Goal: Task Accomplishment & Management: Complete application form

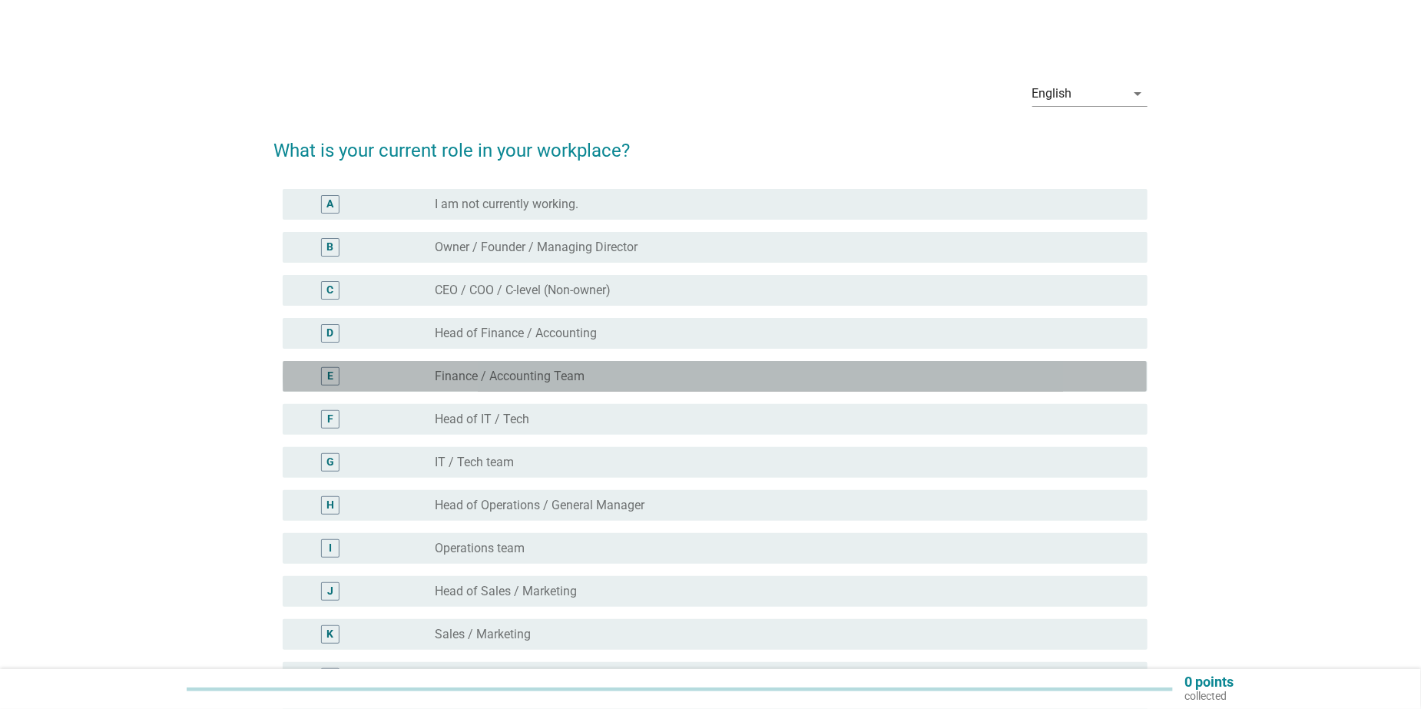
click at [575, 380] on label "Finance / Accounting Team" at bounding box center [511, 376] width 150 height 15
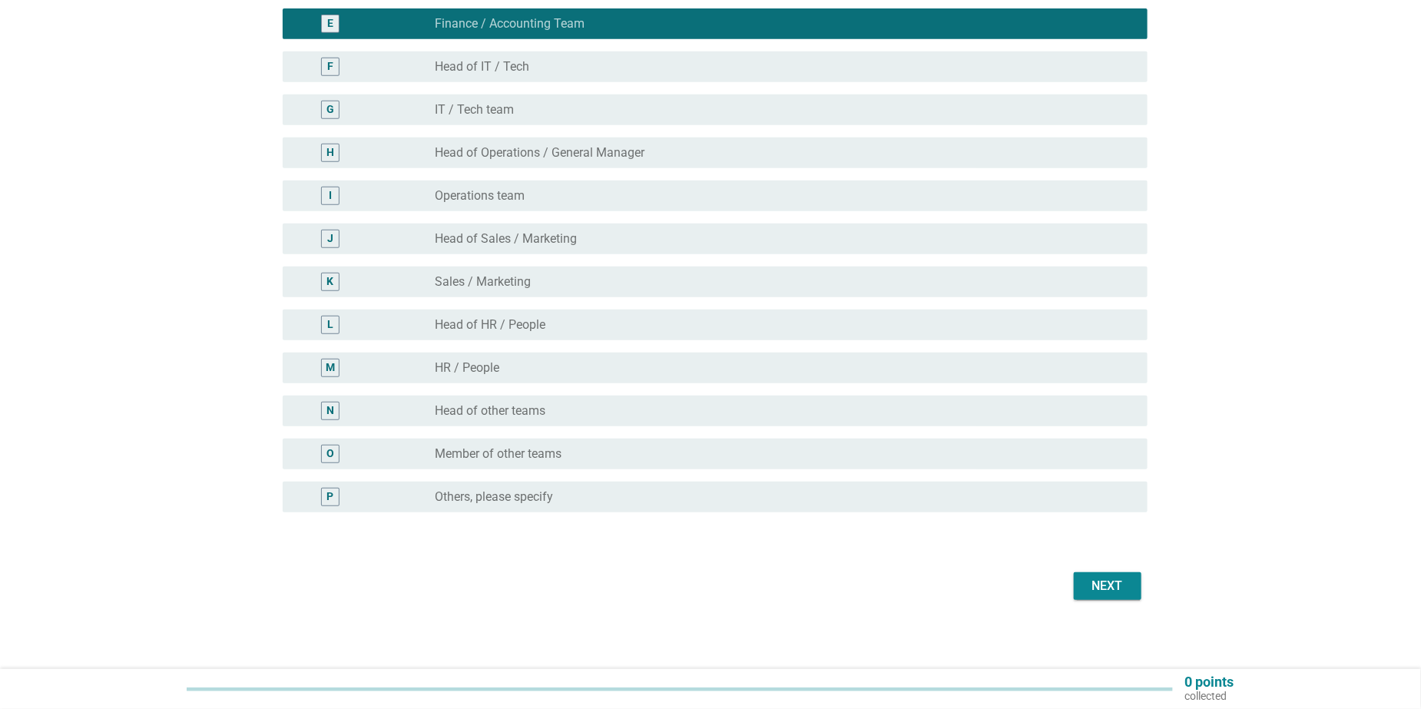
scroll to position [356, 0]
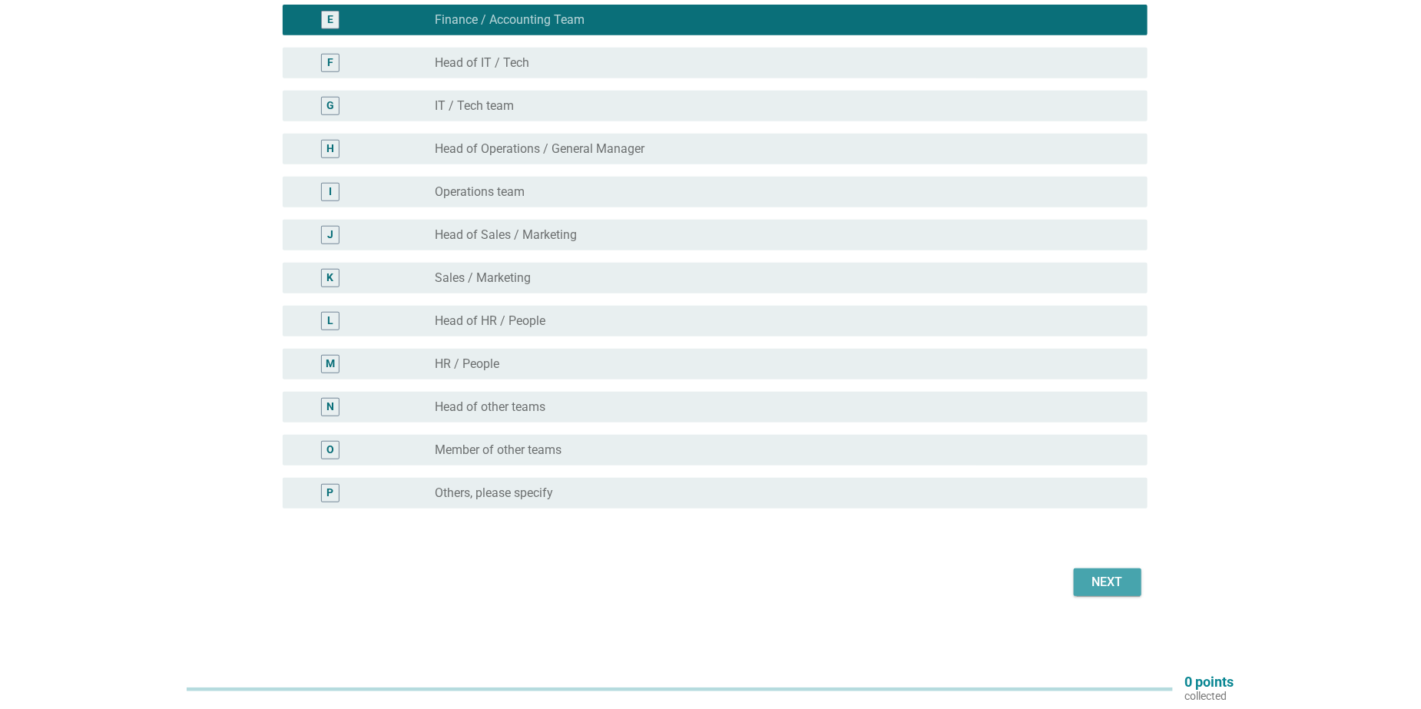
click at [1092, 582] on div "Next" at bounding box center [1107, 582] width 43 height 18
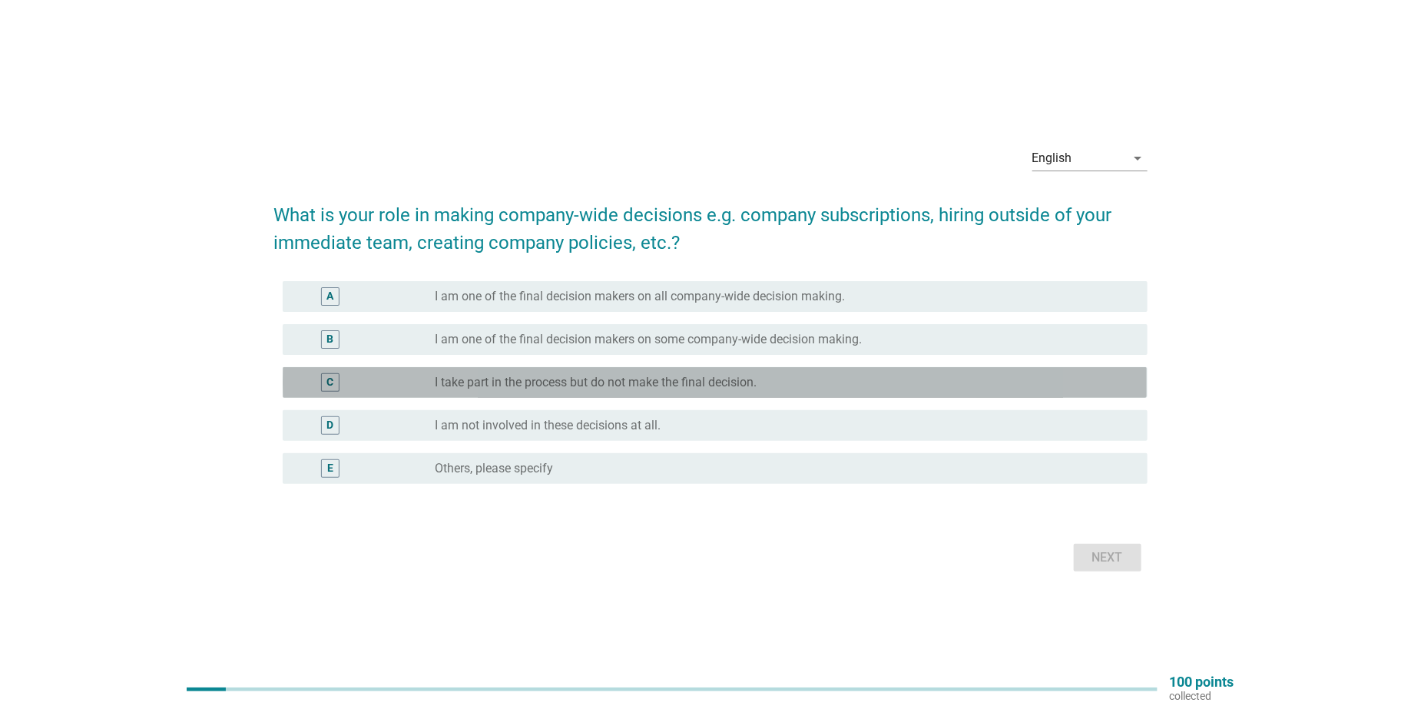
click at [655, 385] on label "I take part in the process but do not make the final decision." at bounding box center [597, 382] width 322 height 15
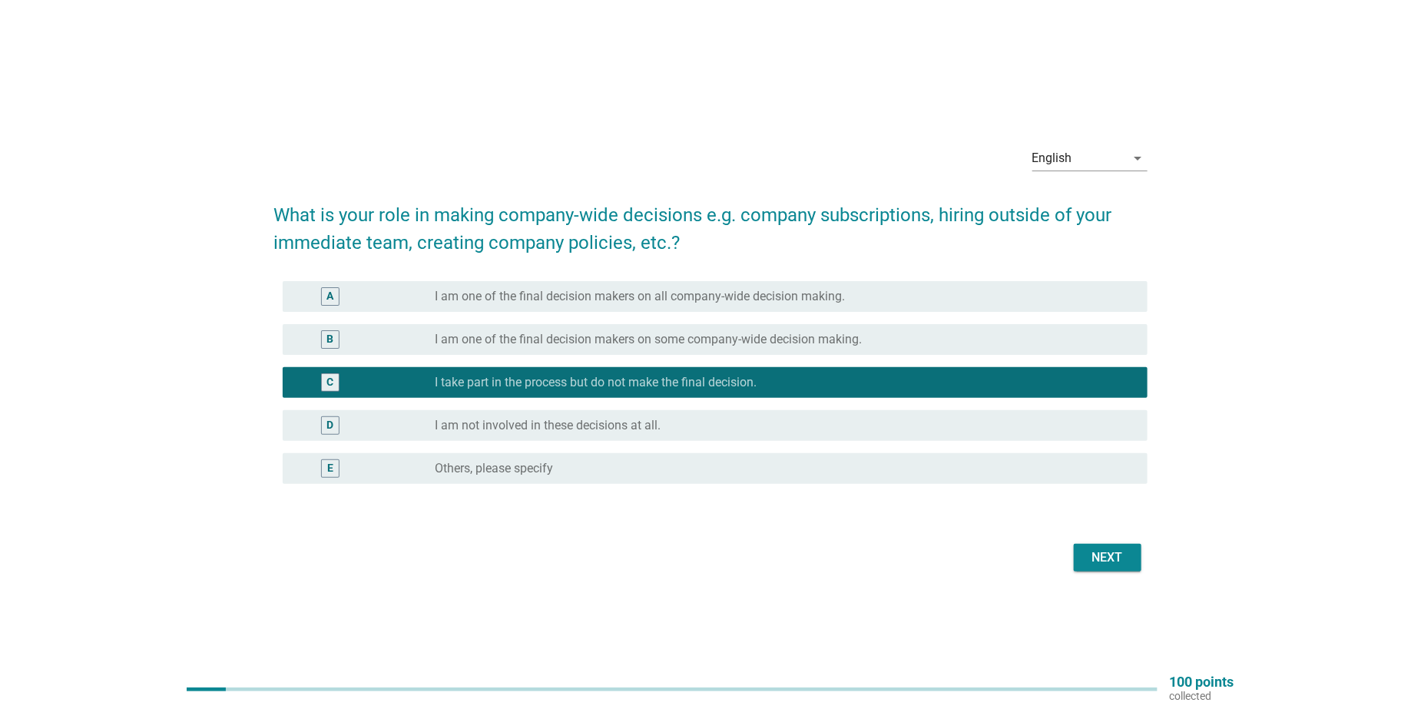
click at [1123, 559] on div "Next" at bounding box center [1107, 558] width 43 height 18
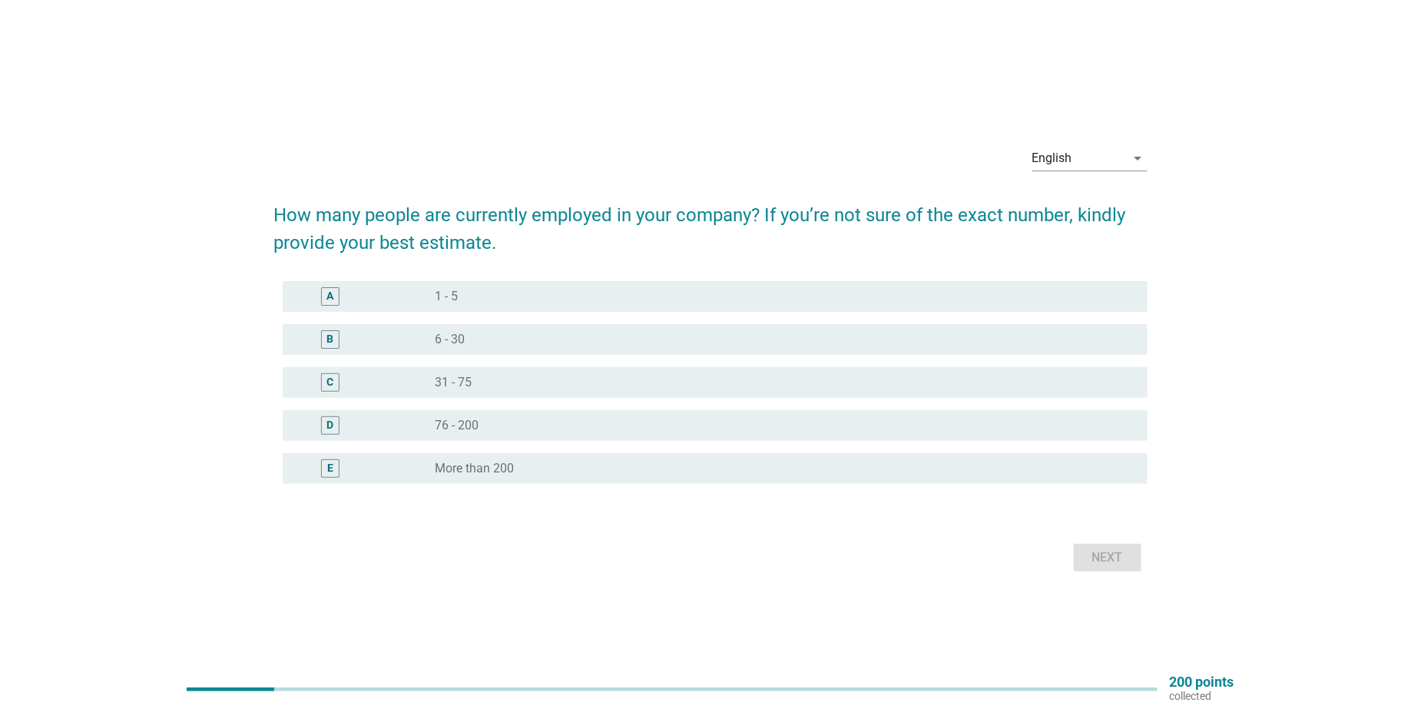
click at [468, 342] on div "radio_button_unchecked 6 - 30" at bounding box center [780, 339] width 688 height 15
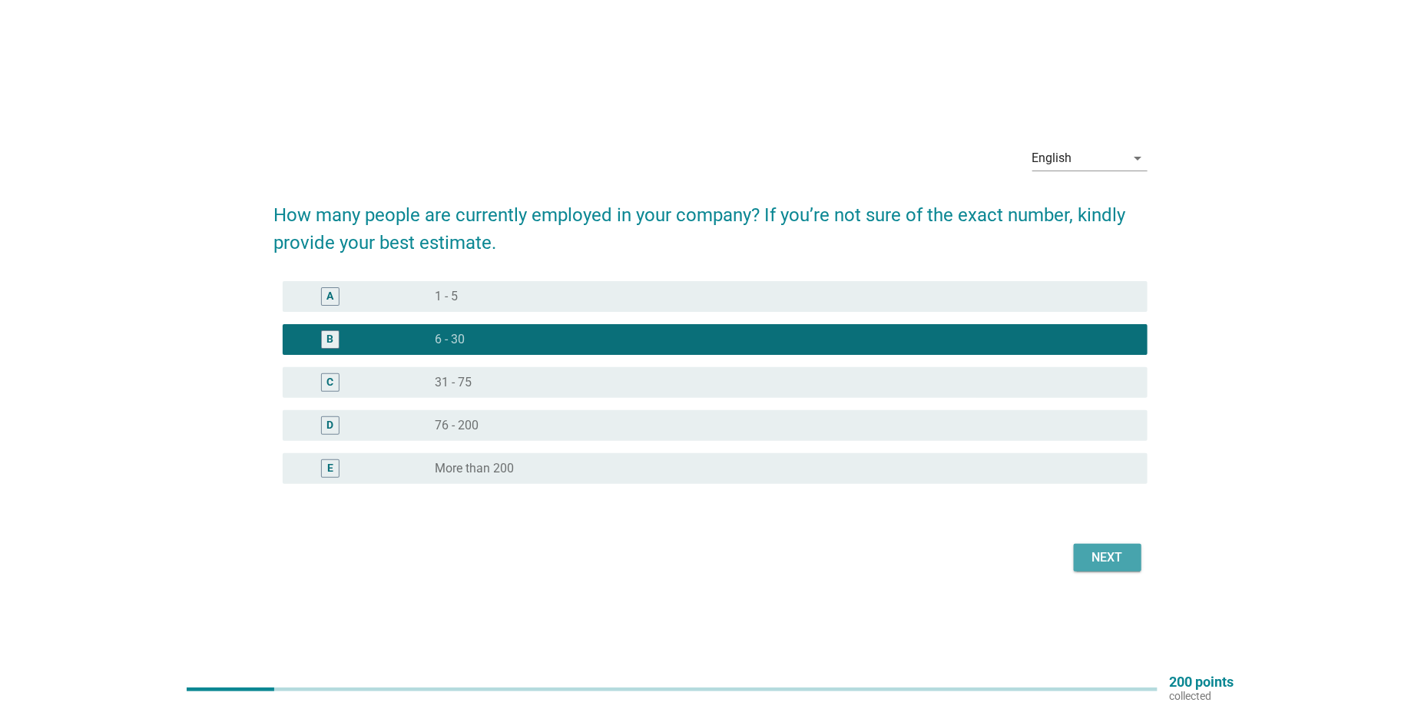
click at [1122, 566] on div "Next" at bounding box center [1107, 558] width 43 height 18
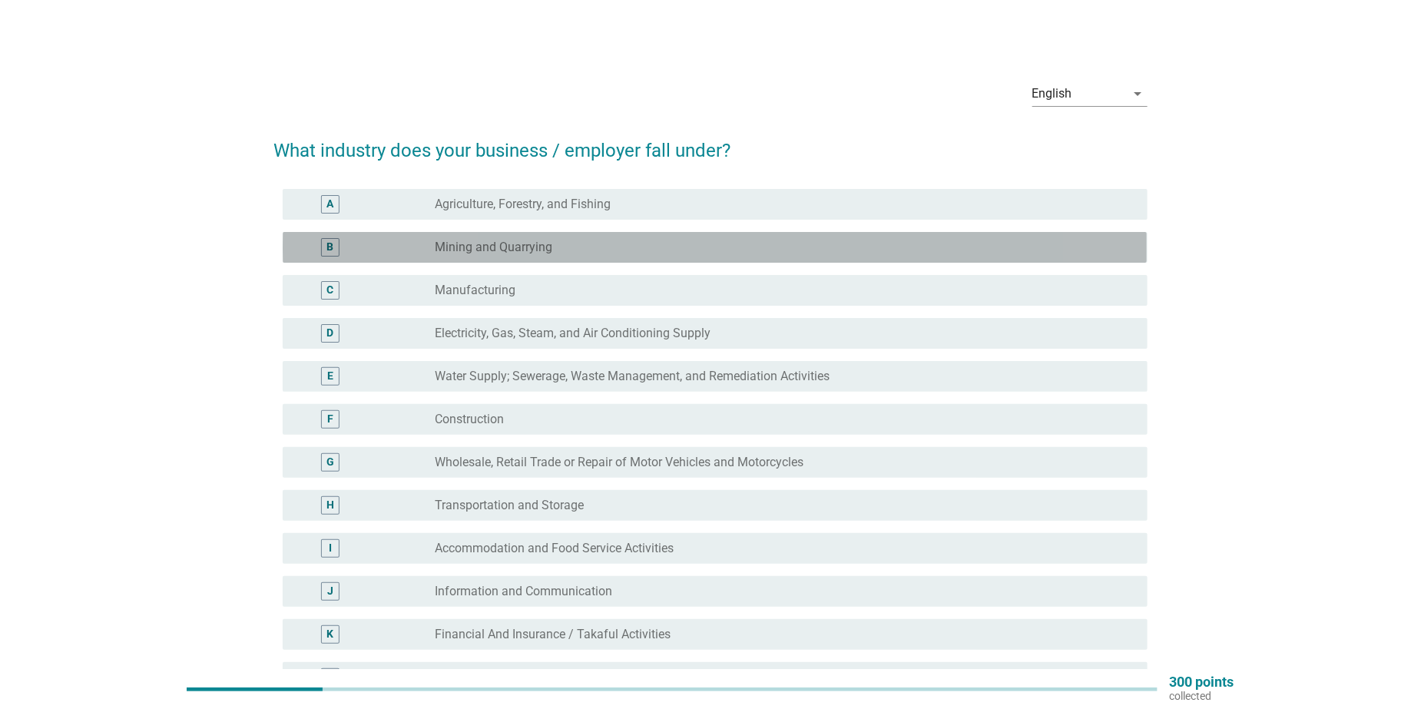
click at [549, 250] on label "Mining and Quarrying" at bounding box center [495, 247] width 118 height 15
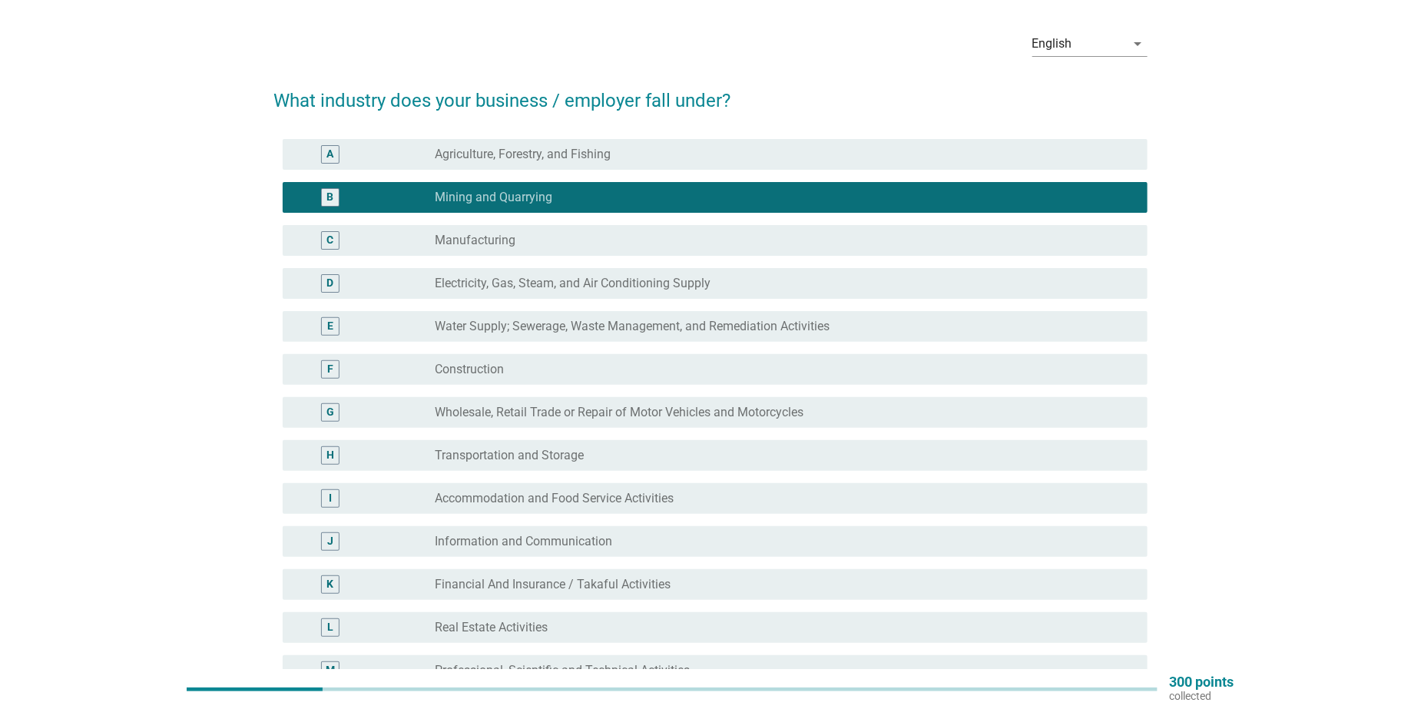
scroll to position [77, 0]
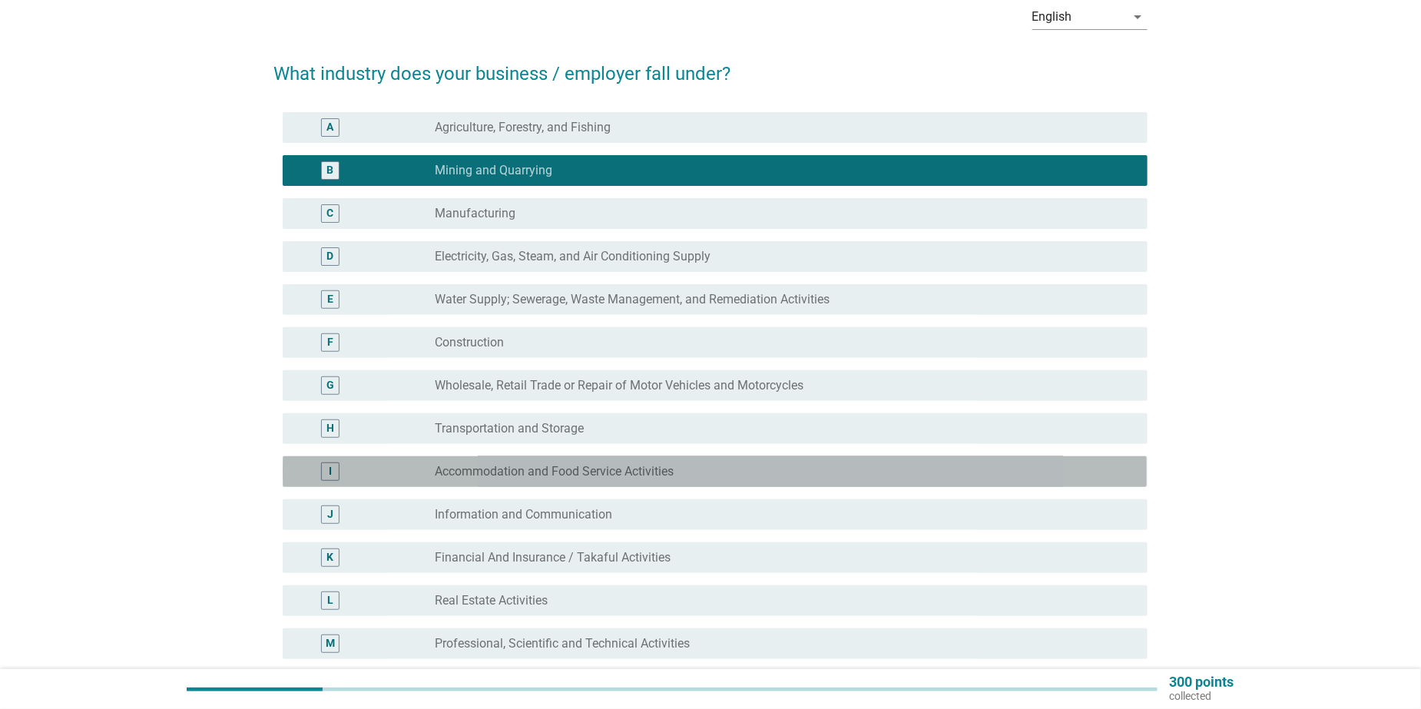
click at [618, 471] on label "Accommodation and Food Service Activities" at bounding box center [555, 471] width 239 height 15
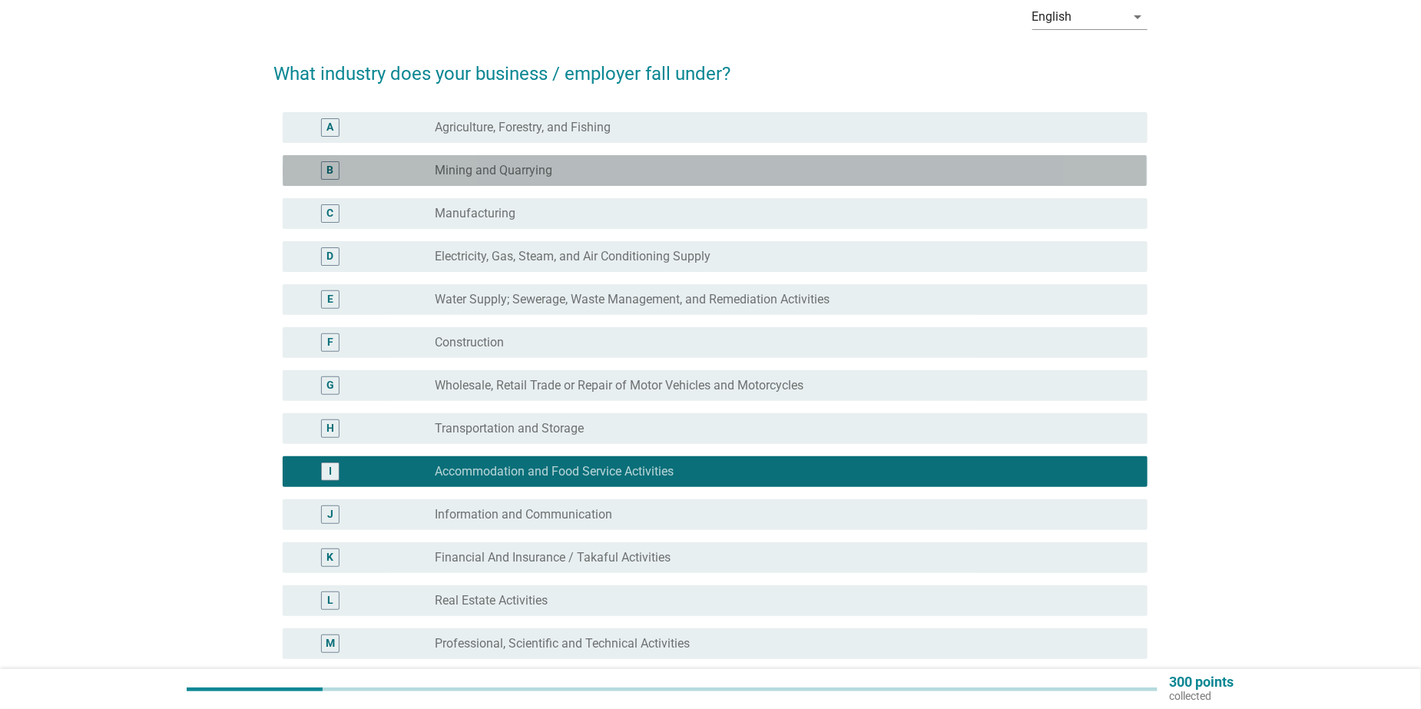
click at [510, 169] on label "Mining and Quarrying" at bounding box center [495, 170] width 118 height 15
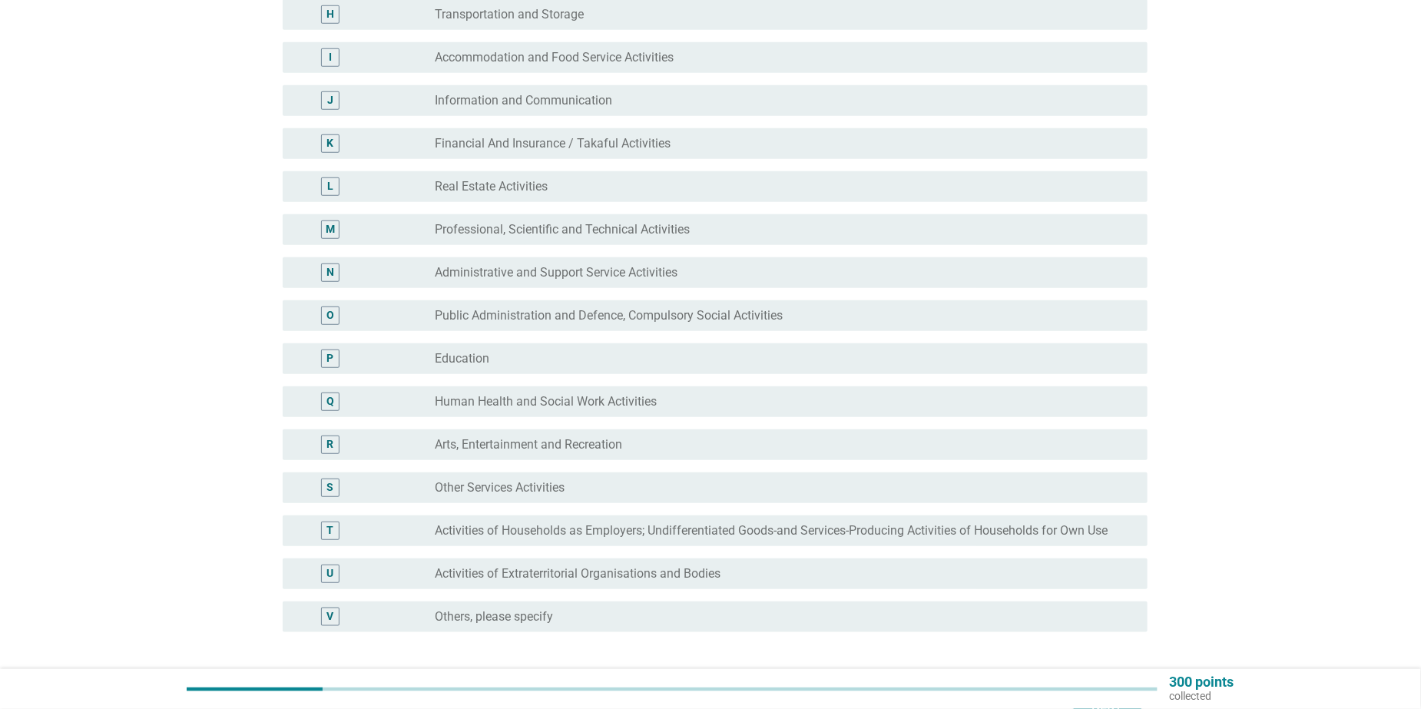
scroll to position [615, 0]
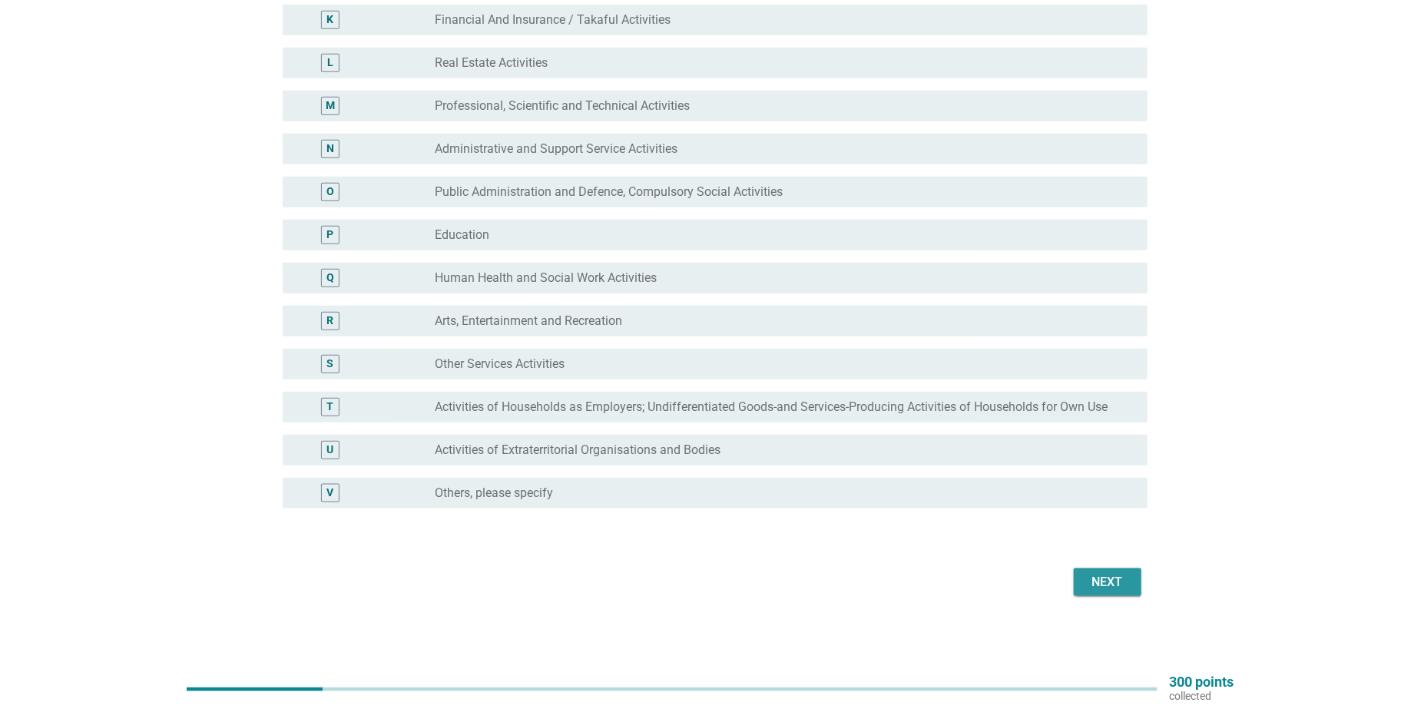
click at [1112, 575] on div "Next" at bounding box center [1107, 582] width 43 height 18
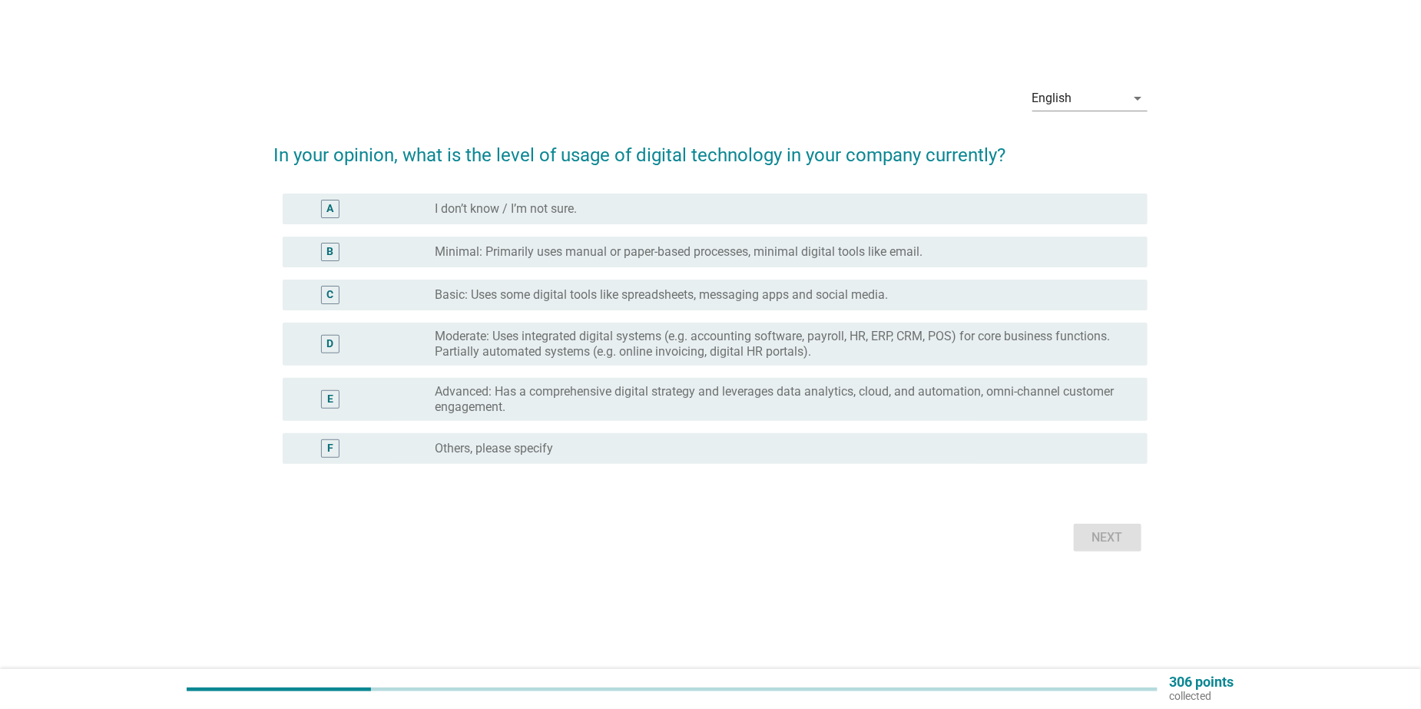
scroll to position [0, 0]
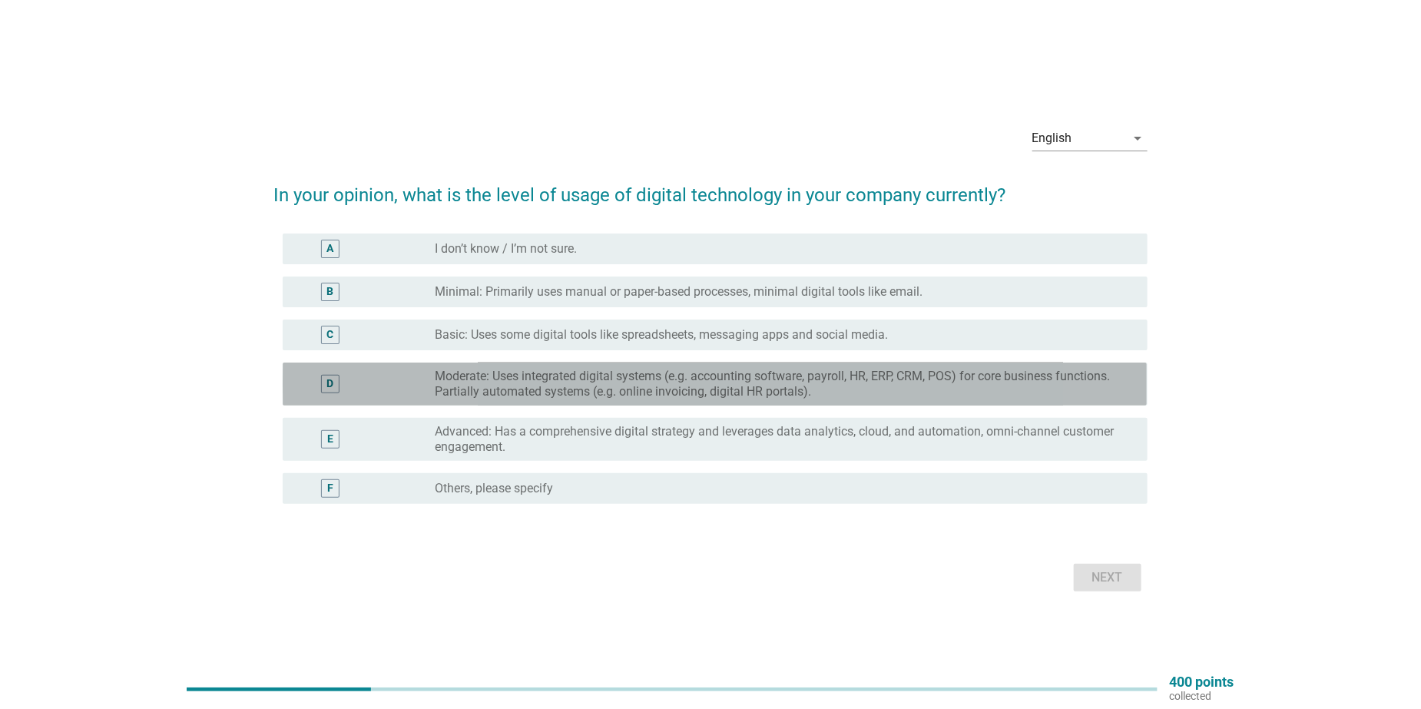
click at [615, 381] on label "Moderate: Uses integrated digital systems (e.g. accounting software, payroll, H…" at bounding box center [780, 384] width 688 height 31
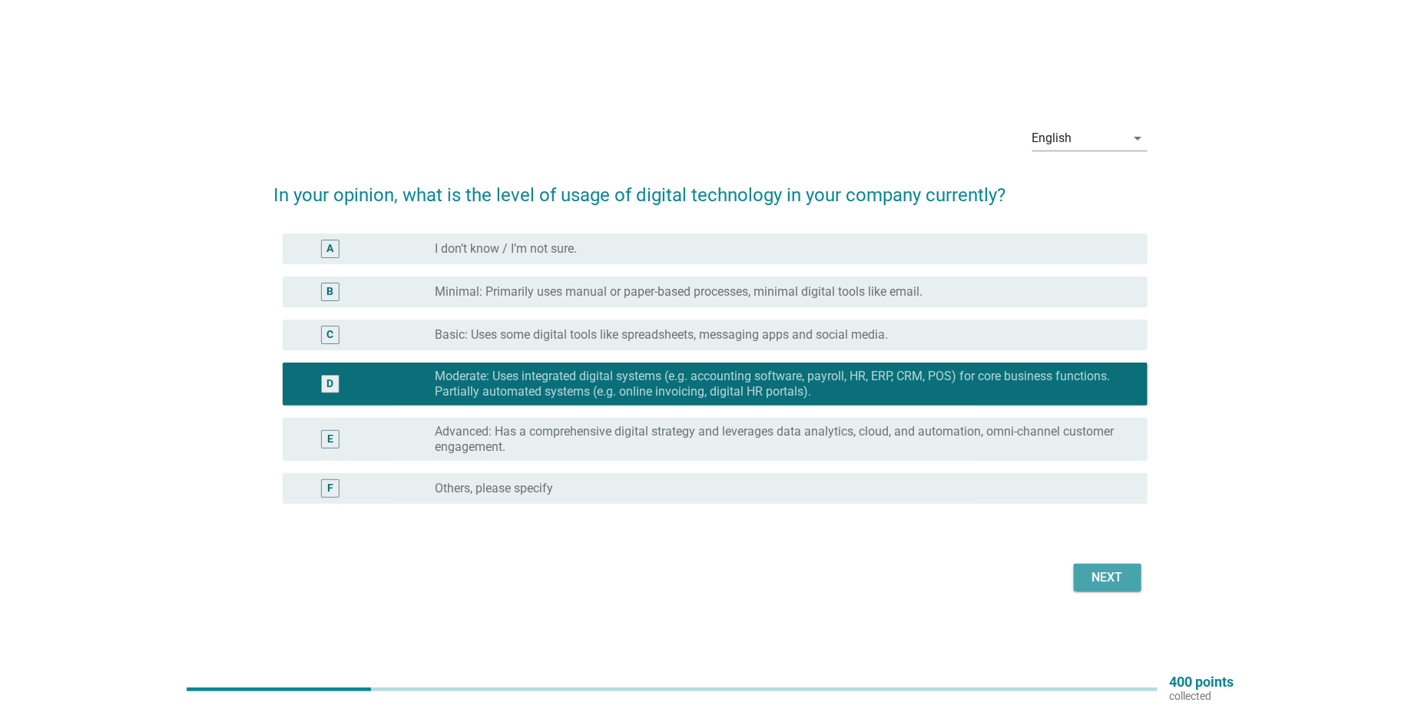
click at [1101, 577] on div "Next" at bounding box center [1107, 578] width 43 height 18
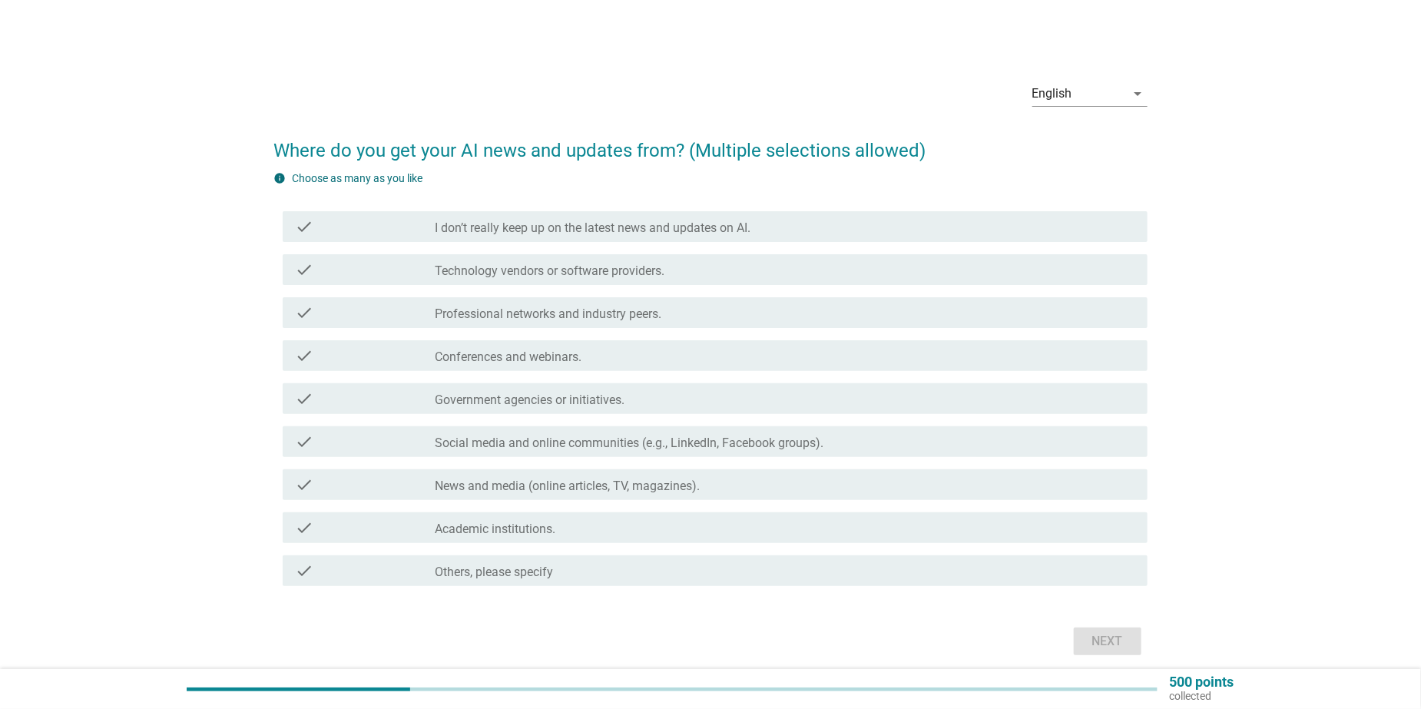
click at [657, 442] on label "Social media and online communities (e.g., LinkedIn, Facebook groups)." at bounding box center [630, 443] width 389 height 15
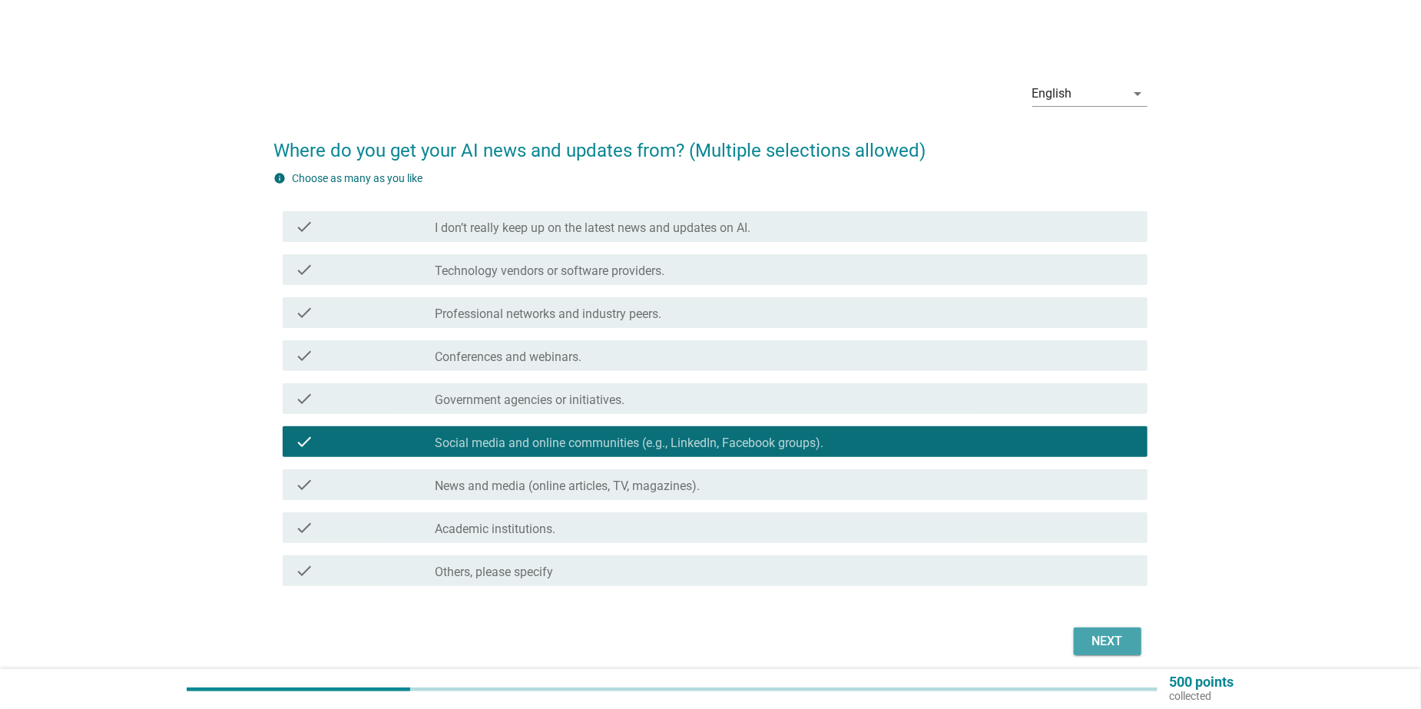
click at [1101, 635] on div "Next" at bounding box center [1107, 641] width 43 height 18
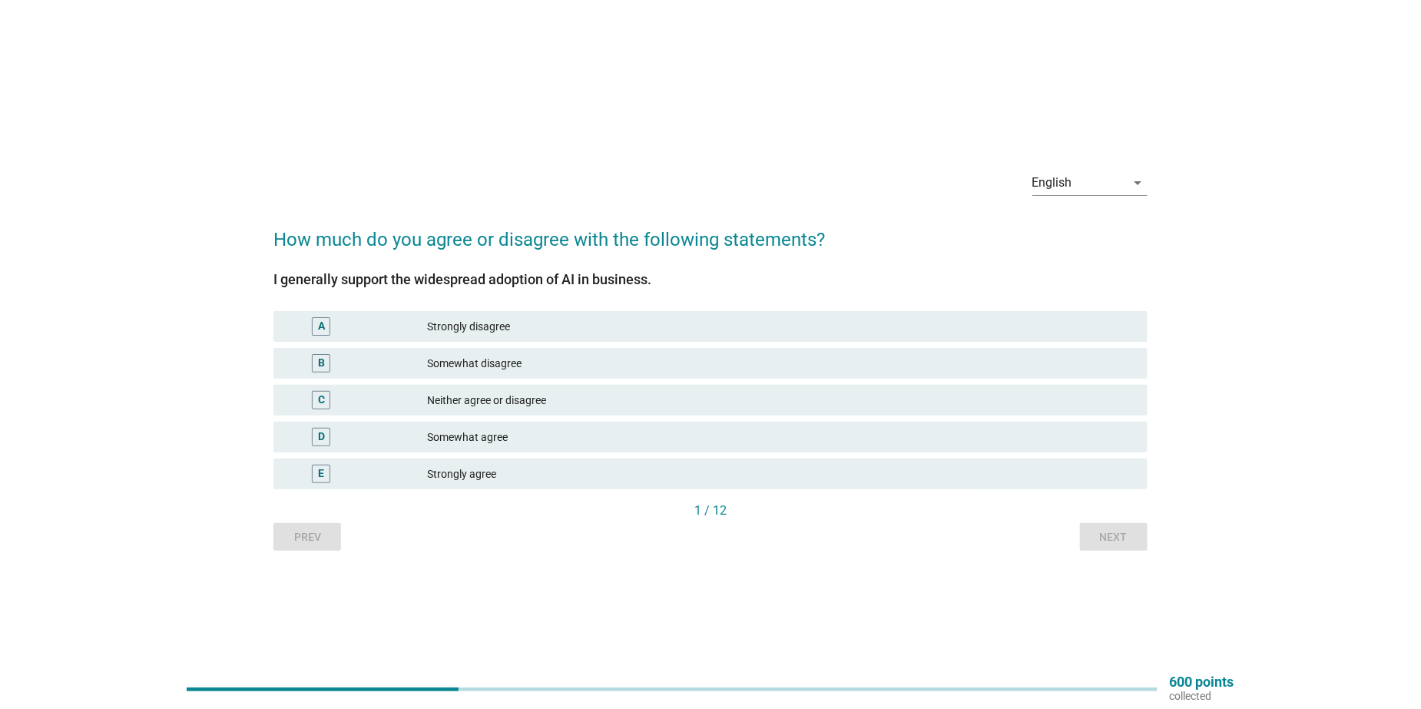
click at [520, 399] on div "Neither agree or disagree" at bounding box center [782, 400] width 708 height 18
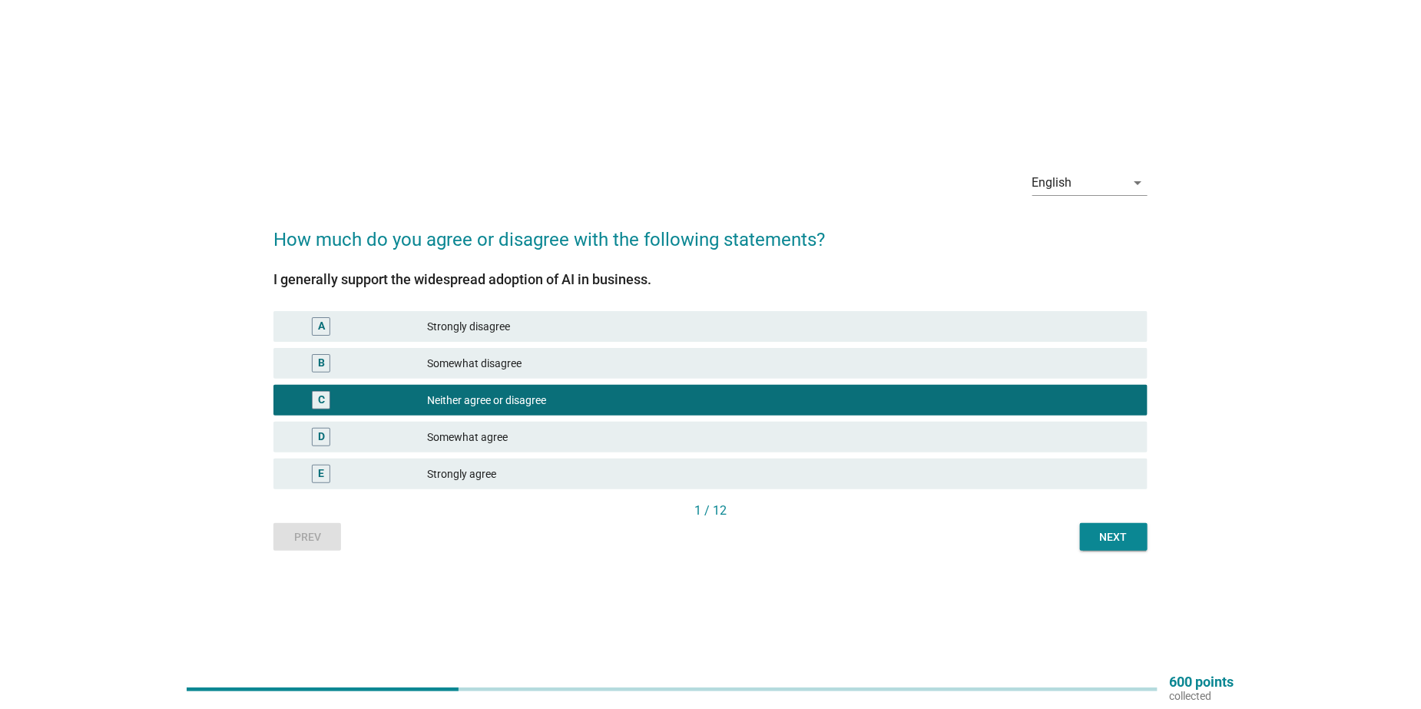
click at [1100, 535] on div "Next" at bounding box center [1113, 537] width 43 height 16
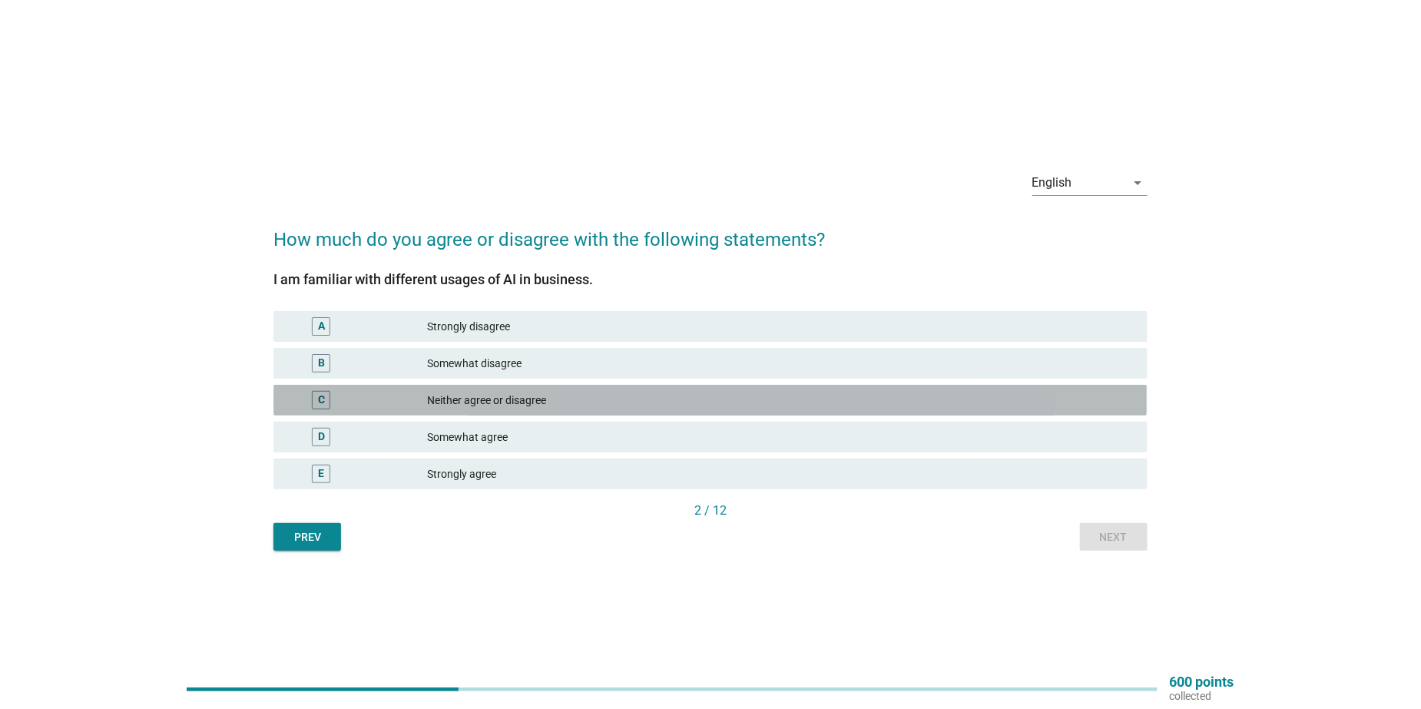
click at [513, 396] on div "Neither agree or disagree" at bounding box center [782, 400] width 708 height 18
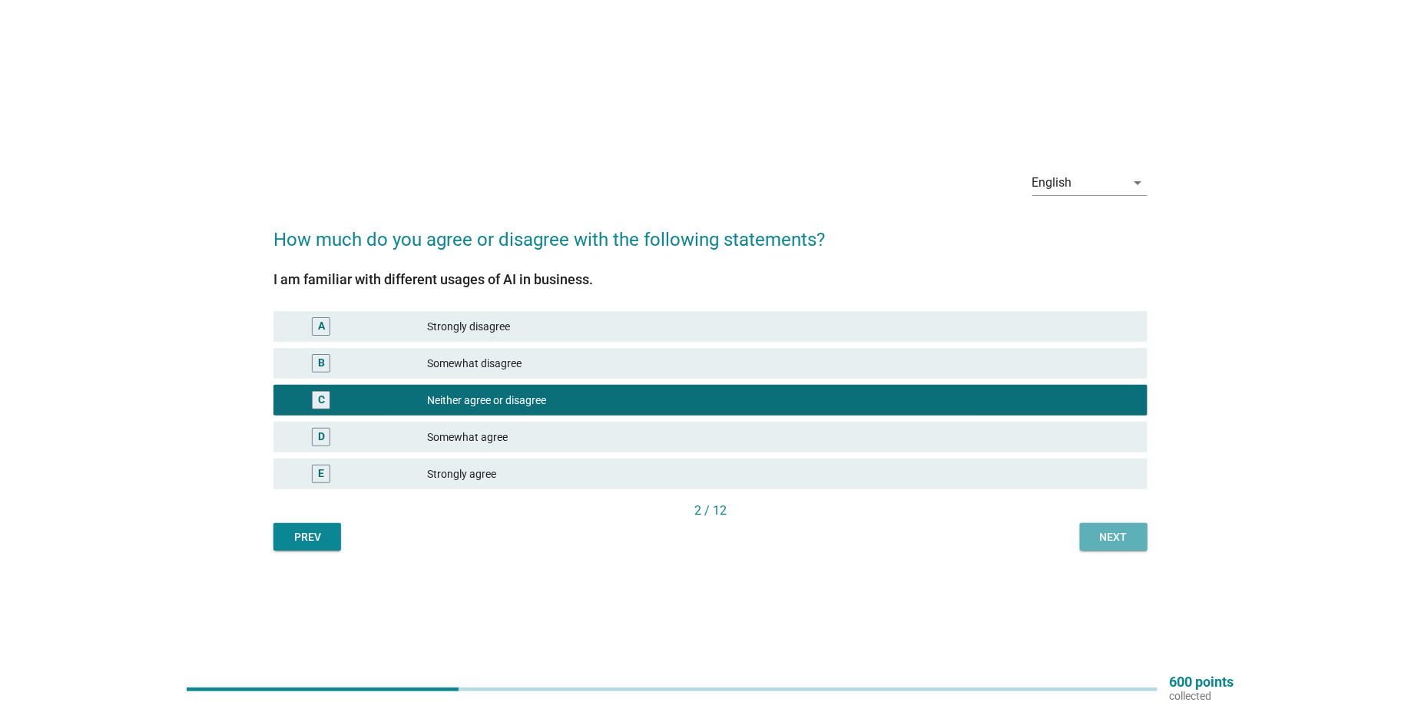
click at [1114, 532] on div "Next" at bounding box center [1113, 537] width 43 height 16
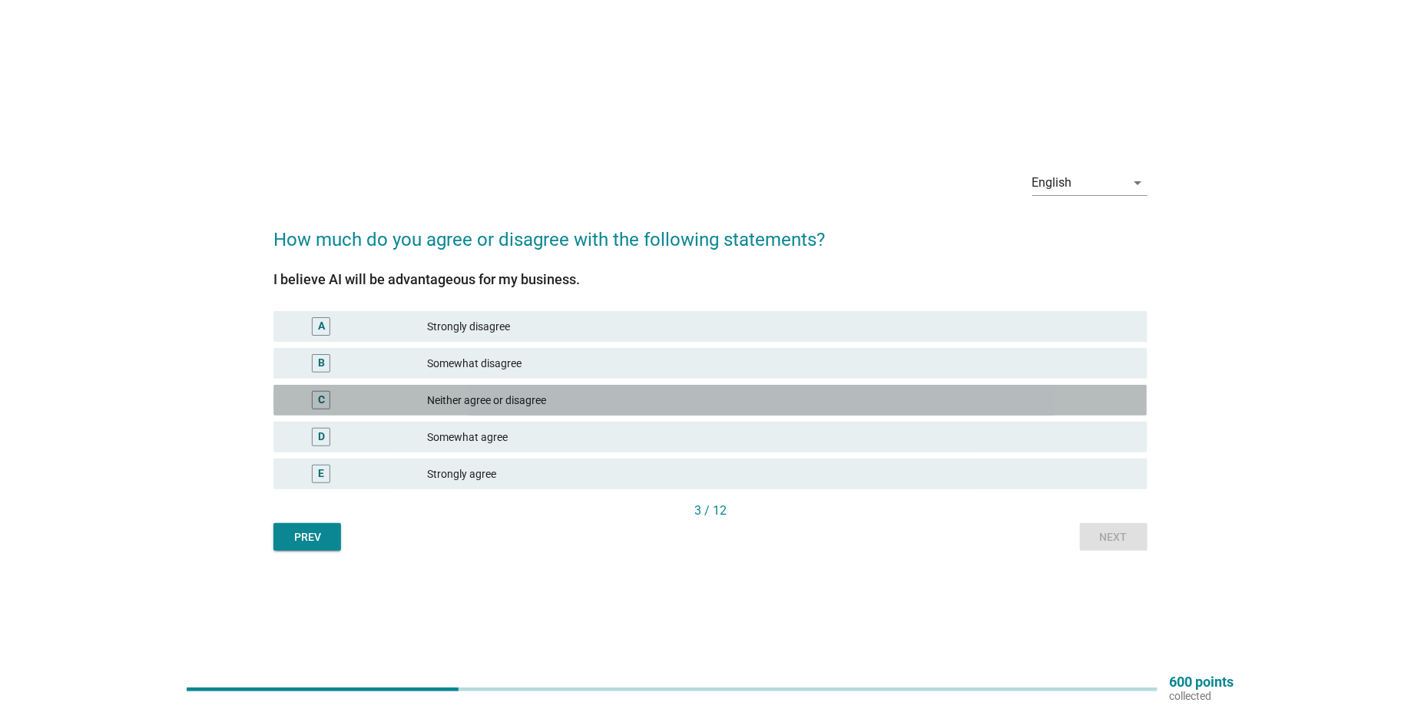
click at [494, 402] on div "Neither agree or disagree" at bounding box center [782, 400] width 708 height 18
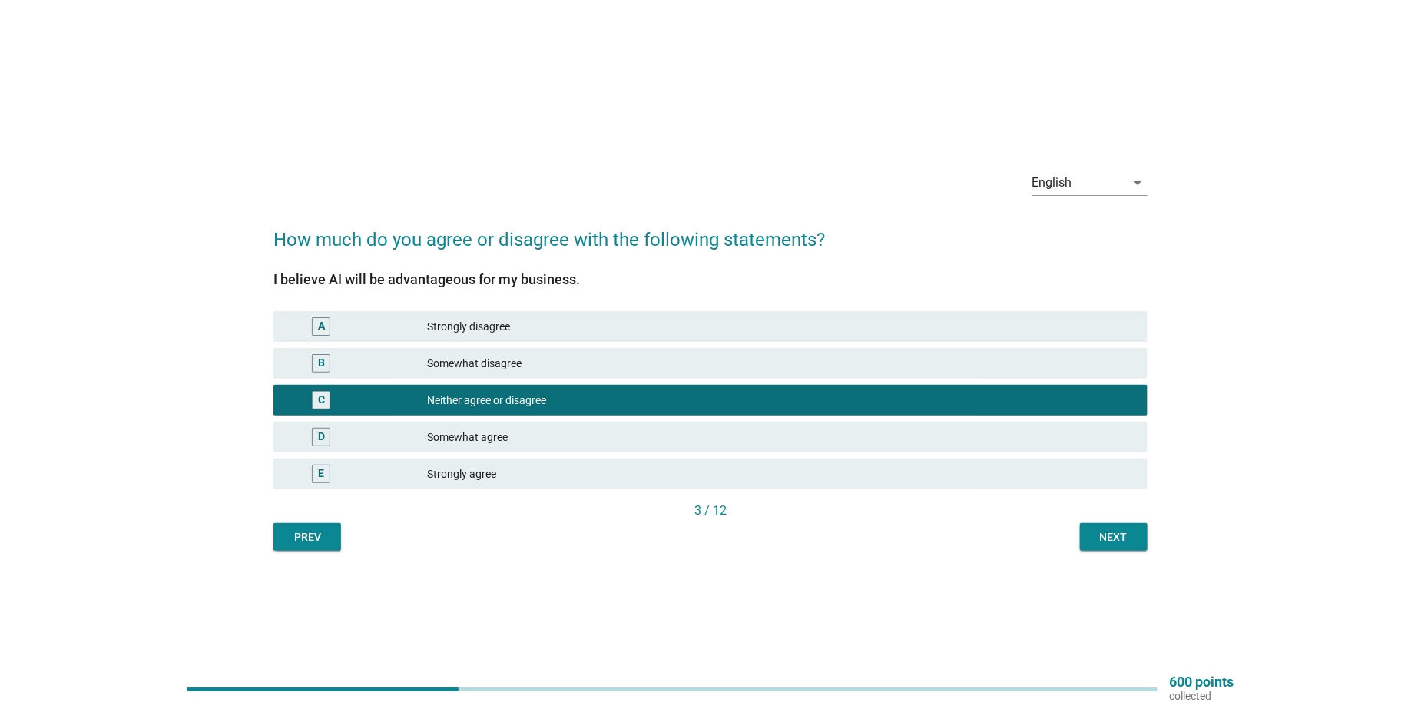
click at [1110, 532] on div "Next" at bounding box center [1113, 537] width 43 height 16
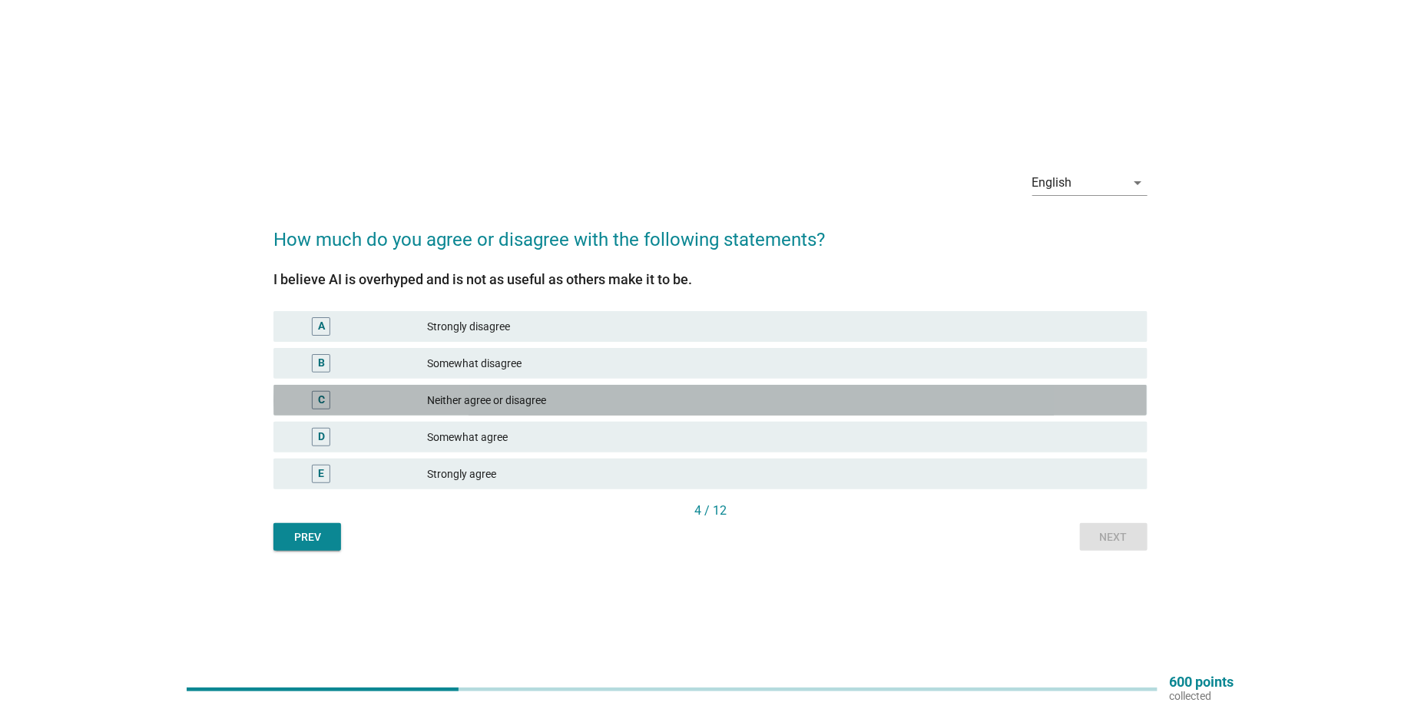
click at [488, 394] on div "Neither agree or disagree" at bounding box center [782, 400] width 708 height 18
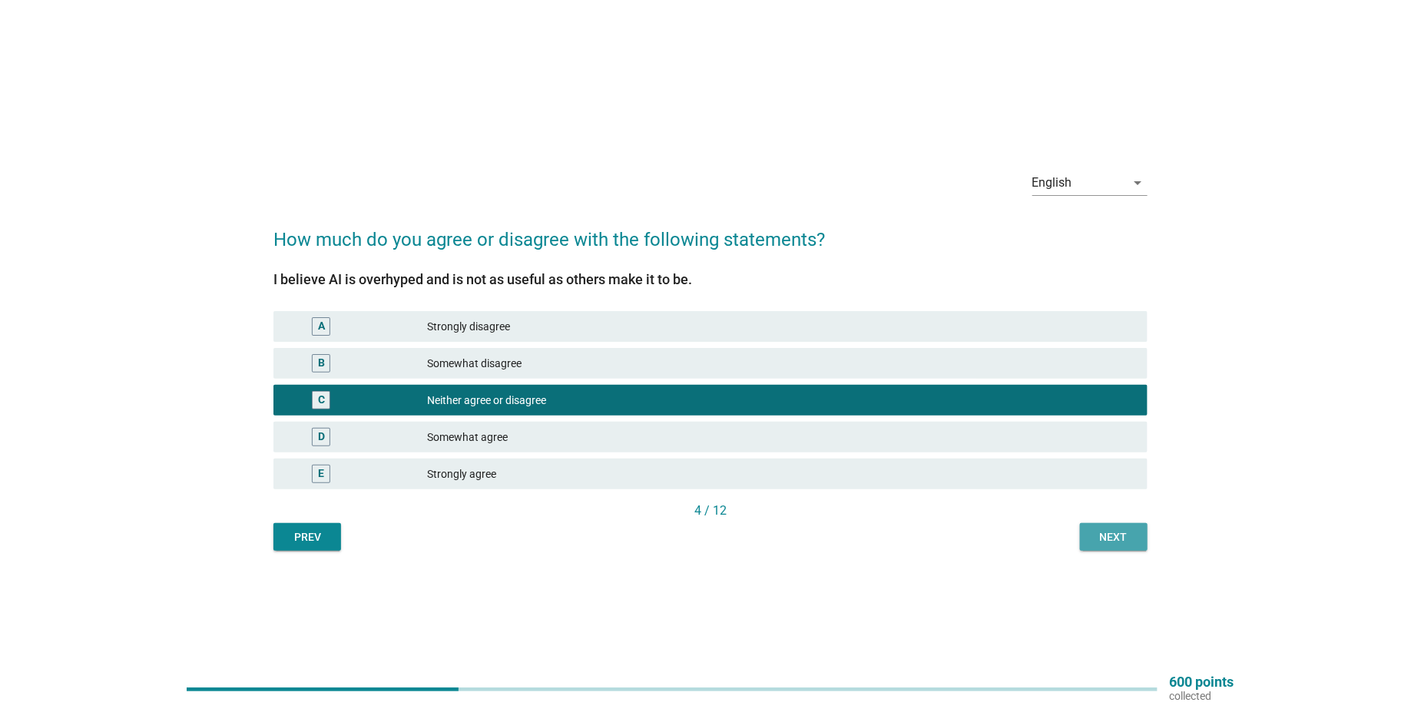
click at [1131, 535] on div "Next" at bounding box center [1113, 537] width 43 height 16
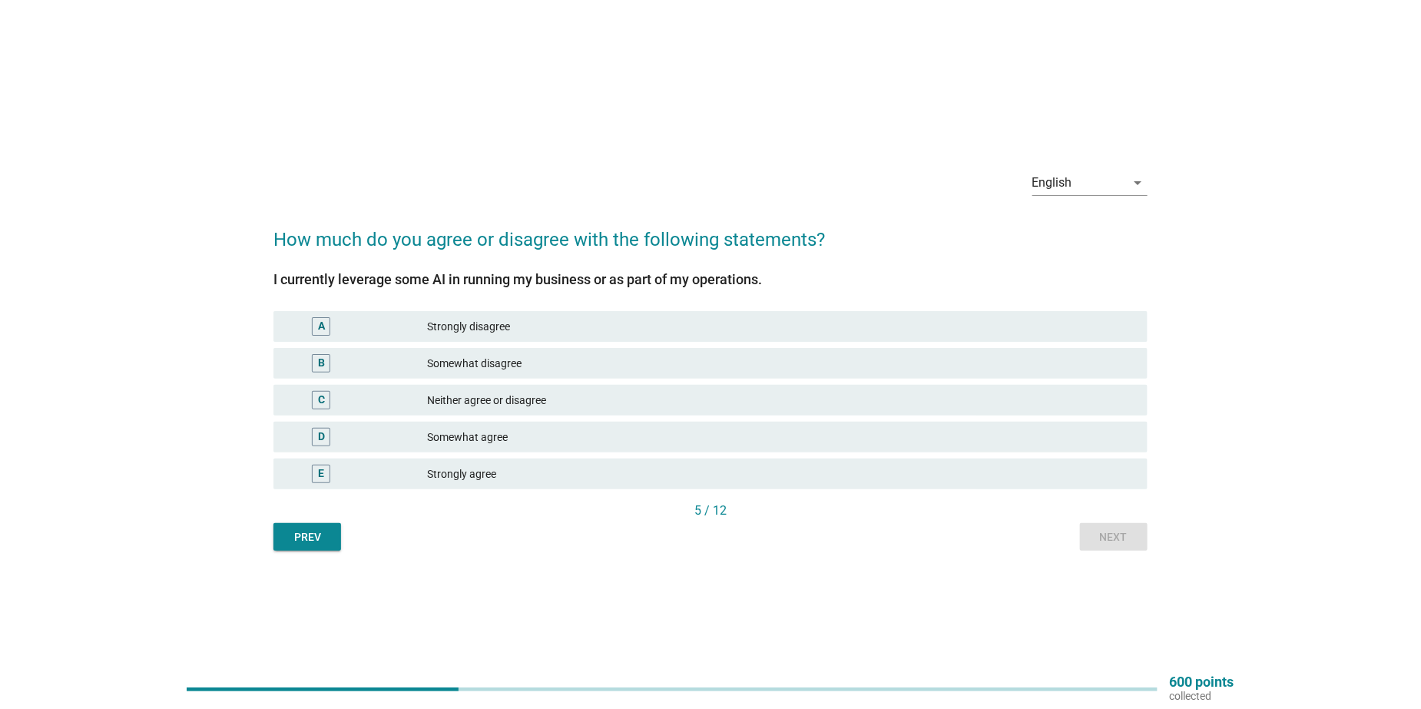
click at [486, 396] on div "Neither agree or disagree" at bounding box center [782, 400] width 708 height 18
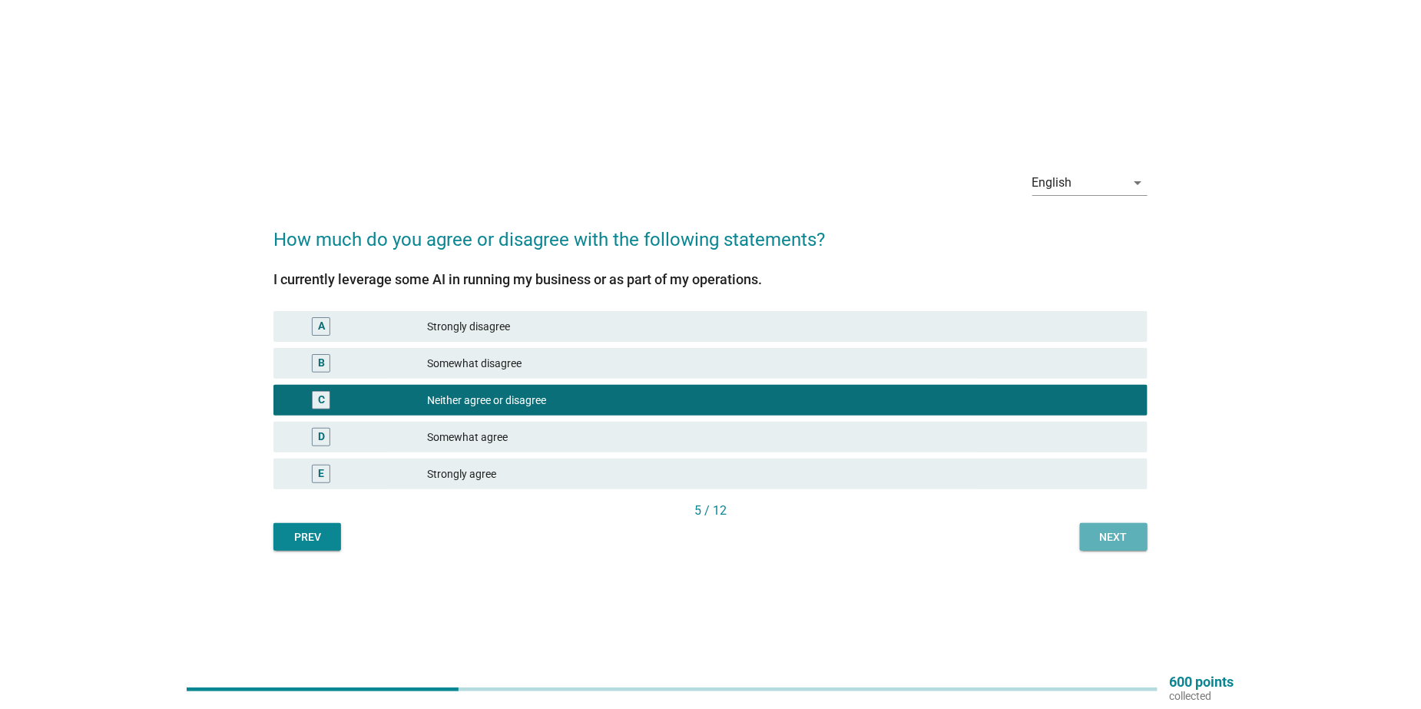
drag, startPoint x: 1126, startPoint y: 539, endPoint x: 1072, endPoint y: 503, distance: 65.0
click at [1126, 538] on div "Next" at bounding box center [1113, 537] width 43 height 16
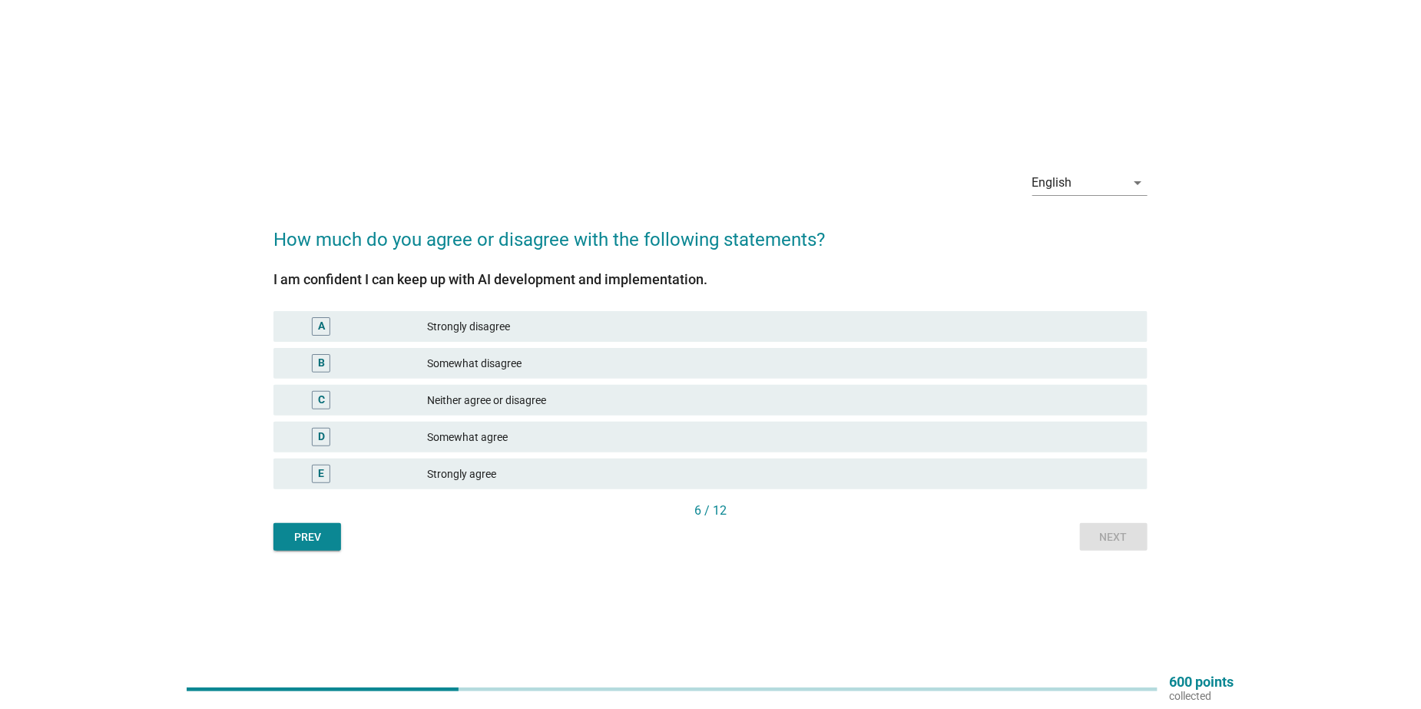
click at [488, 402] on div "Neither agree or disagree" at bounding box center [782, 400] width 708 height 18
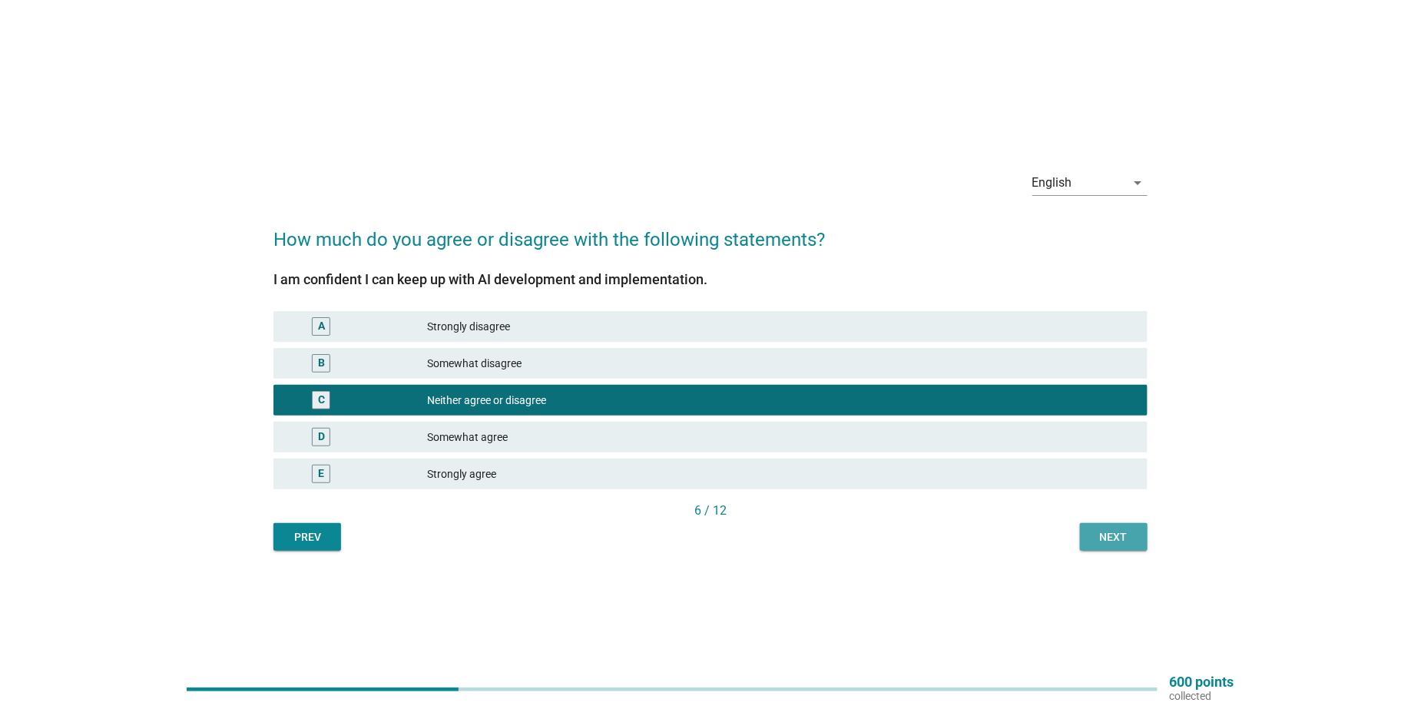
click at [1115, 541] on div "Next" at bounding box center [1113, 537] width 43 height 16
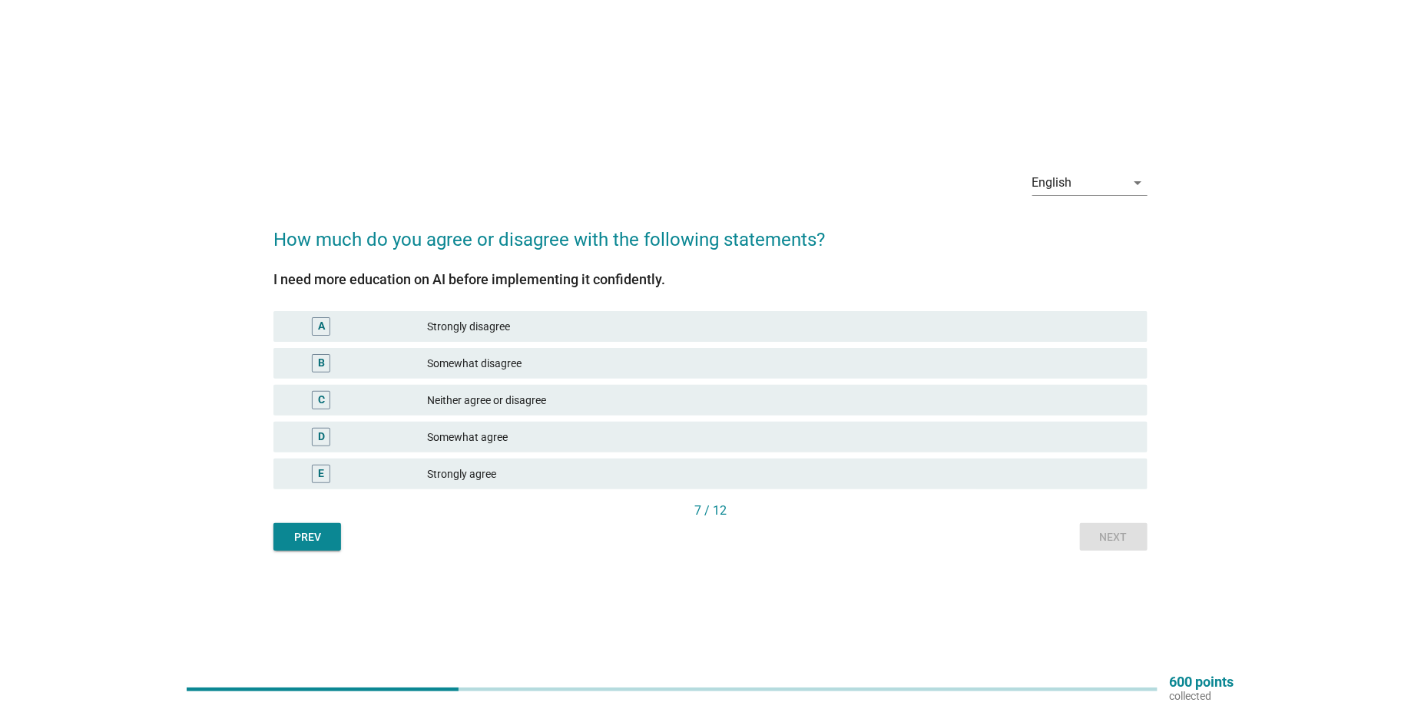
click at [502, 403] on div "Neither agree or disagree" at bounding box center [782, 400] width 708 height 18
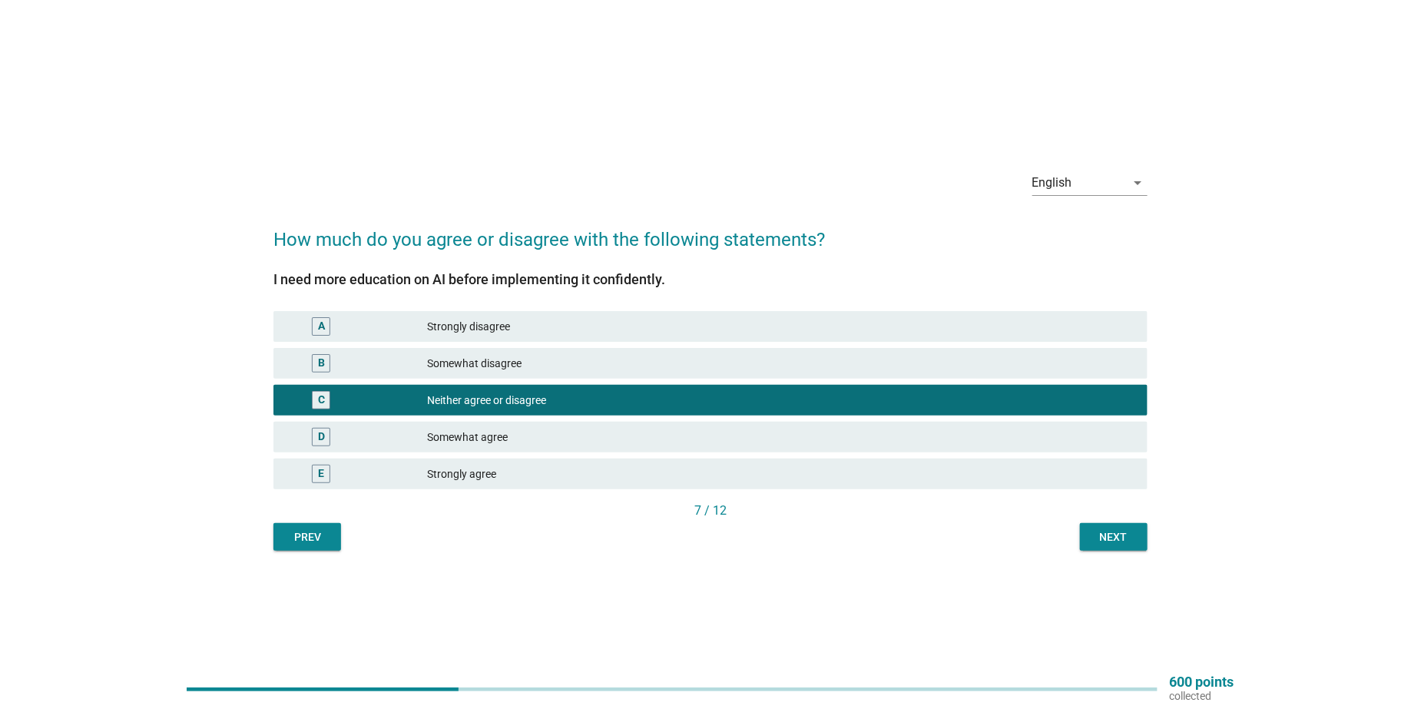
click at [1109, 539] on div "Next" at bounding box center [1113, 537] width 43 height 16
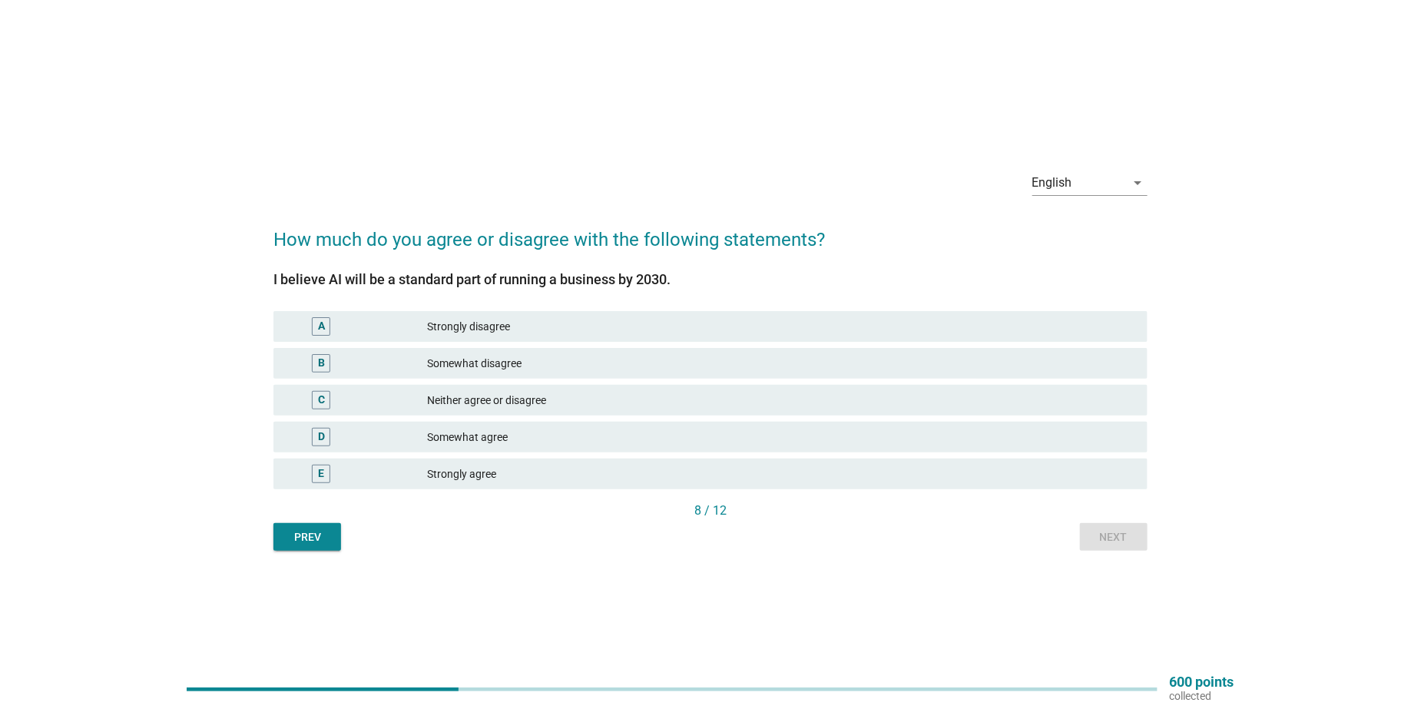
click at [468, 396] on div "Neither agree or disagree" at bounding box center [782, 400] width 708 height 18
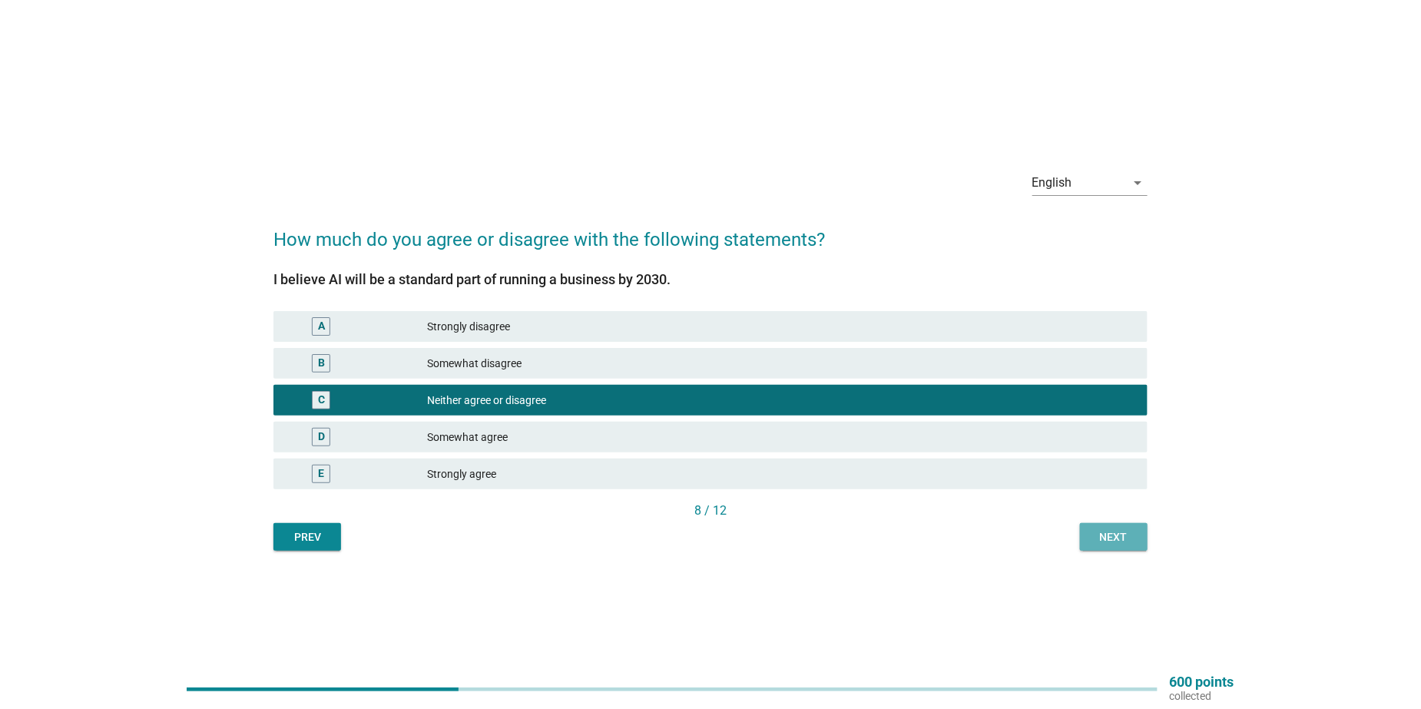
drag, startPoint x: 1104, startPoint y: 546, endPoint x: 1104, endPoint y: 535, distance: 11.5
click at [1105, 546] on button "Next" at bounding box center [1114, 537] width 68 height 28
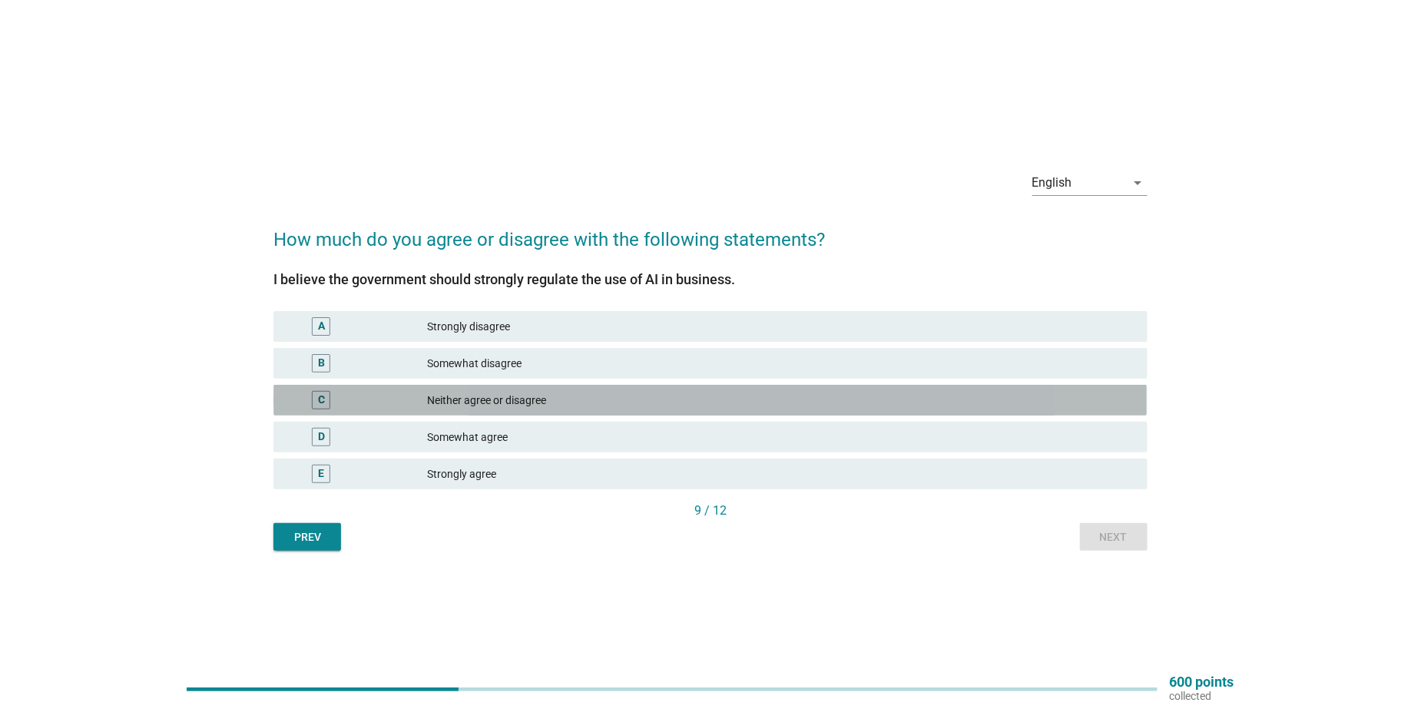
click at [532, 401] on div "Neither agree or disagree" at bounding box center [782, 400] width 708 height 18
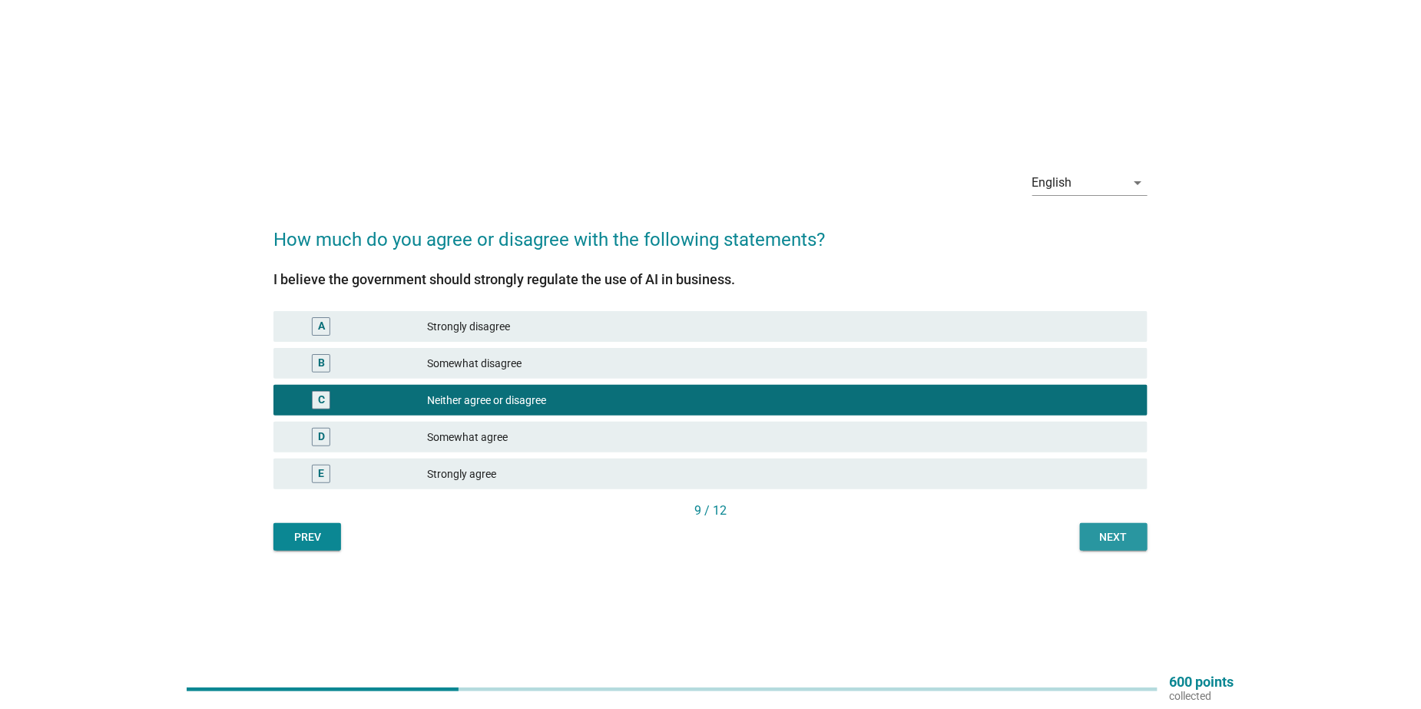
drag, startPoint x: 1119, startPoint y: 538, endPoint x: 1000, endPoint y: 497, distance: 125.9
click at [1116, 537] on div "Next" at bounding box center [1113, 537] width 43 height 16
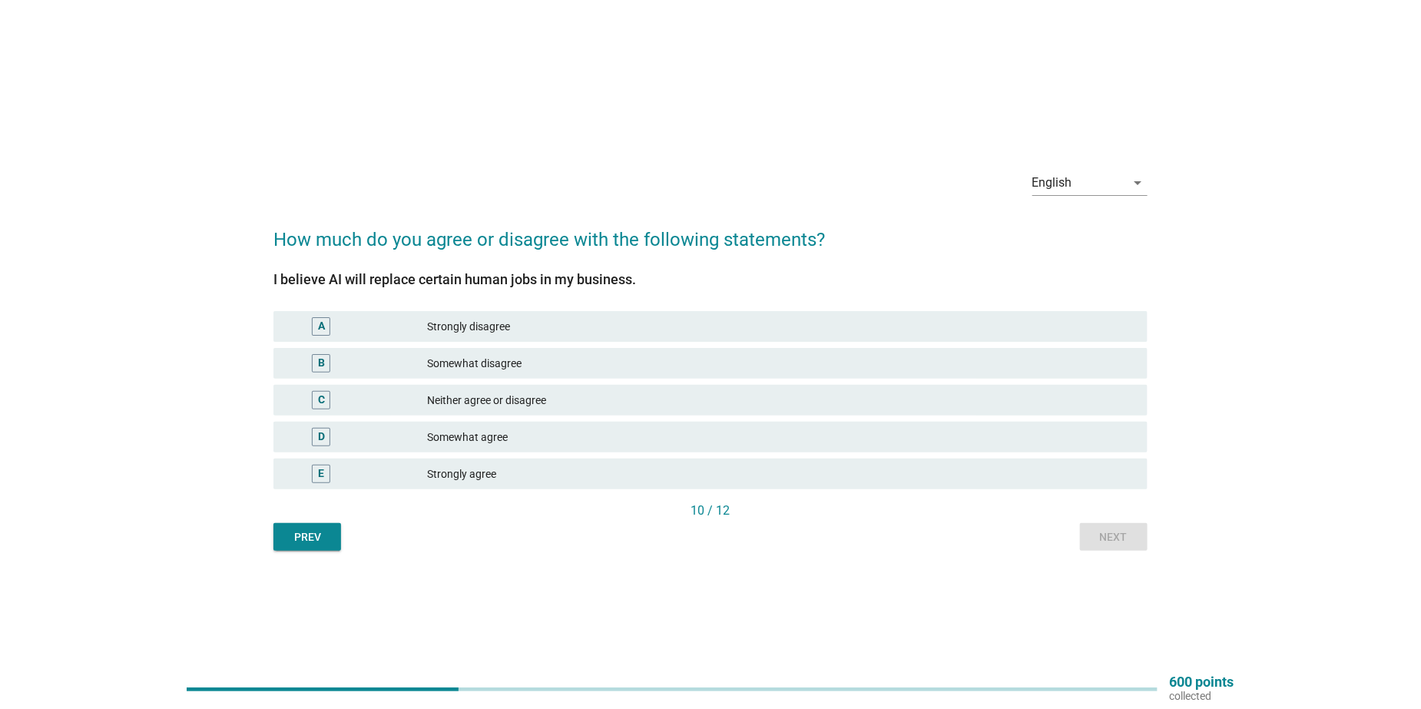
click at [518, 405] on div "Neither agree or disagree" at bounding box center [782, 400] width 708 height 18
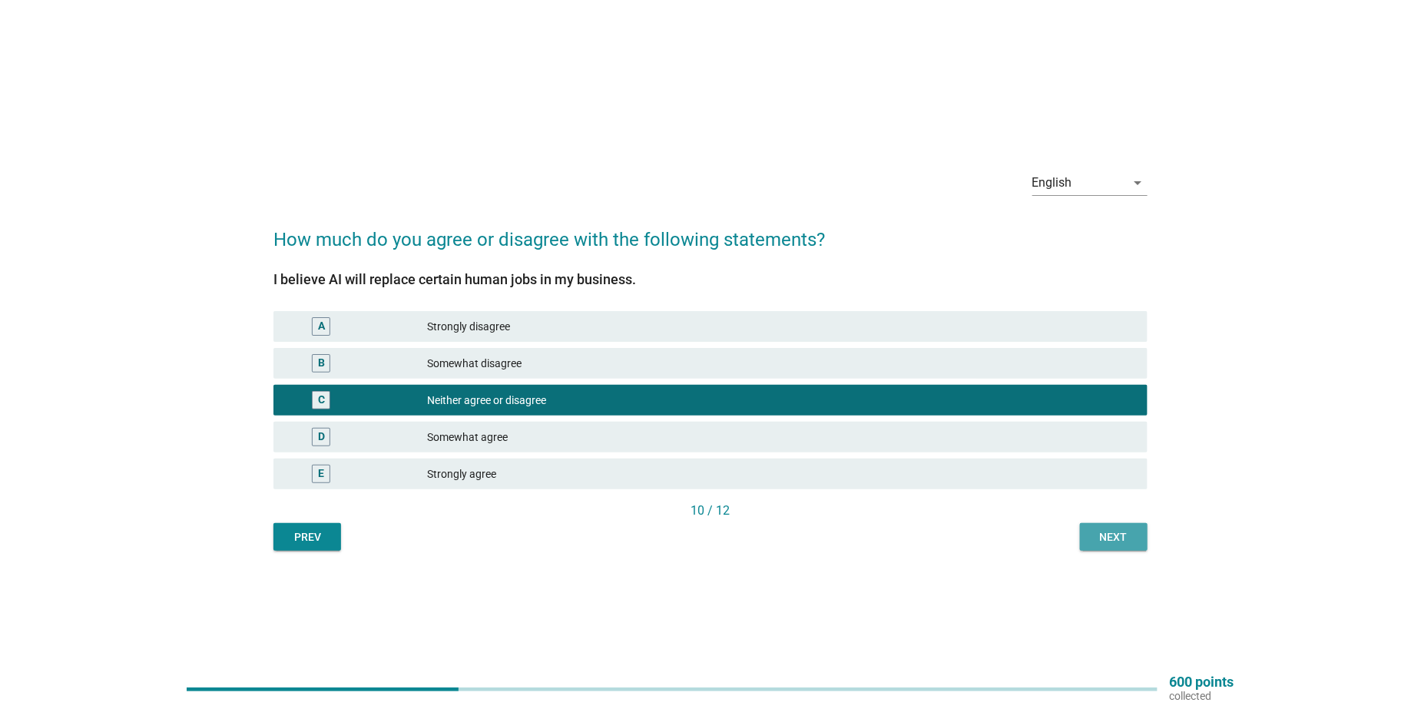
click at [1093, 533] on div "Next" at bounding box center [1113, 537] width 43 height 16
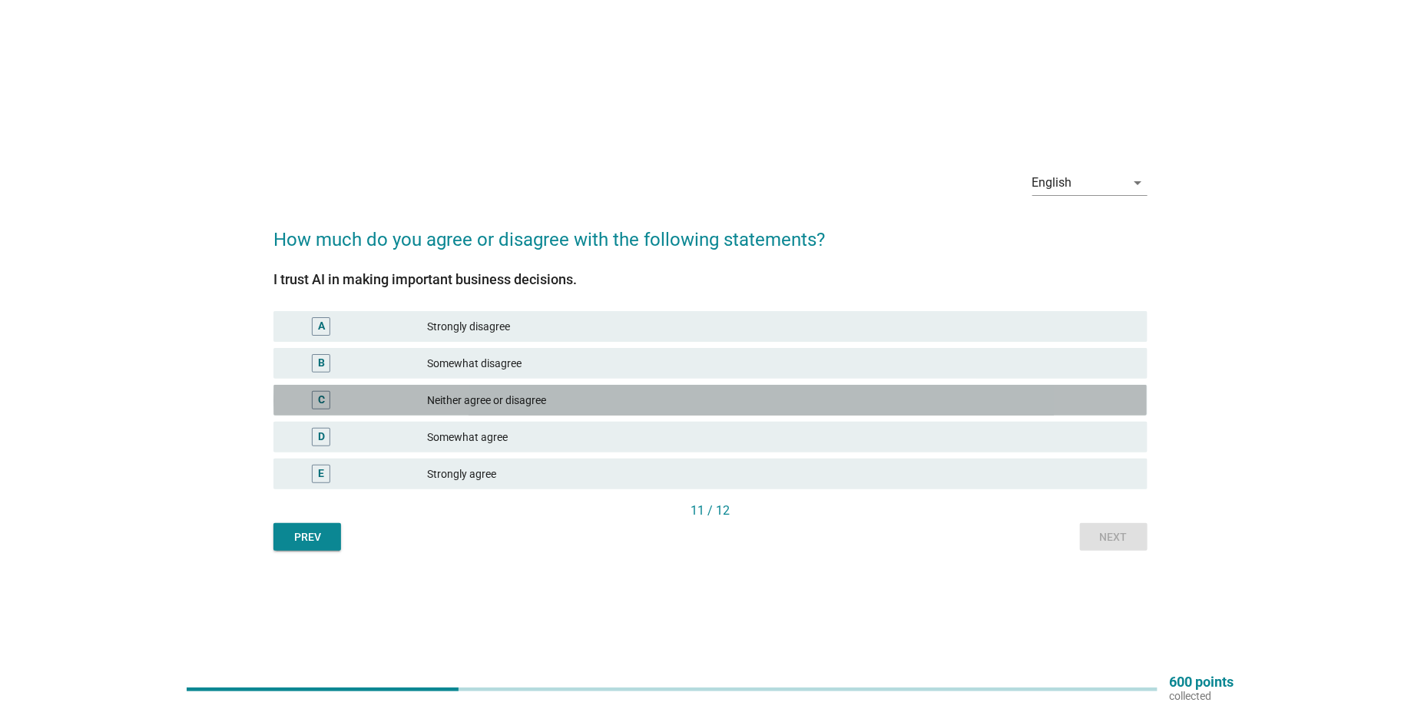
drag, startPoint x: 366, startPoint y: 395, endPoint x: 770, endPoint y: 452, distance: 408.1
click at [368, 394] on div "C" at bounding box center [356, 400] width 141 height 18
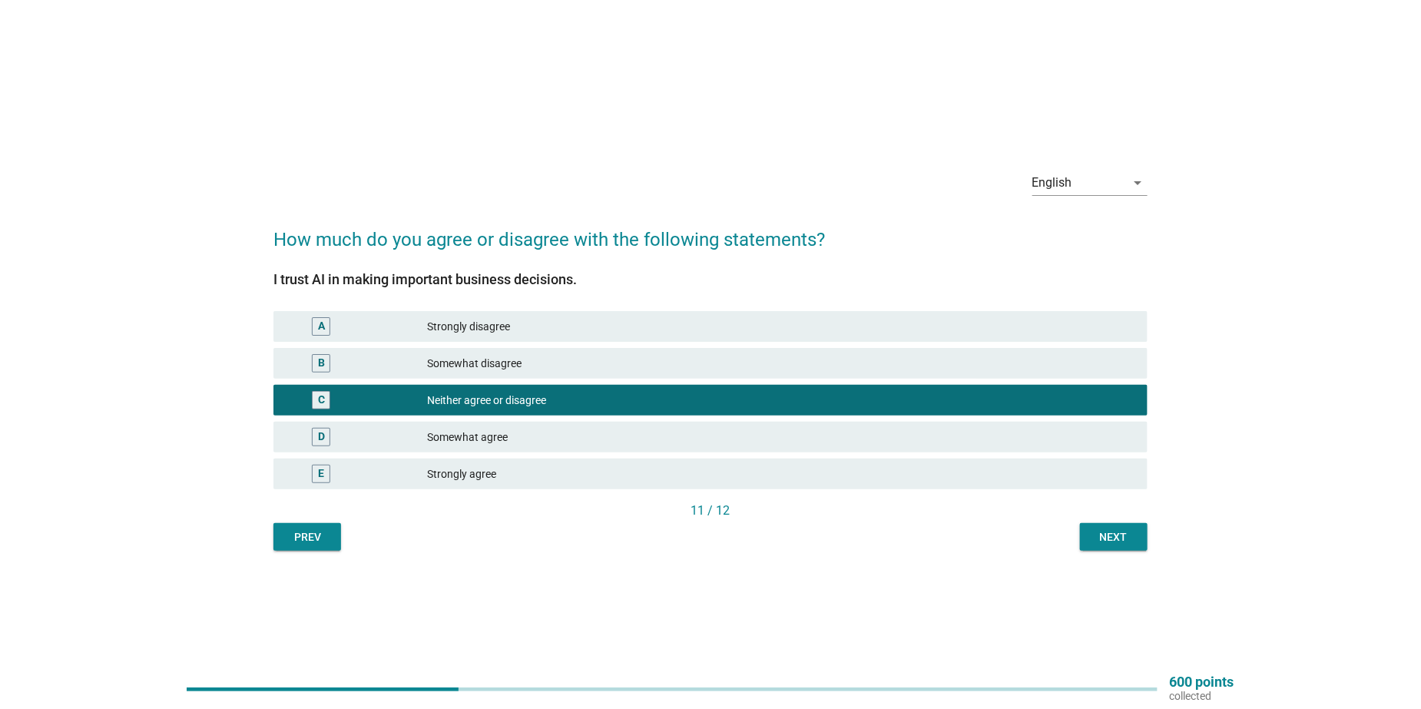
click at [1126, 536] on div "Next" at bounding box center [1113, 537] width 43 height 16
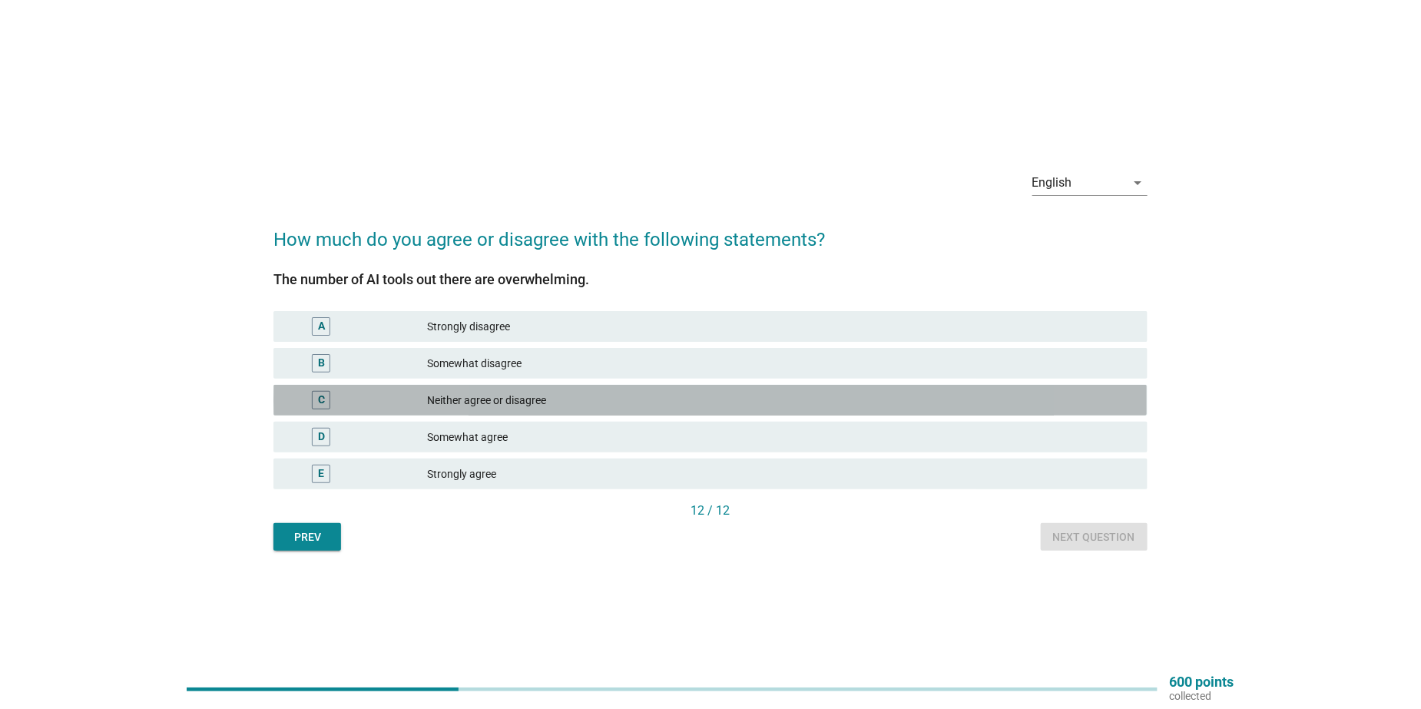
click at [468, 394] on div "Neither agree or disagree" at bounding box center [782, 400] width 708 height 18
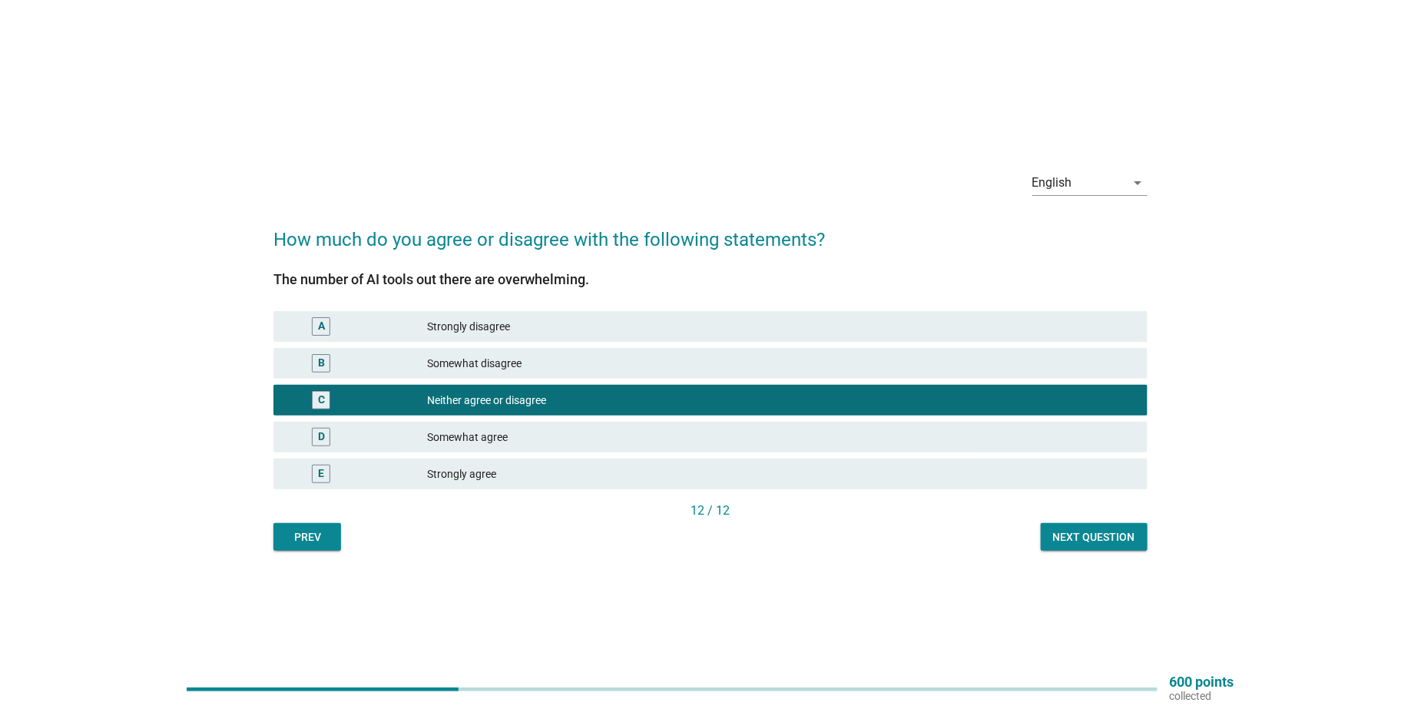
click at [1112, 532] on div "Next question" at bounding box center [1094, 537] width 82 height 16
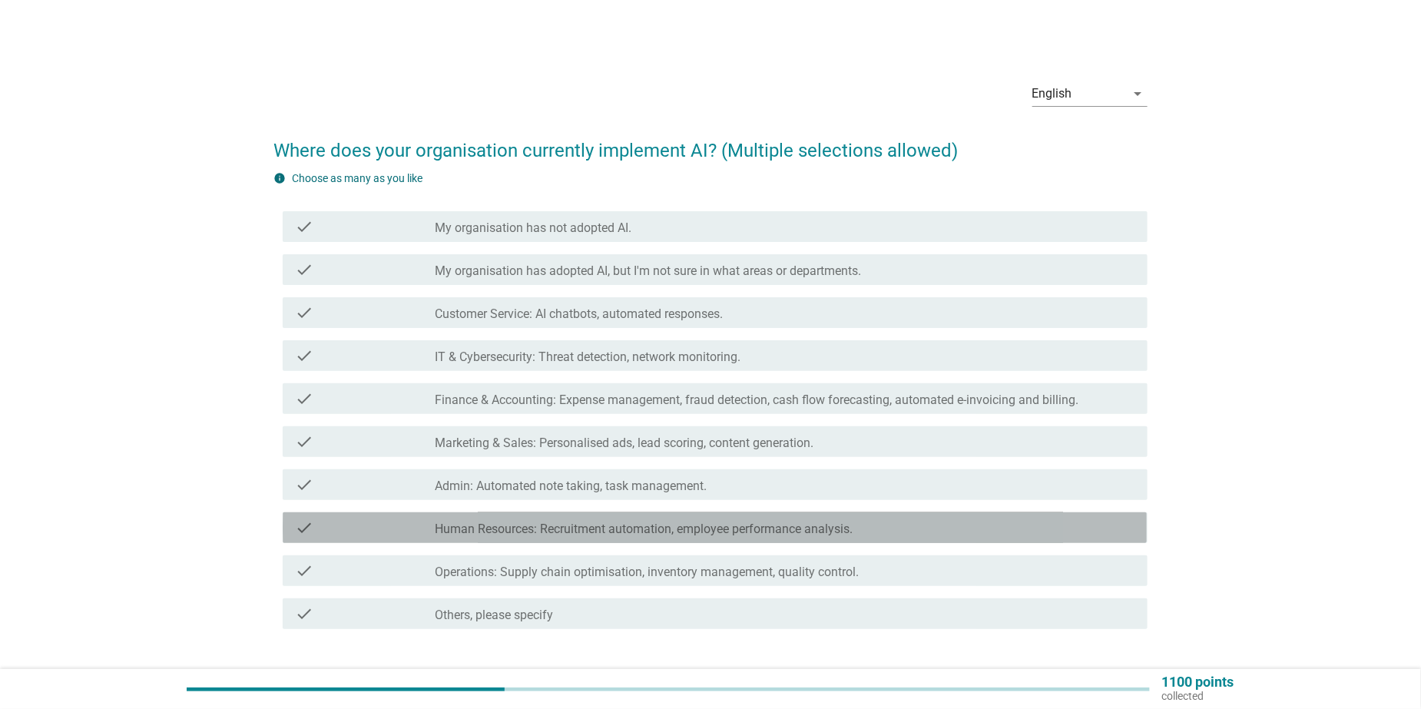
click at [525, 529] on label "Human Resources: Recruitment automation, employee performance analysis." at bounding box center [645, 529] width 418 height 15
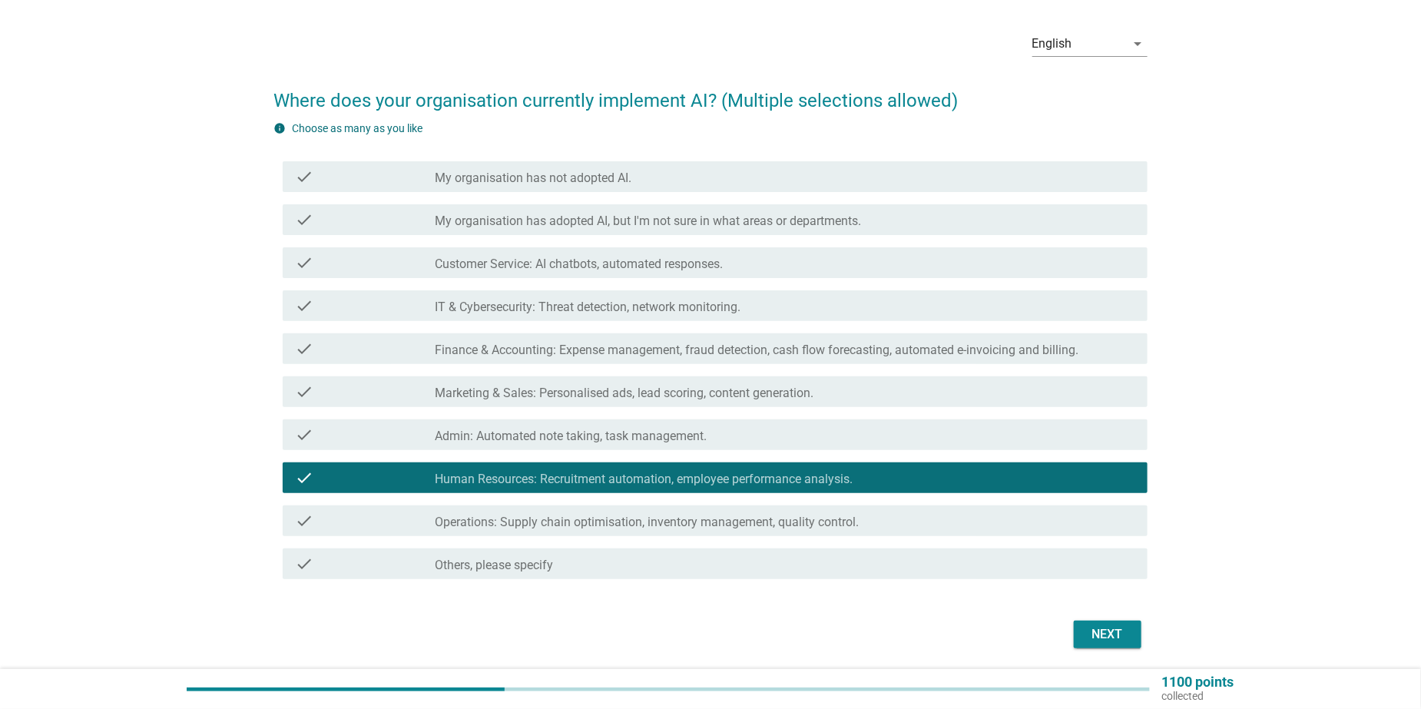
scroll to position [102, 0]
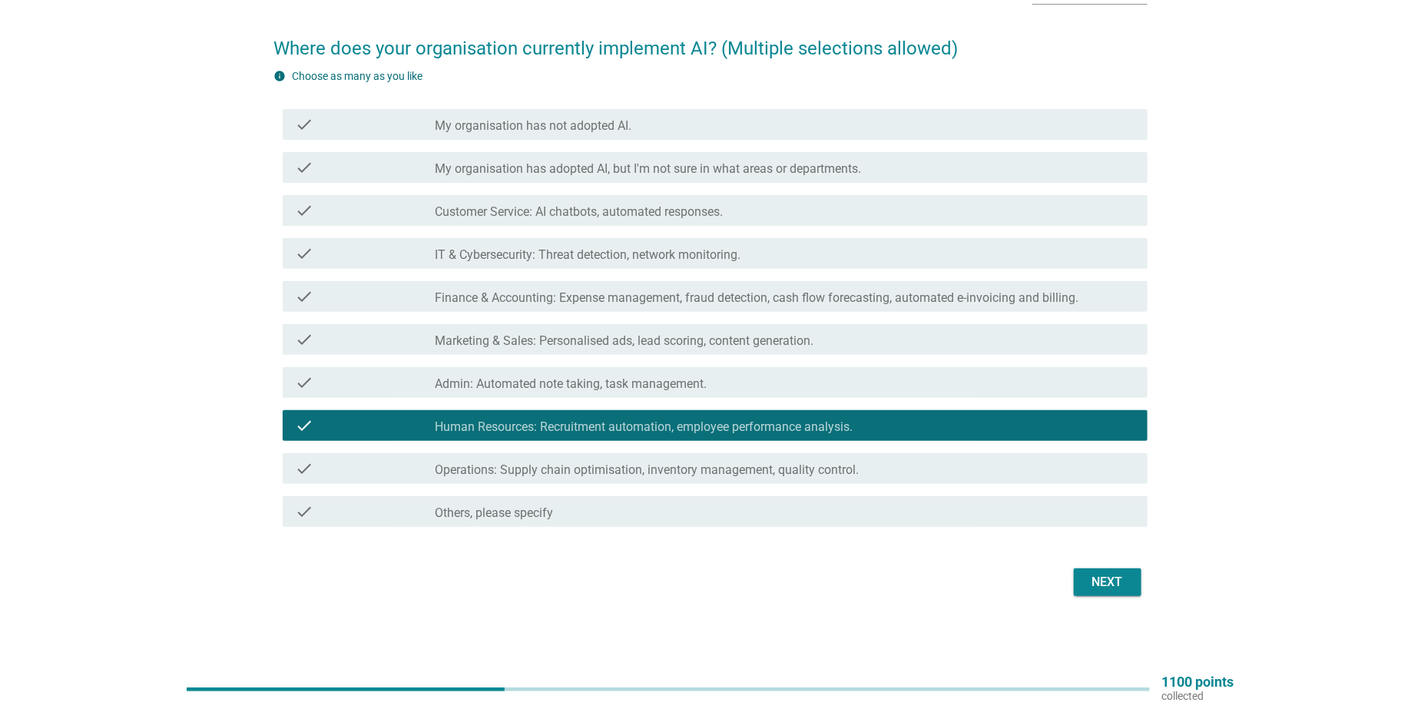
click at [1118, 585] on div "Next" at bounding box center [1107, 582] width 43 height 18
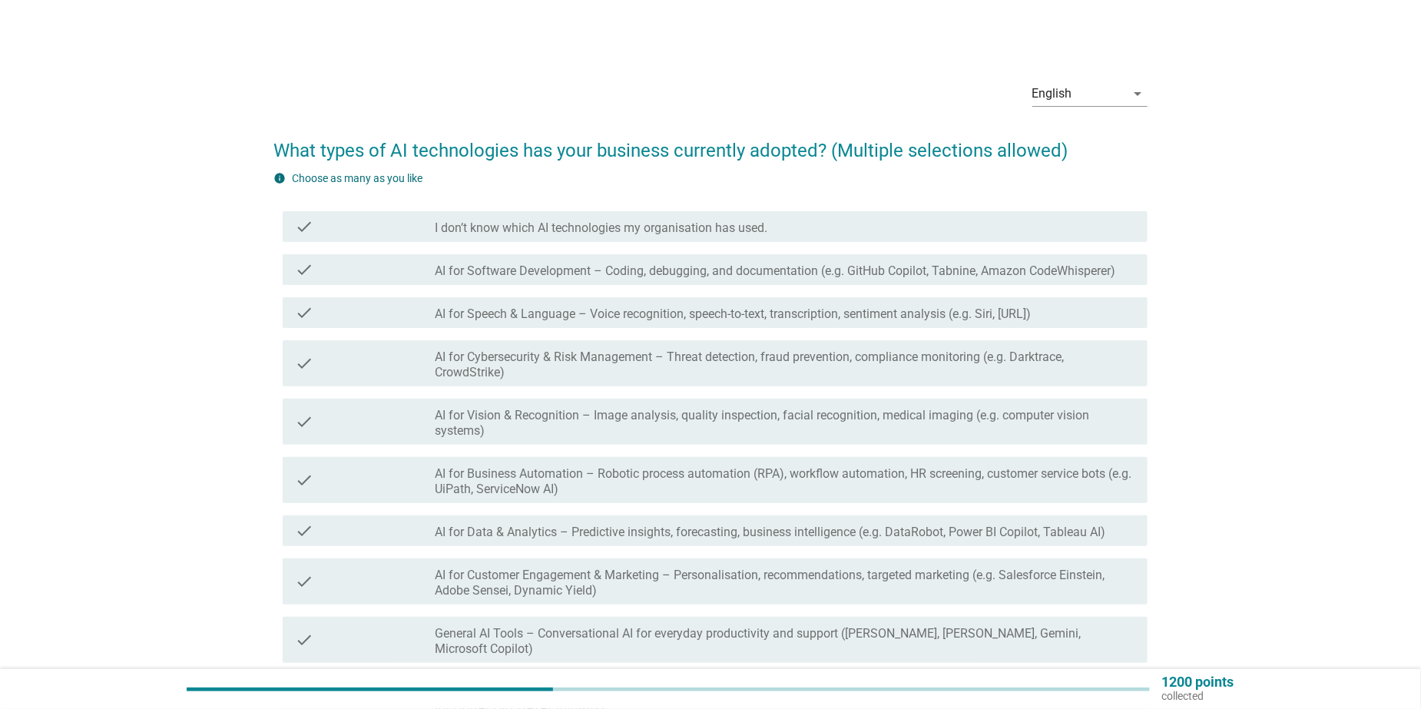
scroll to position [77, 0]
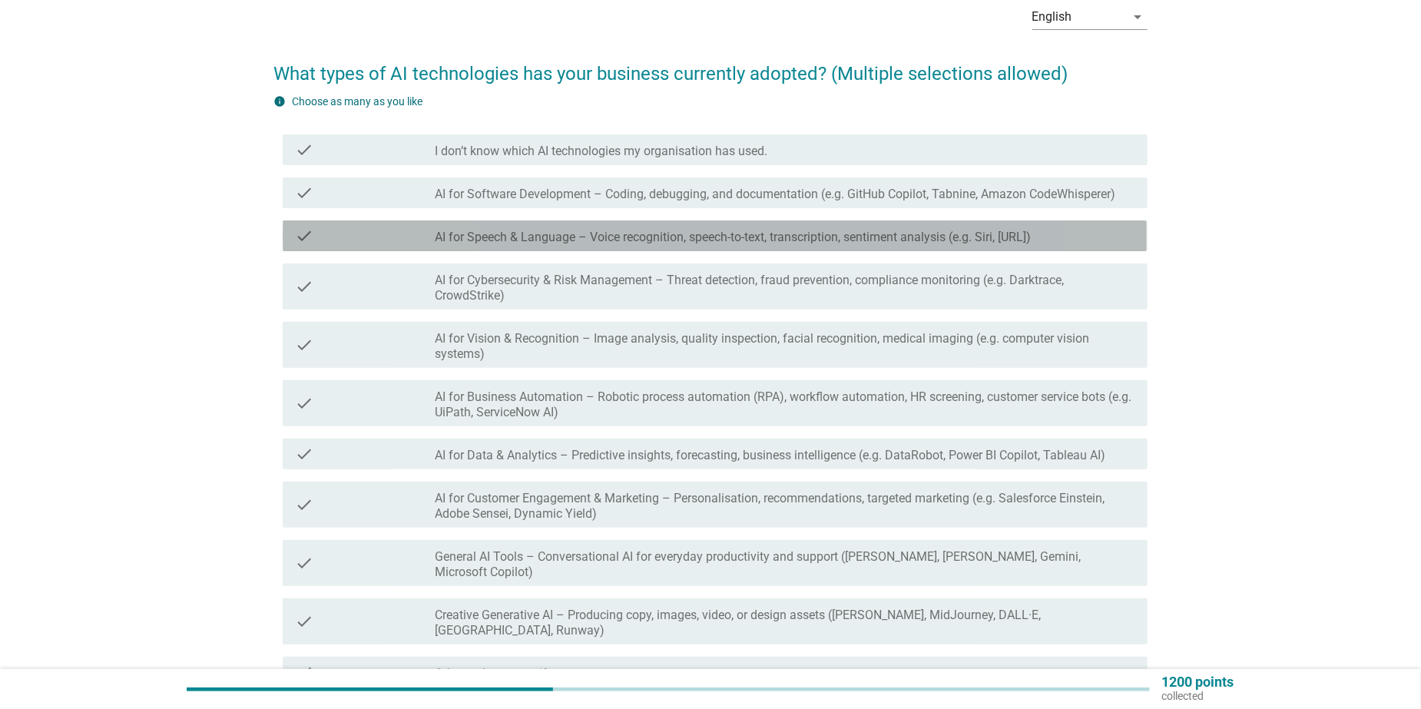
click at [639, 235] on label "AI for Speech & Language – Voice recognition, speech-to-text, transcription, se…" at bounding box center [734, 237] width 596 height 15
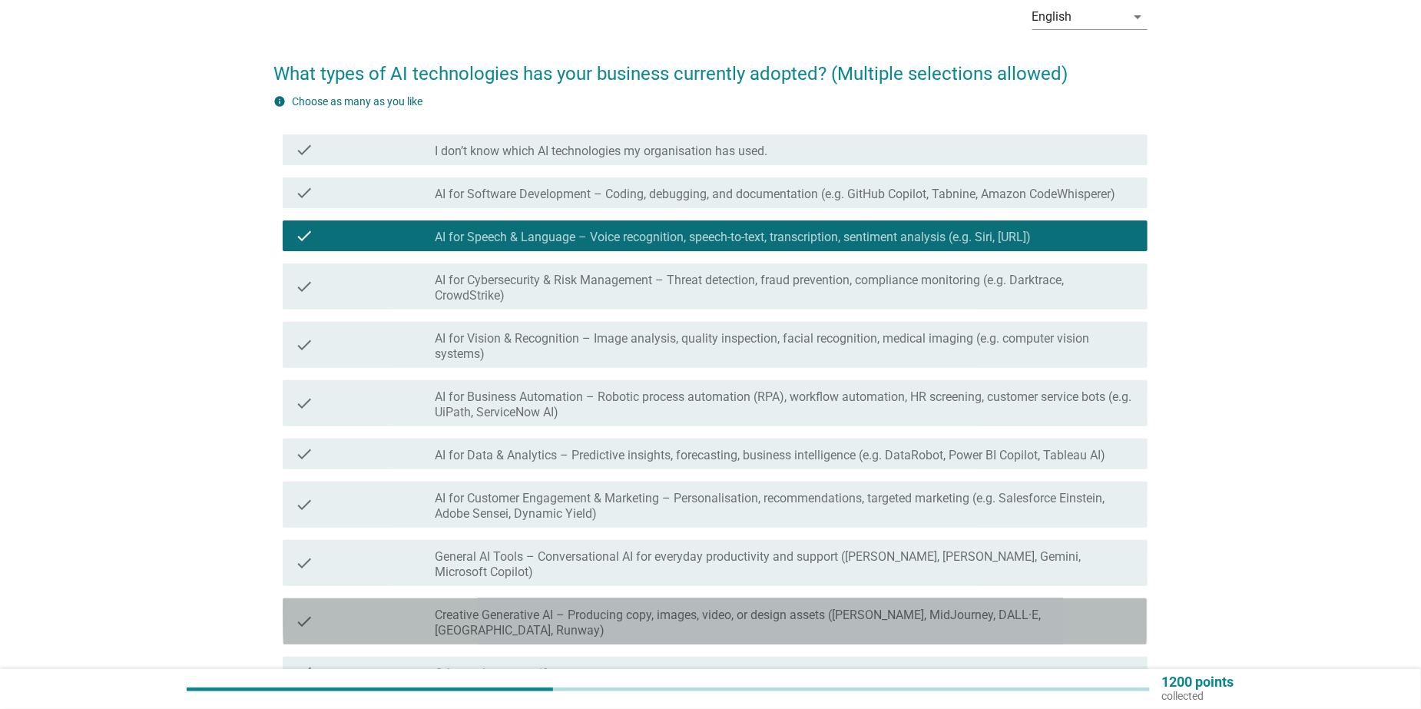
click at [622, 608] on label "Creative Generative AI – Producing copy, images, video, or design assets ([PERS…" at bounding box center [786, 623] width 700 height 31
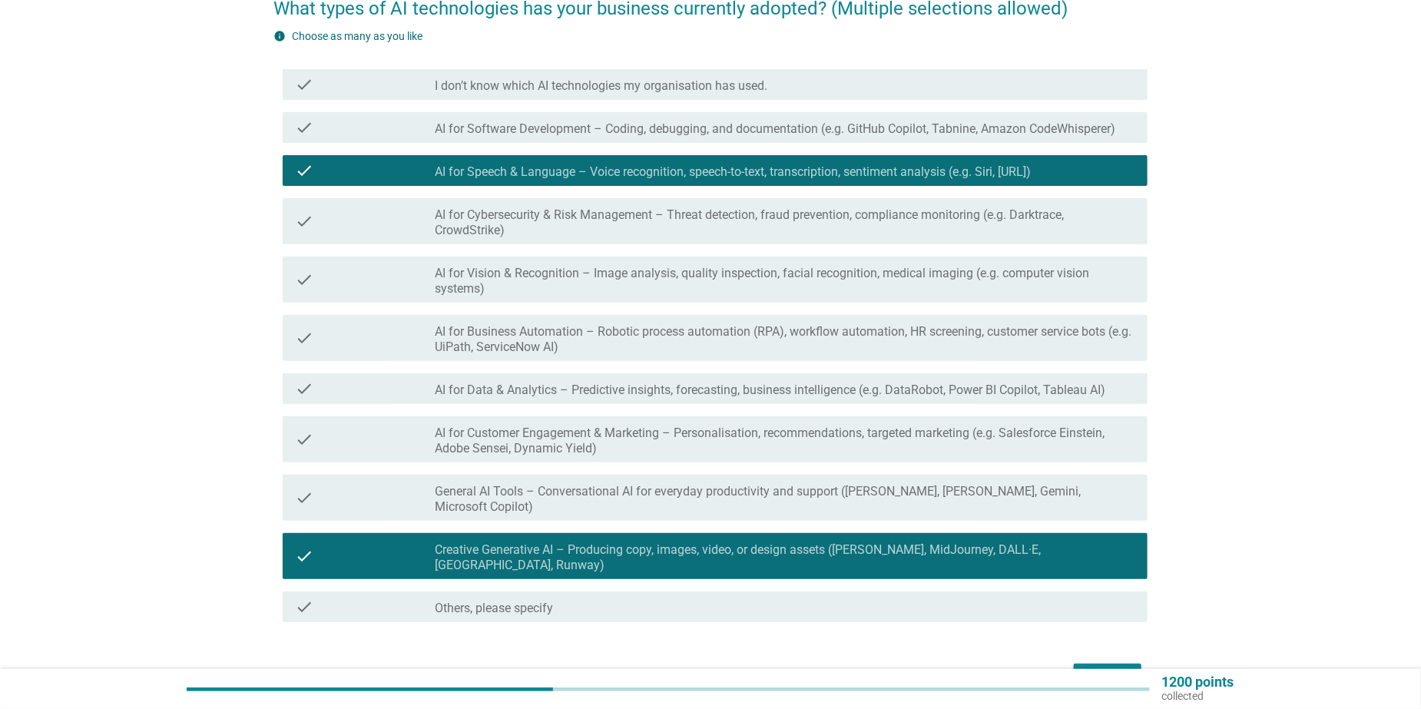
scroll to position [206, 0]
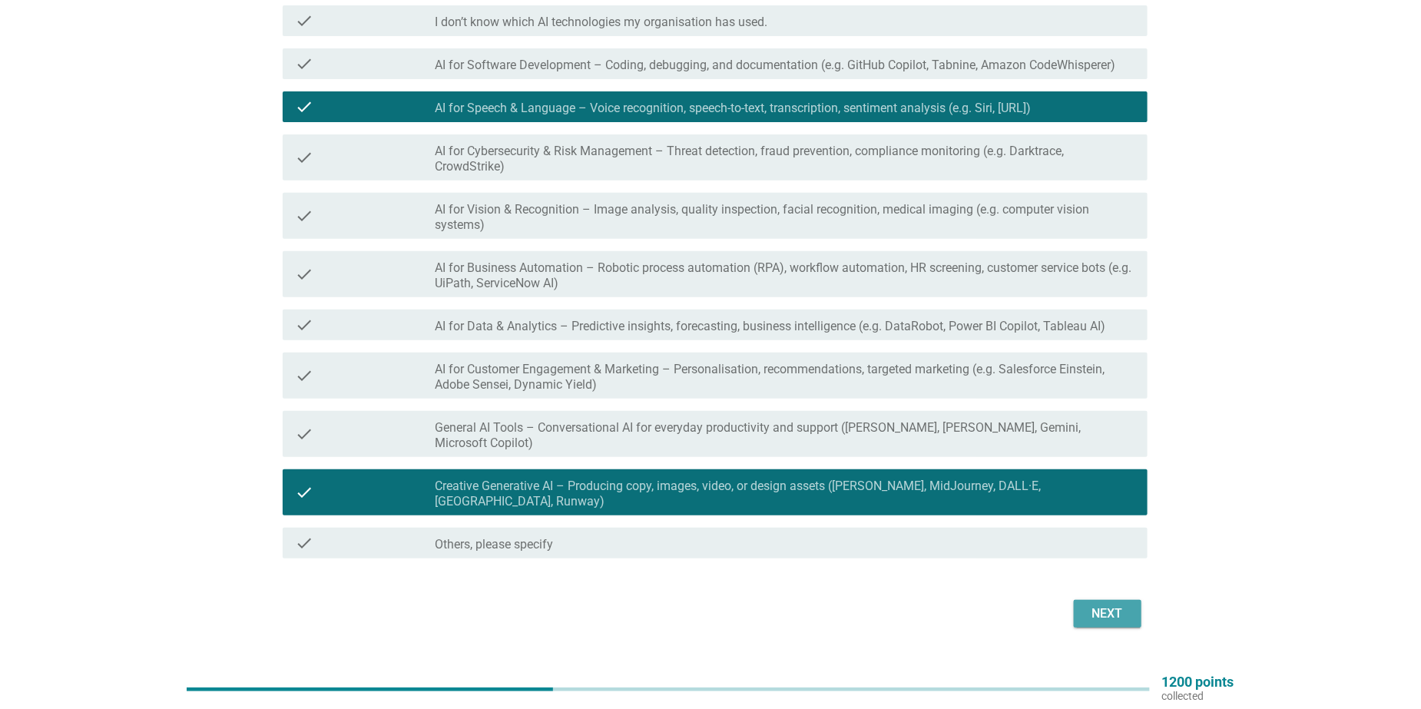
click at [1107, 605] on div "Next" at bounding box center [1107, 614] width 43 height 18
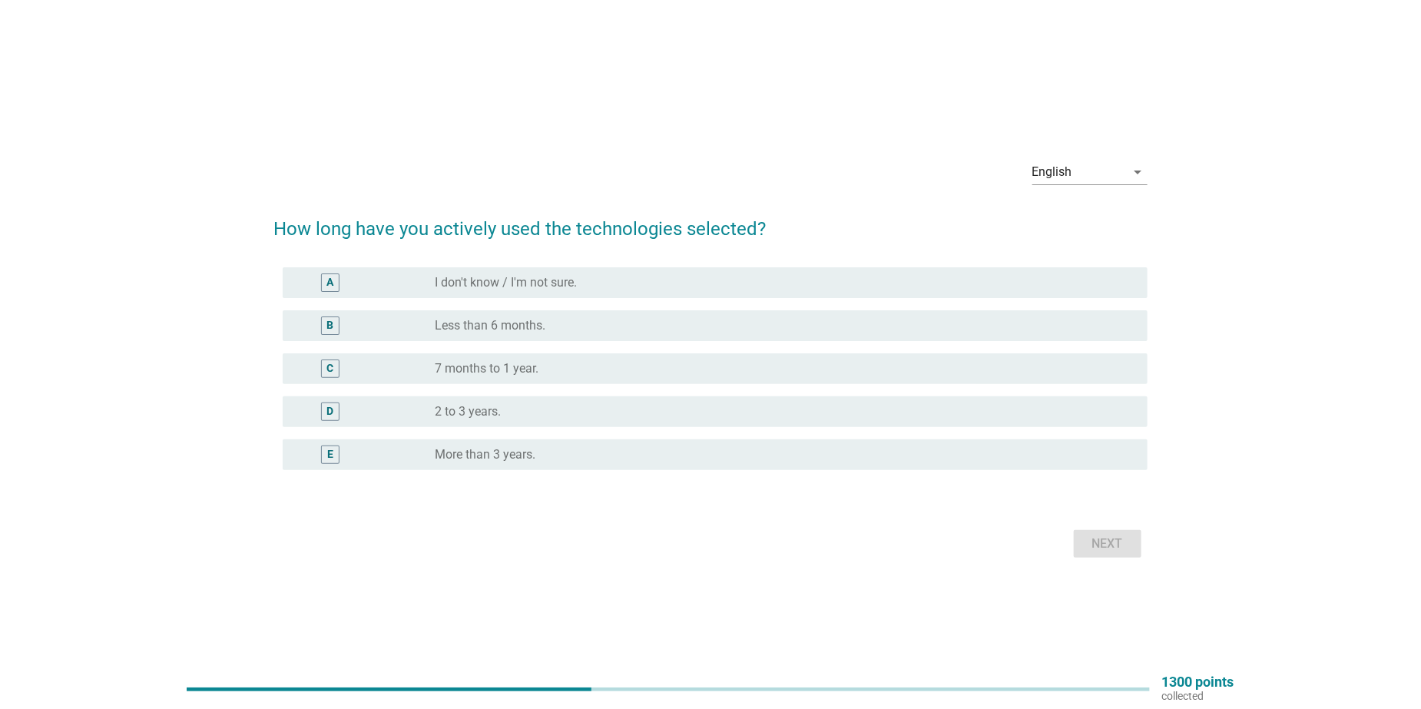
click at [500, 324] on label "Less than 6 months." at bounding box center [491, 325] width 111 height 15
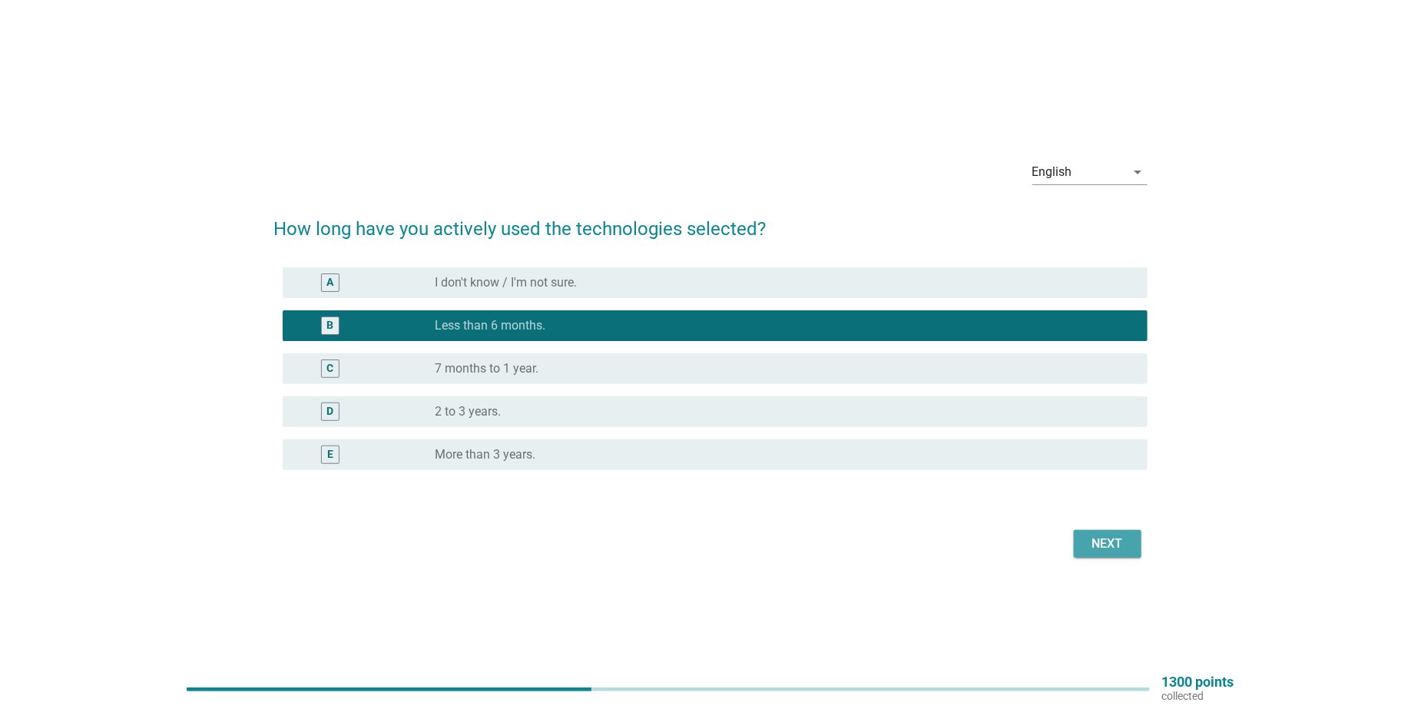
click at [1097, 552] on button "Next" at bounding box center [1108, 544] width 68 height 28
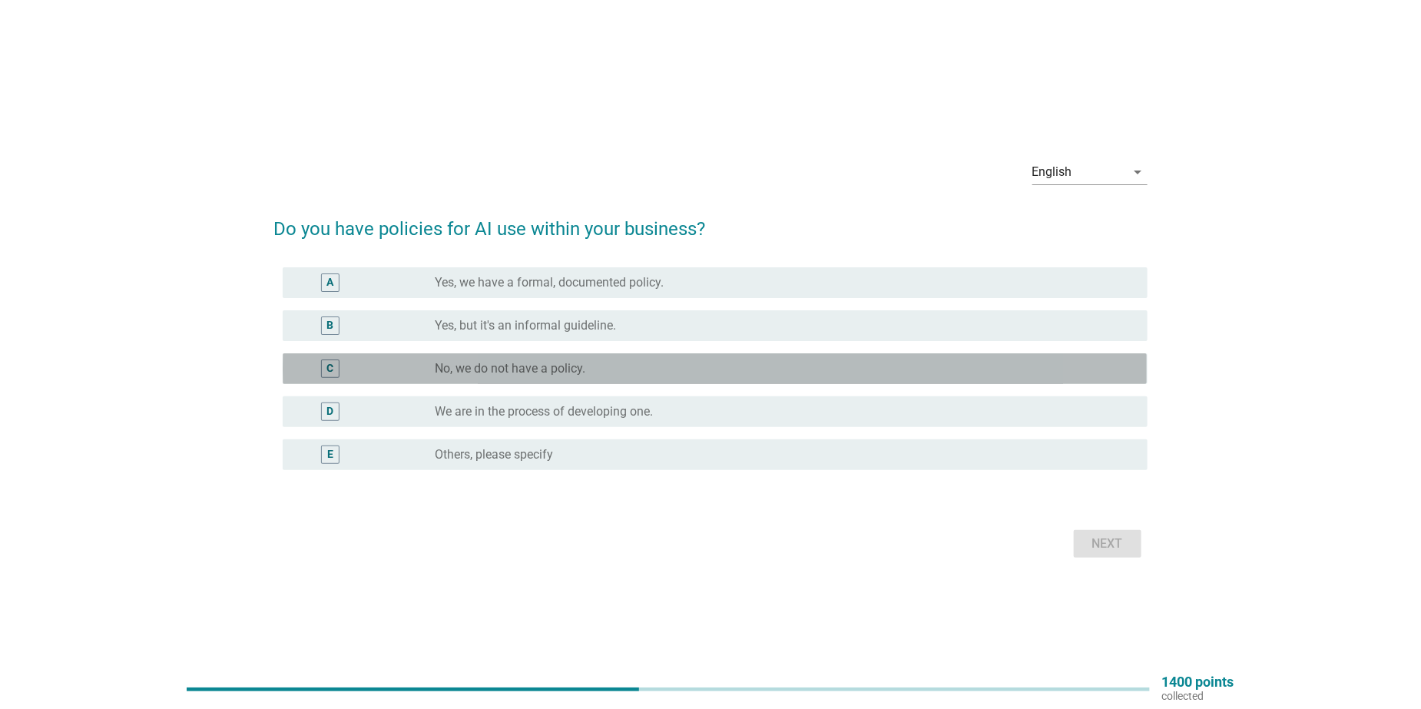
drag, startPoint x: 540, startPoint y: 368, endPoint x: 758, endPoint y: 406, distance: 221.5
click at [540, 366] on label "No, we do not have a policy." at bounding box center [511, 368] width 151 height 15
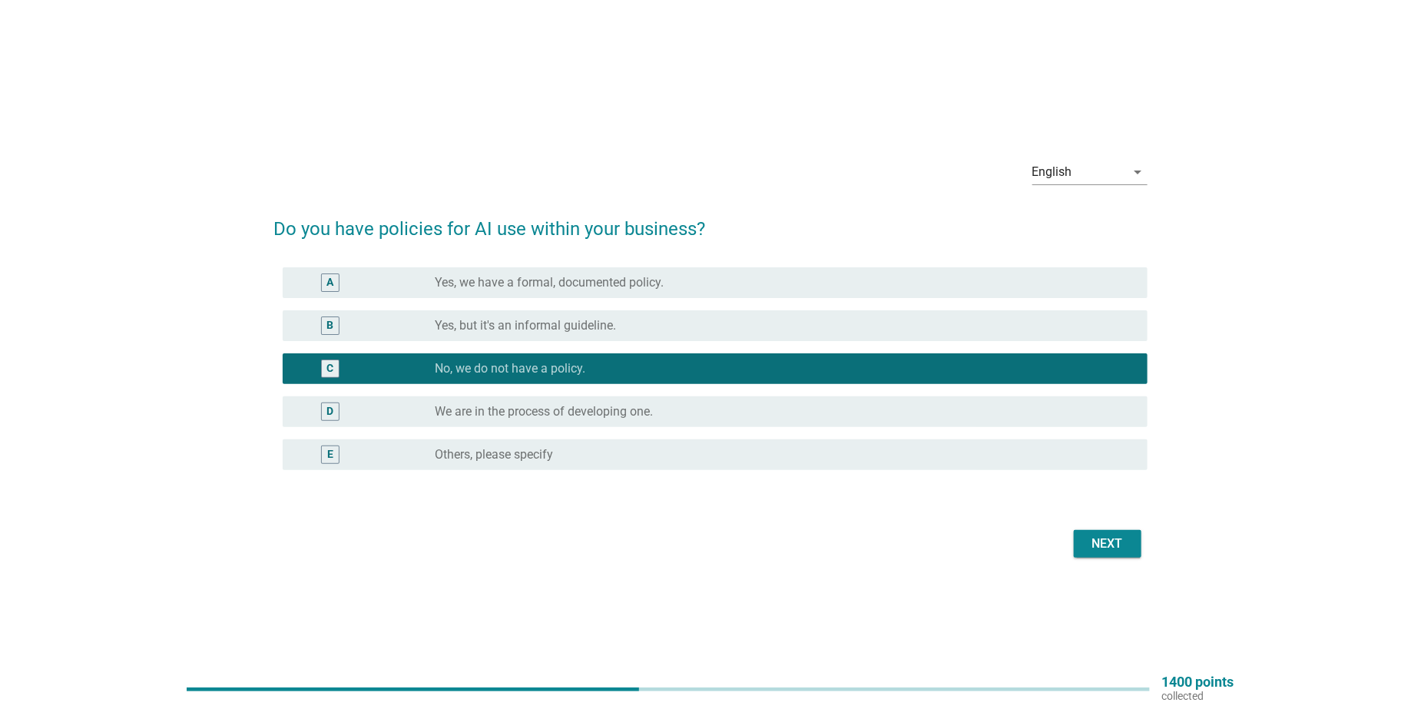
click at [1122, 540] on div "Next" at bounding box center [1107, 544] width 43 height 18
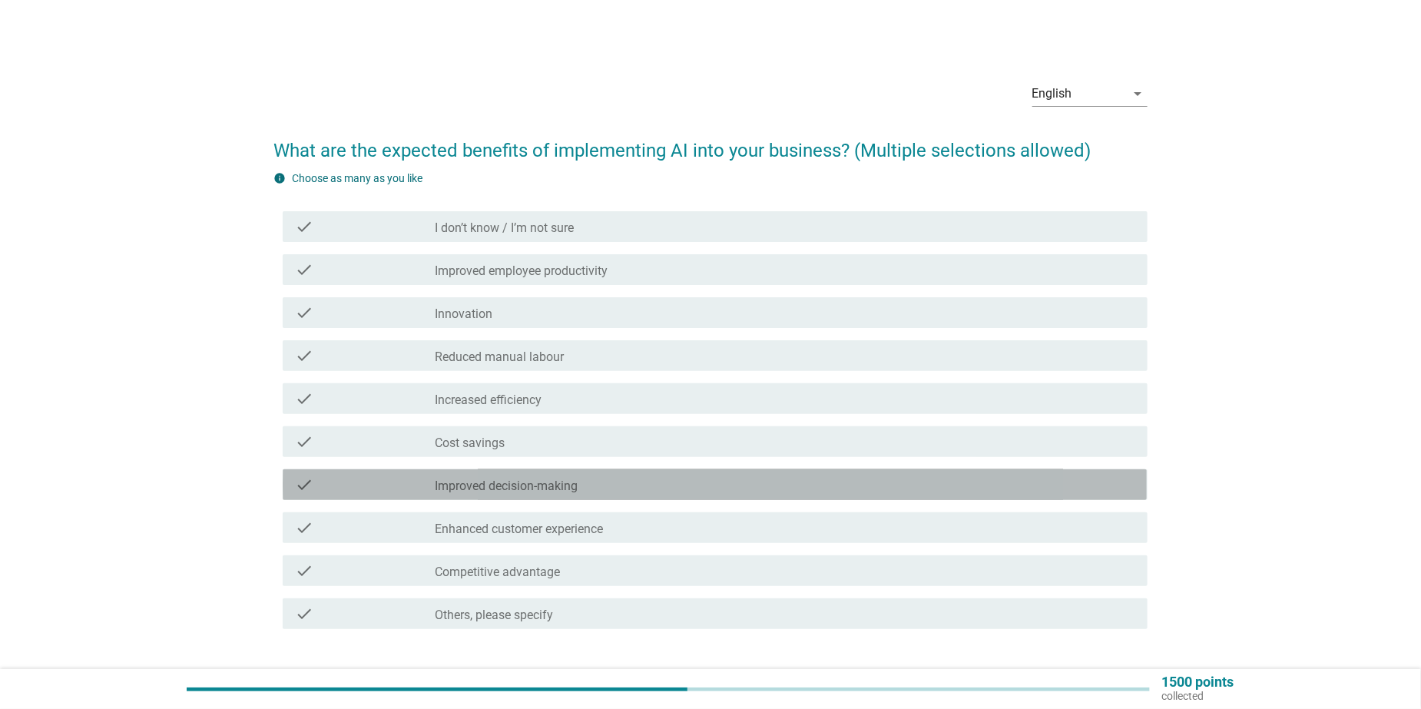
click at [594, 476] on div "check_box_outline_blank Improved decision-making" at bounding box center [786, 485] width 700 height 18
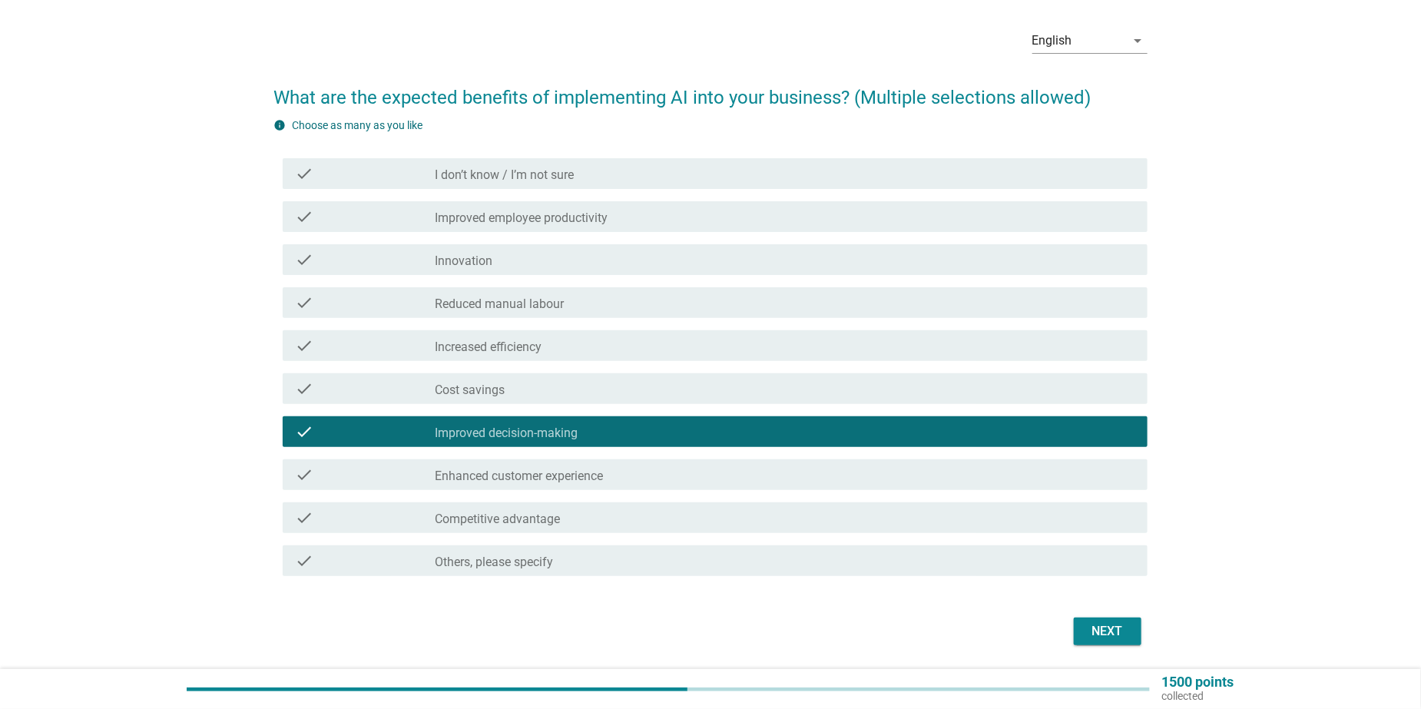
scroll to position [102, 0]
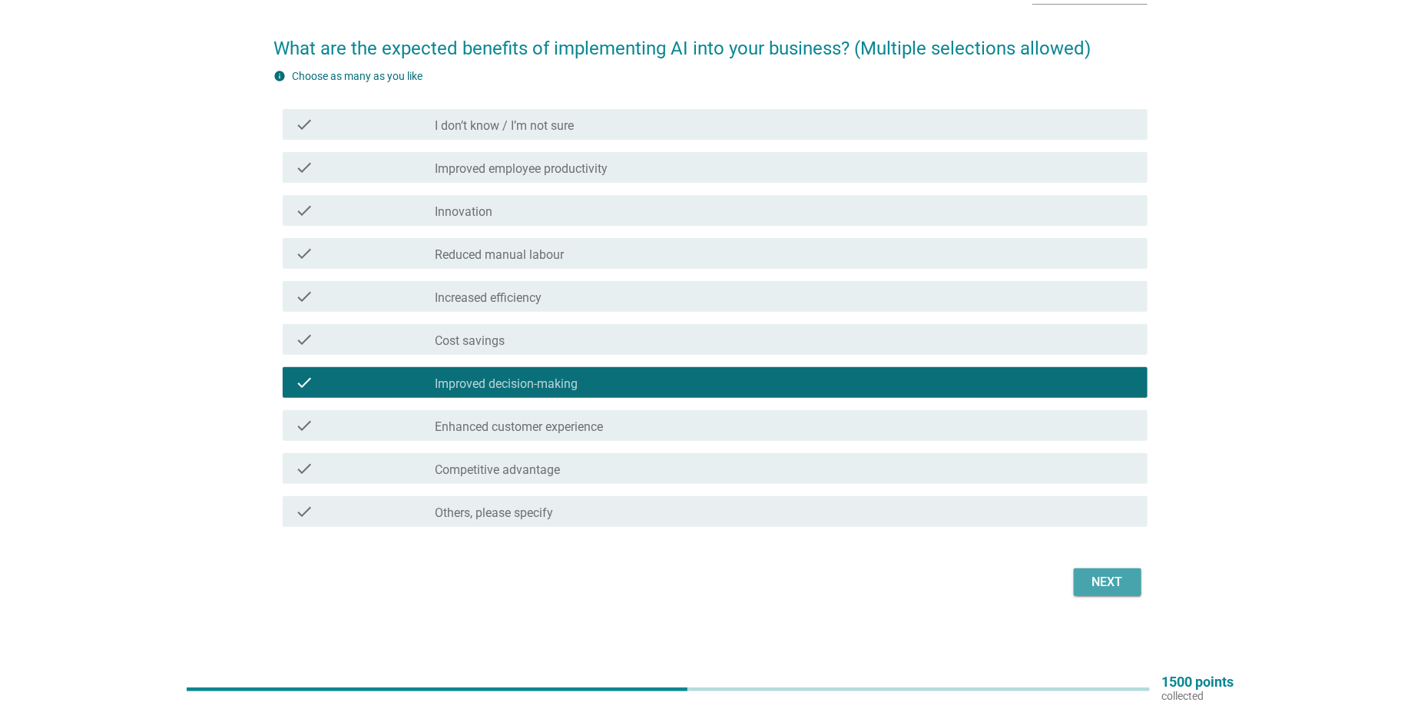
click at [1110, 574] on div "Next" at bounding box center [1107, 582] width 43 height 18
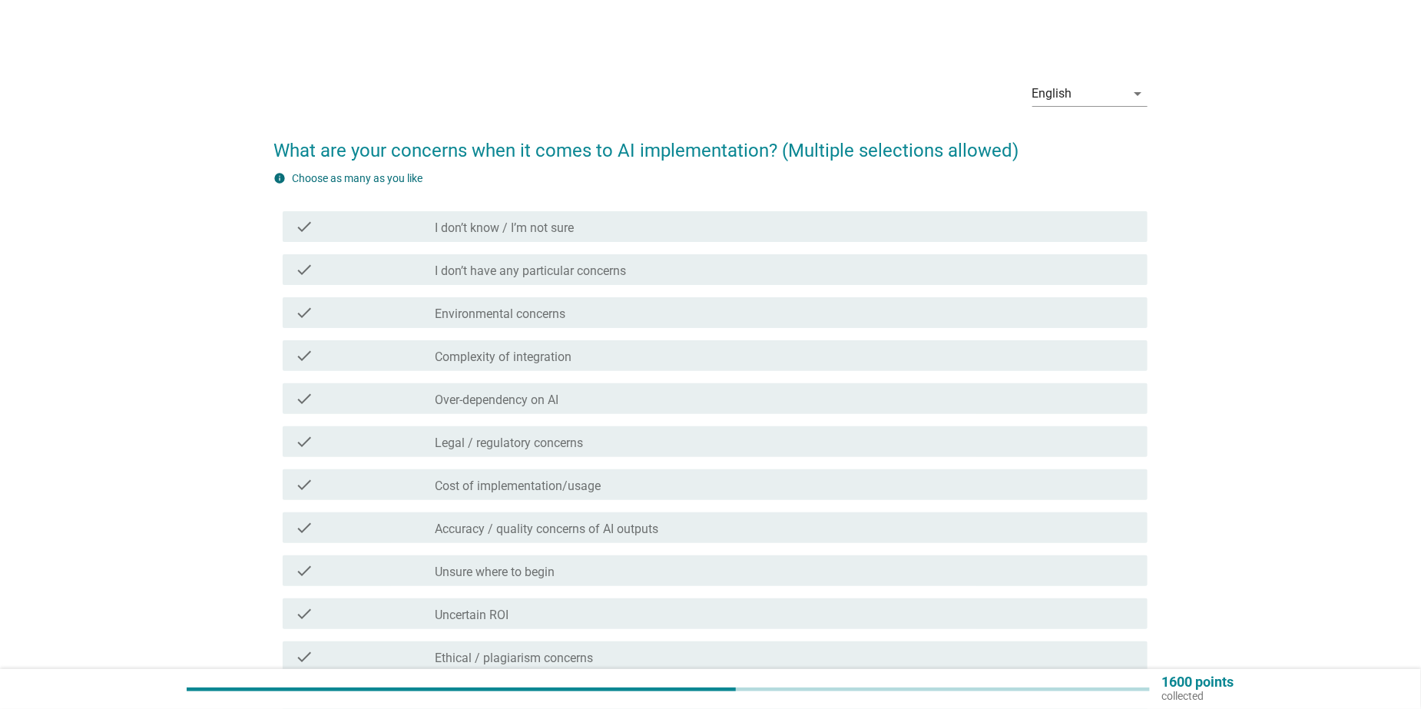
click at [550, 230] on label "I don’t know / I’m not sure" at bounding box center [505, 227] width 139 height 15
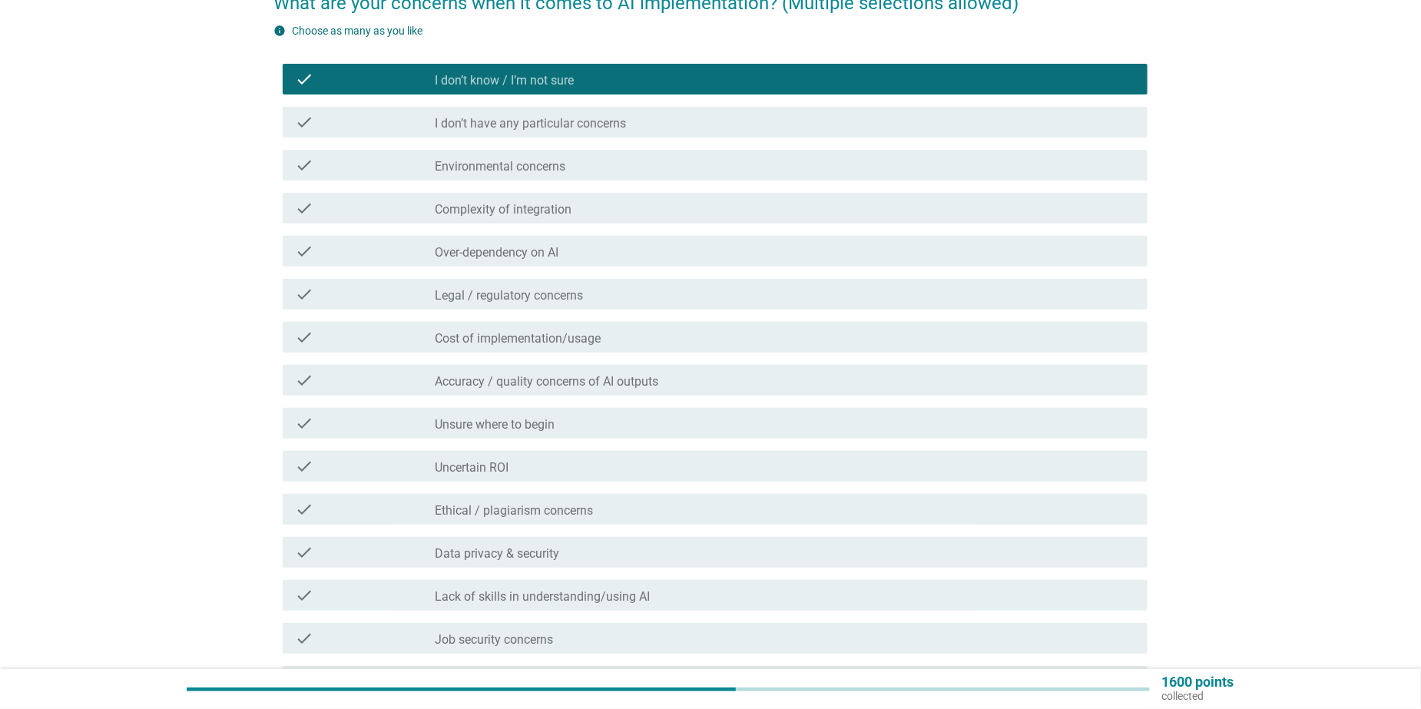
scroll to position [307, 0]
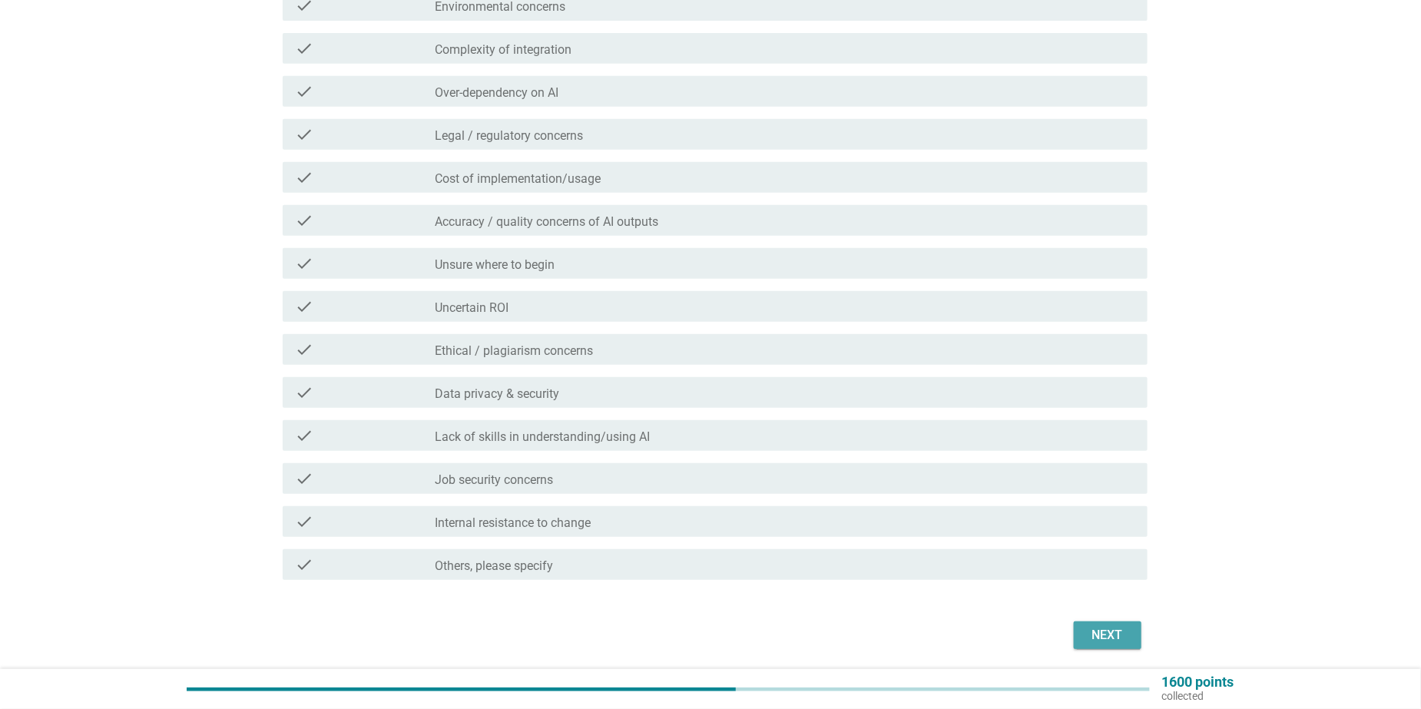
drag, startPoint x: 1119, startPoint y: 636, endPoint x: 1115, endPoint y: 625, distance: 12.1
click at [1118, 635] on div "Next" at bounding box center [1107, 635] width 43 height 18
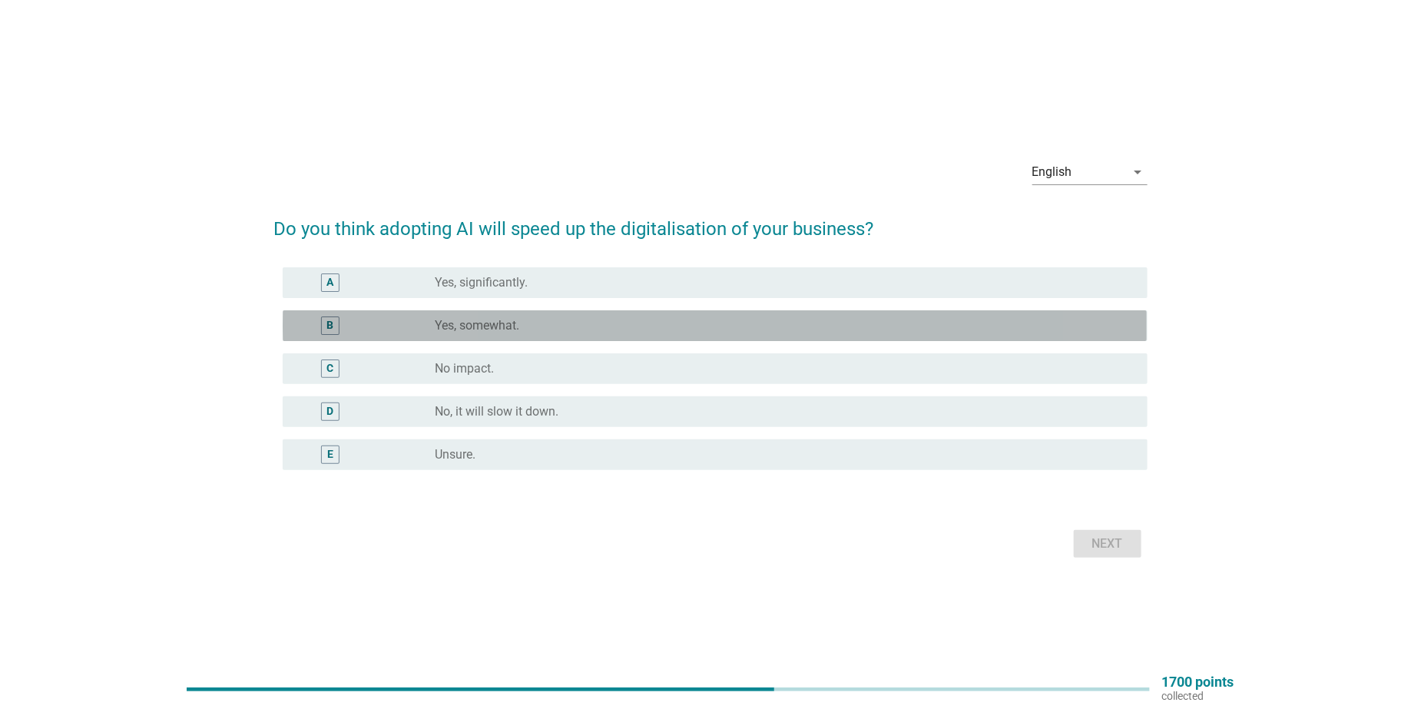
drag, startPoint x: 515, startPoint y: 320, endPoint x: 754, endPoint y: 409, distance: 255.5
click at [517, 320] on label "Yes, somewhat." at bounding box center [478, 325] width 85 height 15
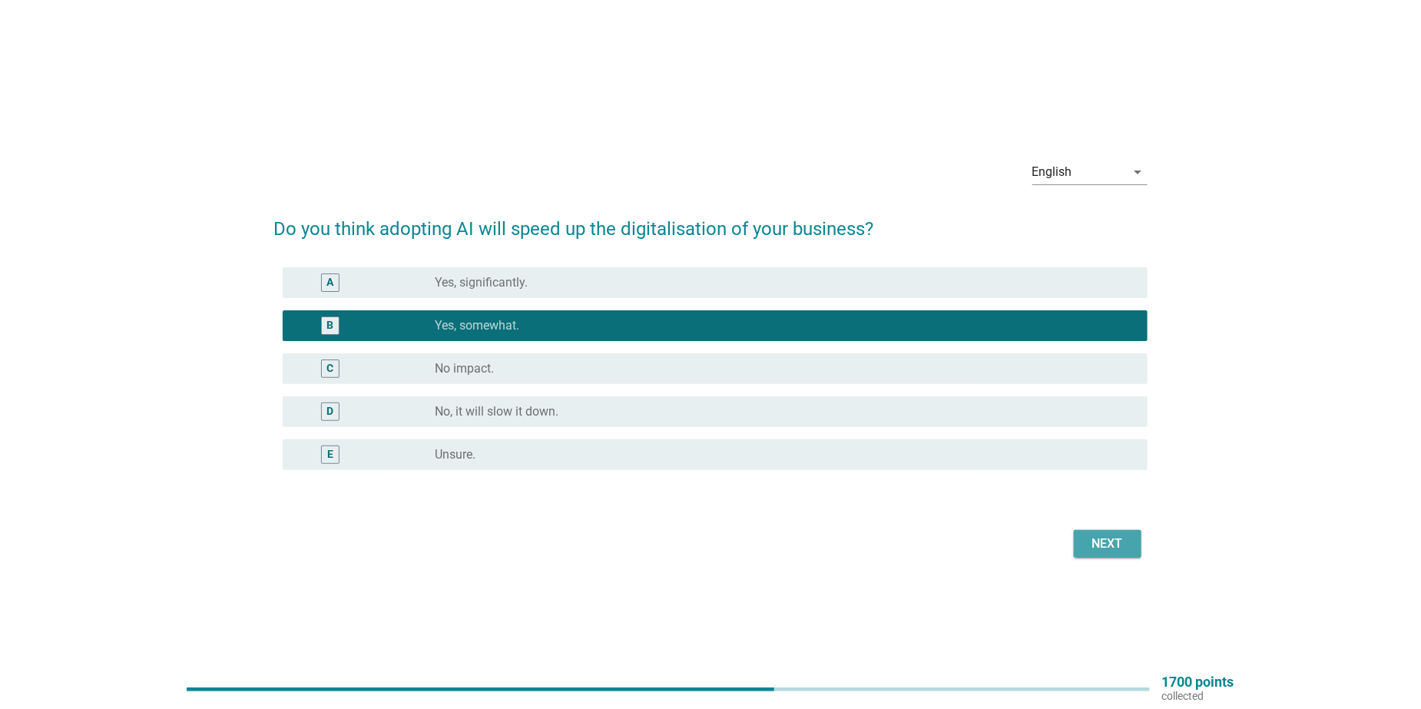
click at [1108, 545] on div "Next" at bounding box center [1107, 544] width 43 height 18
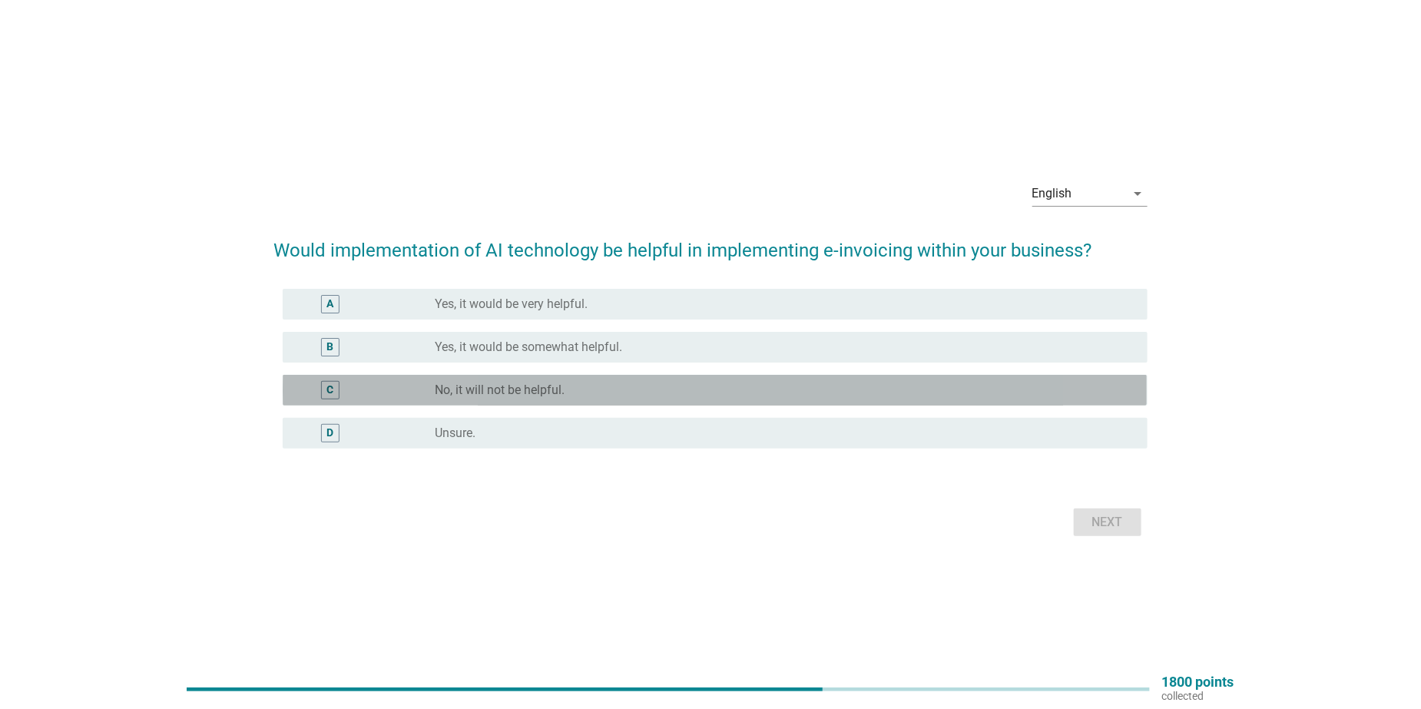
click at [582, 394] on div "radio_button_unchecked No, it will not be helpful." at bounding box center [780, 390] width 688 height 15
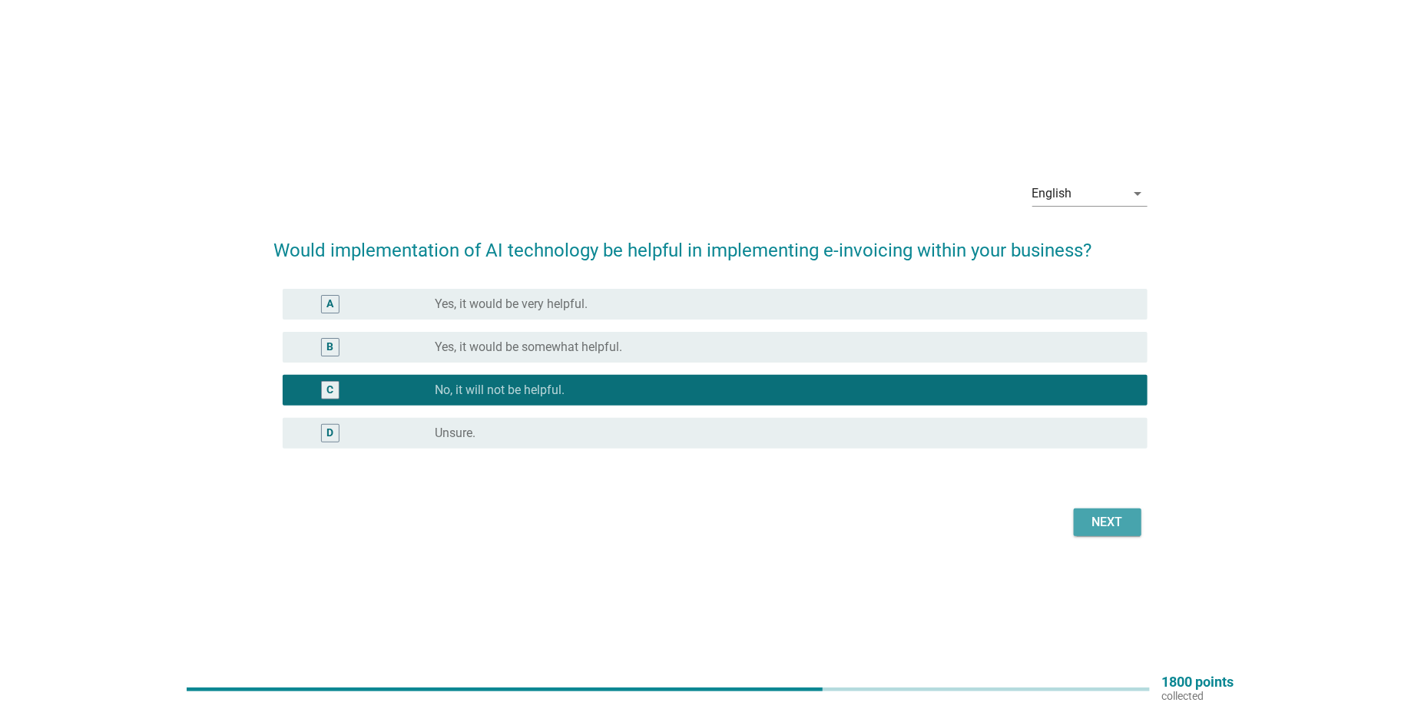
click at [1129, 522] on button "Next" at bounding box center [1108, 523] width 68 height 28
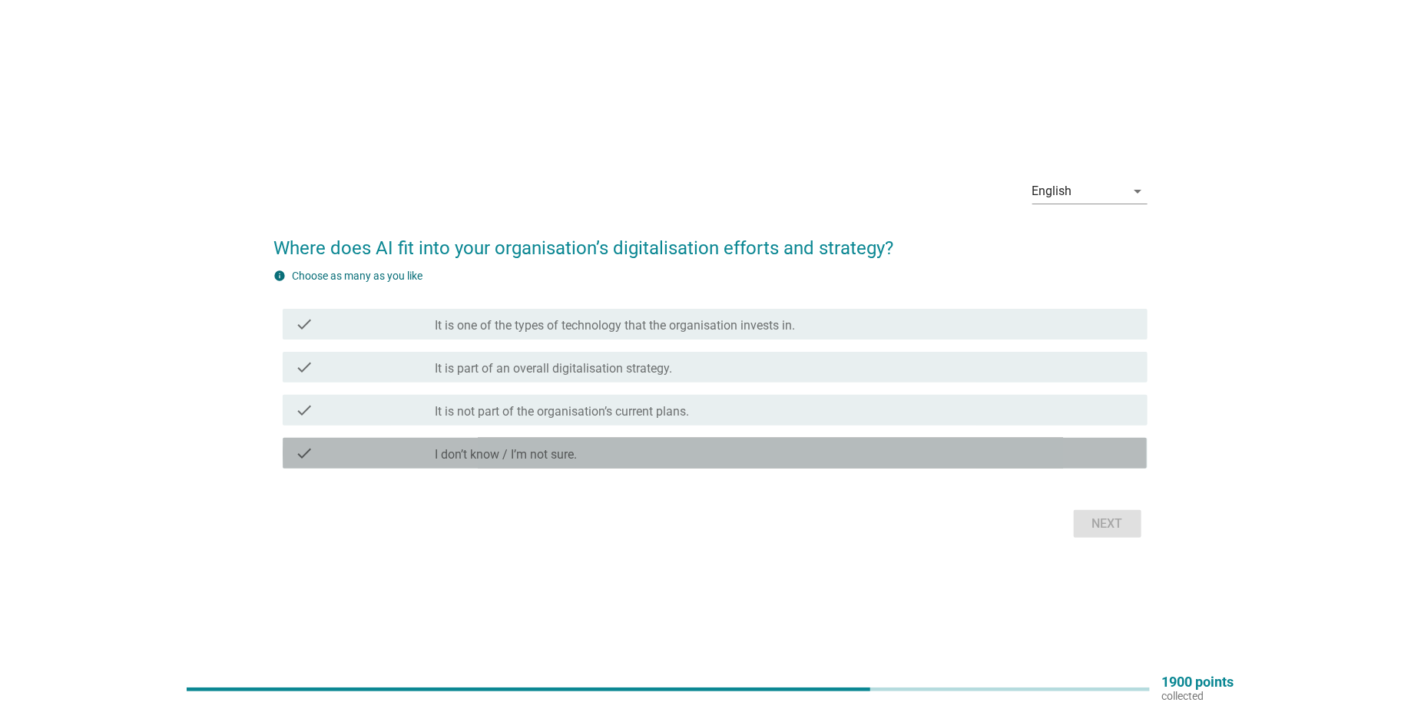
click at [558, 453] on label "I don’t know / I’m not sure." at bounding box center [507, 454] width 142 height 15
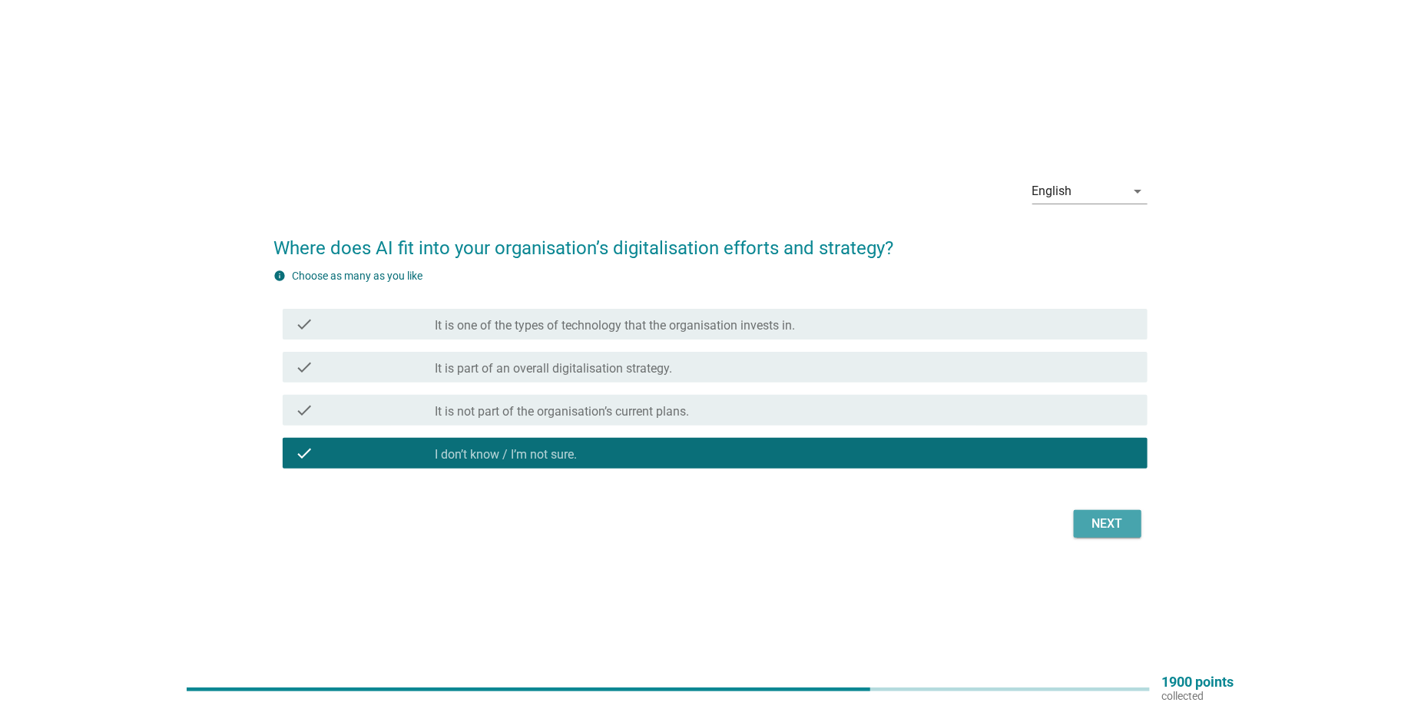
click at [1102, 522] on div "Next" at bounding box center [1107, 524] width 43 height 18
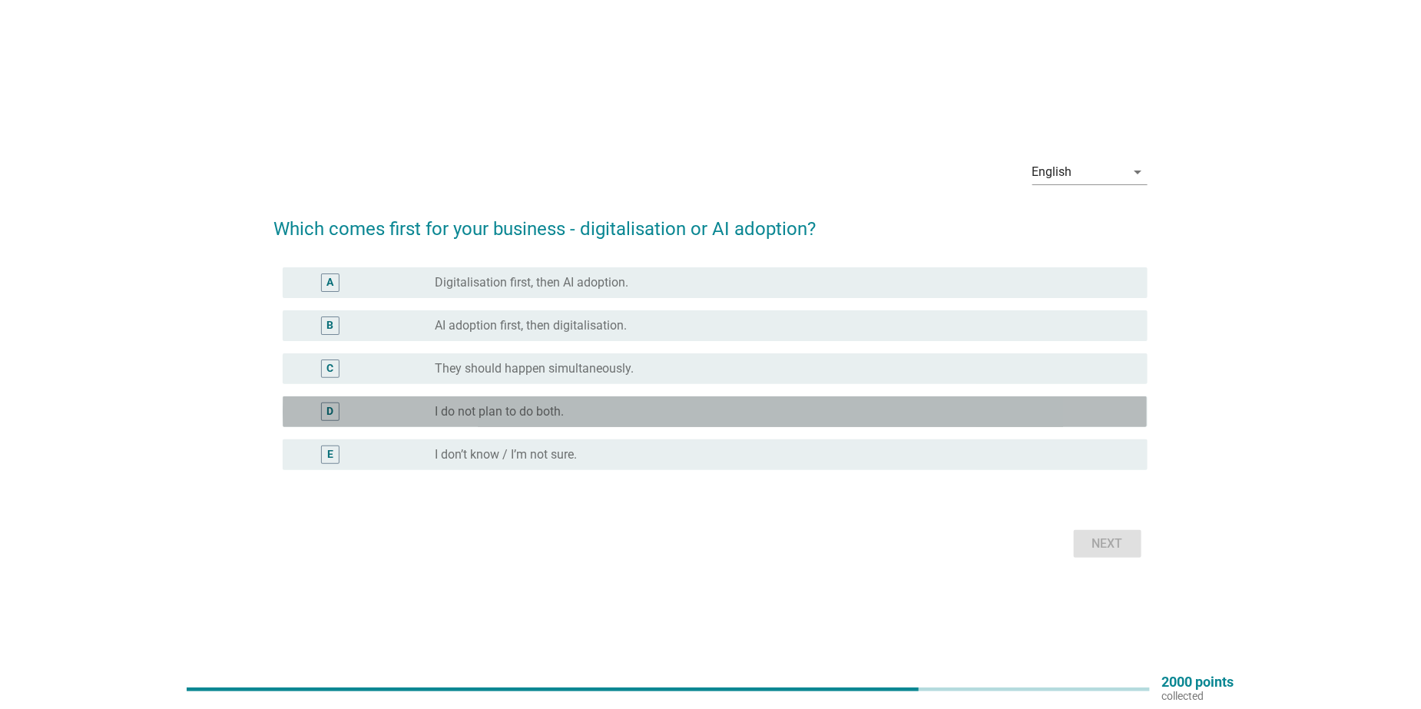
click at [499, 413] on label "I do not plan to do both." at bounding box center [500, 411] width 129 height 15
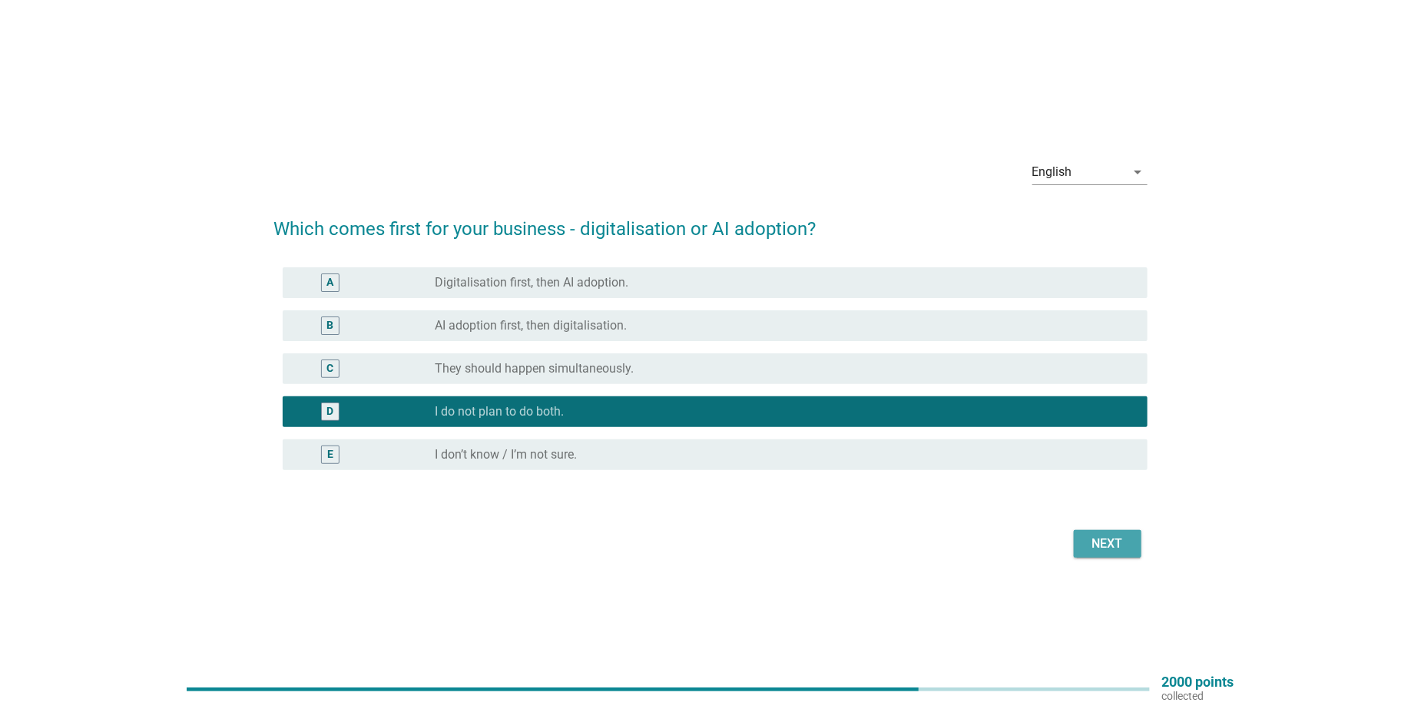
click at [1109, 552] on button "Next" at bounding box center [1108, 544] width 68 height 28
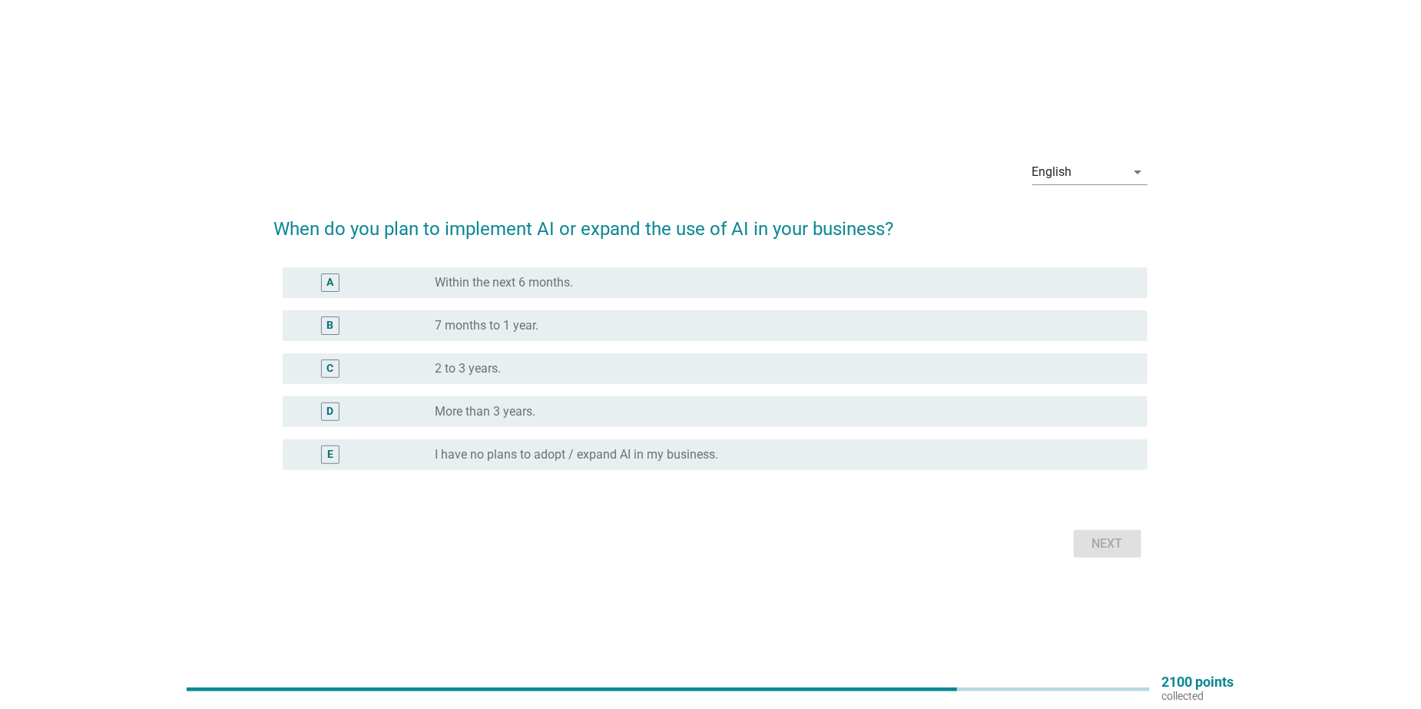
click at [581, 315] on div "B radio_button_unchecked 7 months to 1 year." at bounding box center [715, 325] width 864 height 31
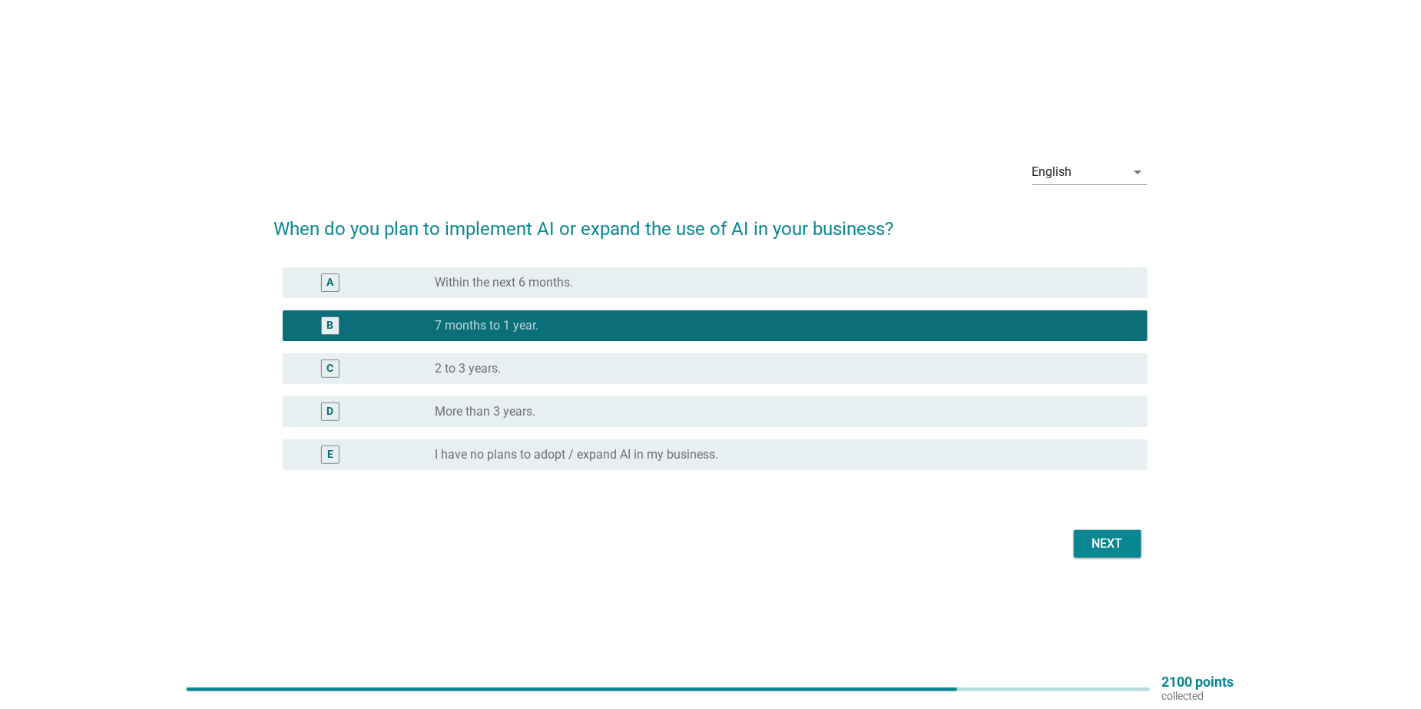
drag, startPoint x: 678, startPoint y: 453, endPoint x: 726, endPoint y: 453, distance: 48.4
click at [679, 453] on label "I have no plans to adopt / expand AI in my business." at bounding box center [577, 454] width 283 height 15
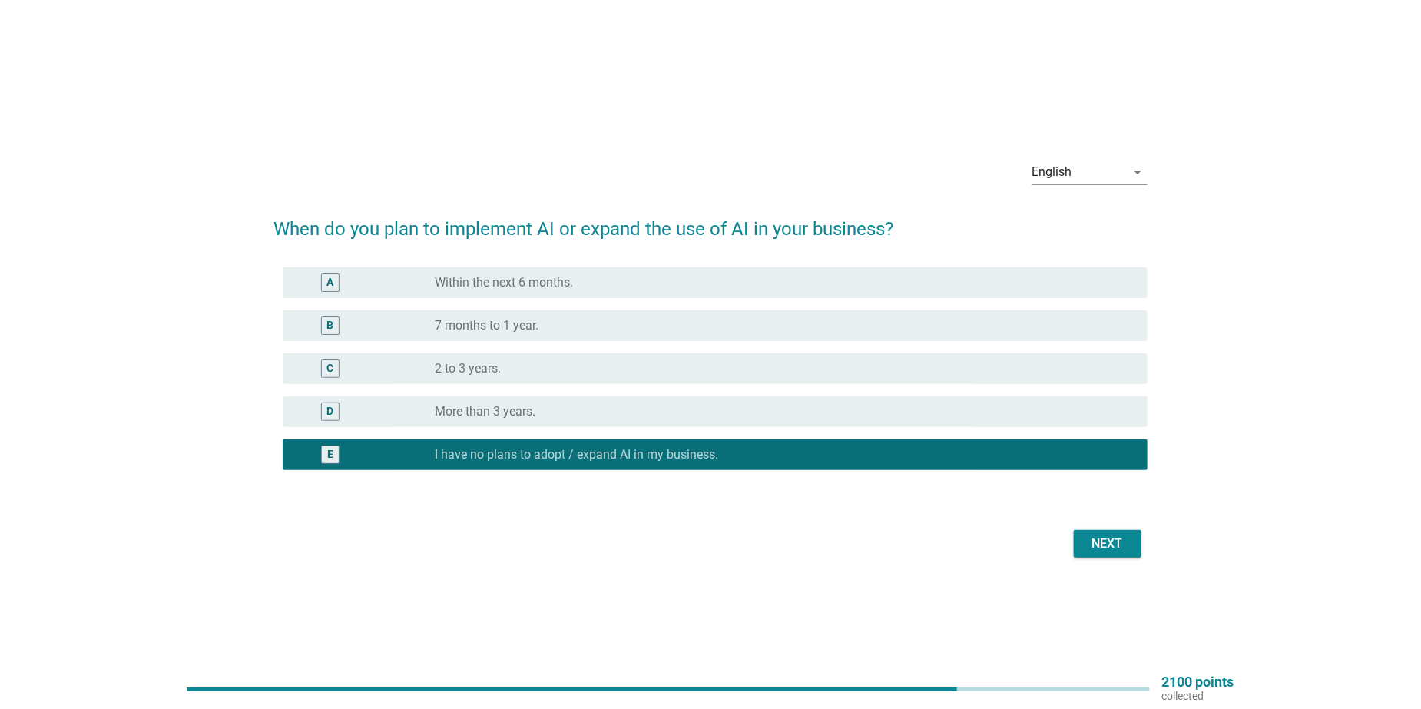
click at [1109, 546] on div "Next" at bounding box center [1107, 544] width 43 height 18
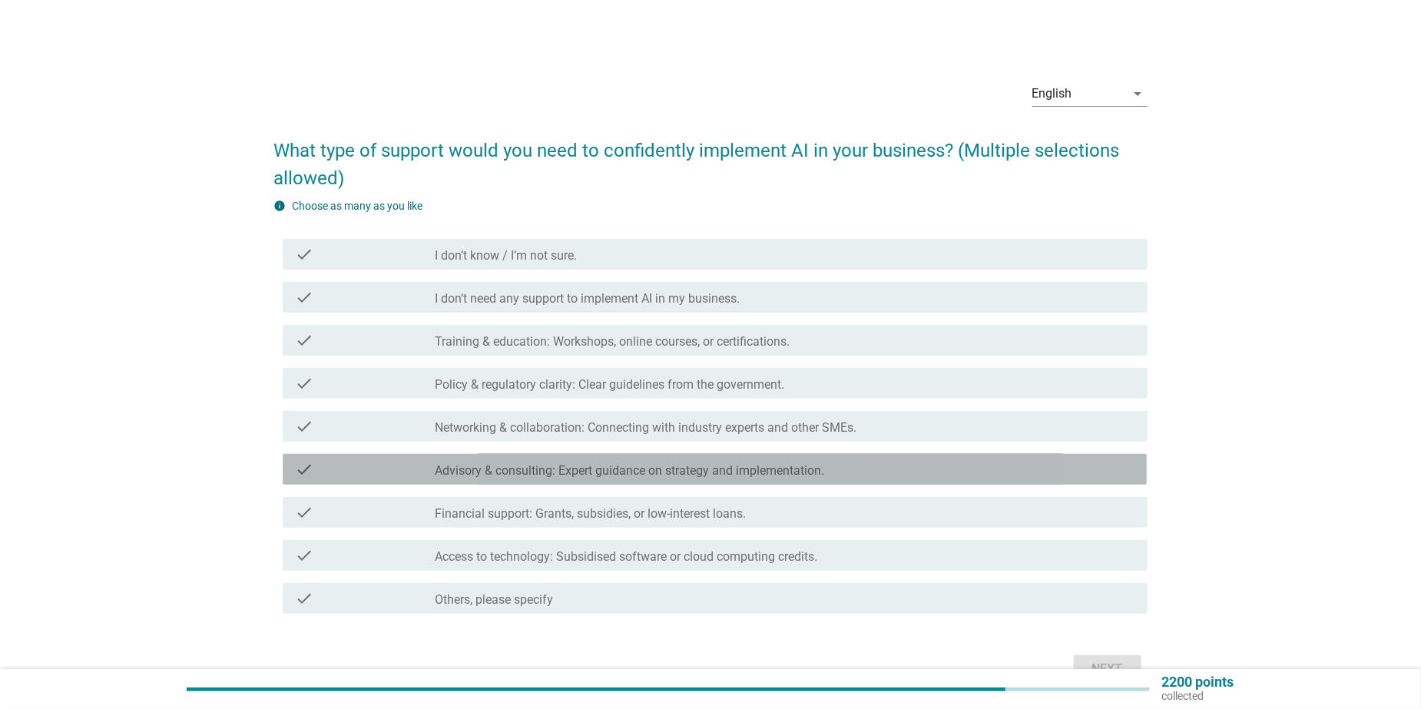
click at [507, 469] on label "Advisory & consulting: Expert guidance on strategy and implementation." at bounding box center [631, 470] width 390 height 15
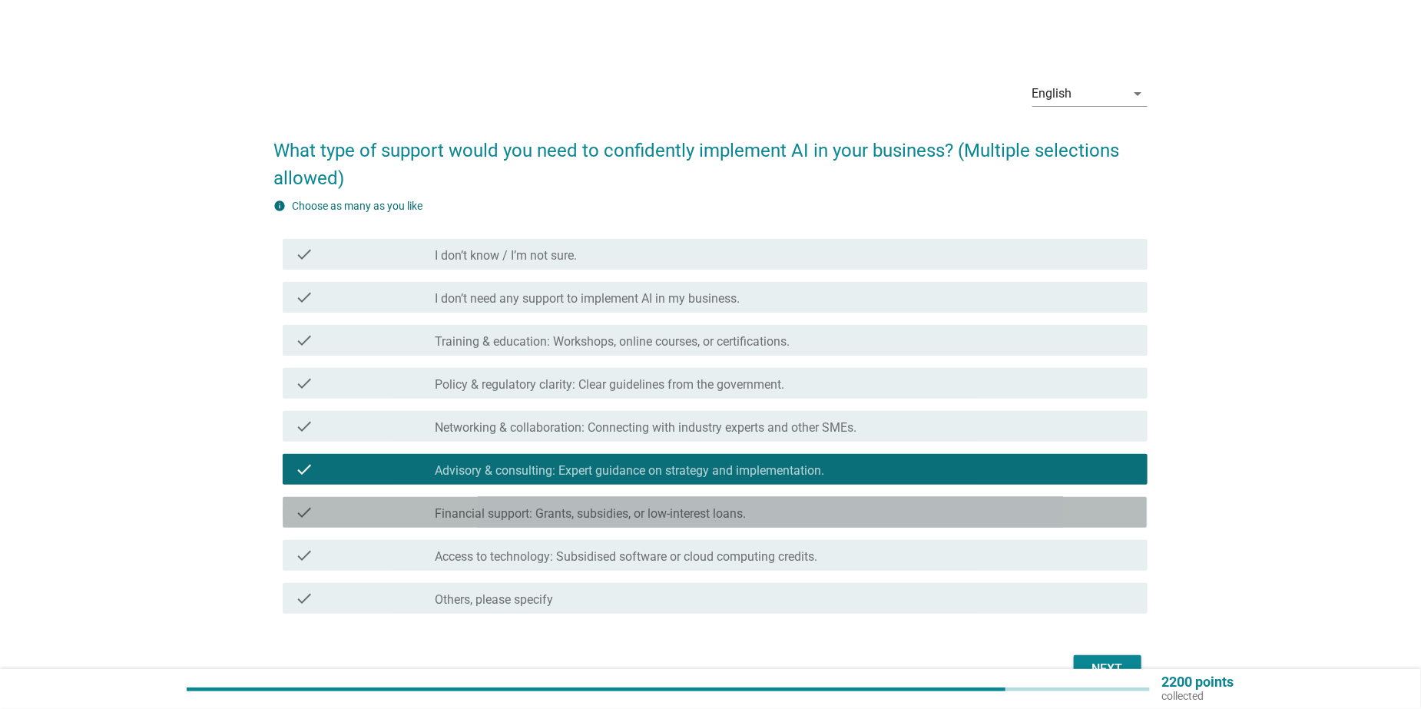
click at [509, 516] on label "Financial support: Grants, subsidies, or low-interest loans." at bounding box center [591, 513] width 311 height 15
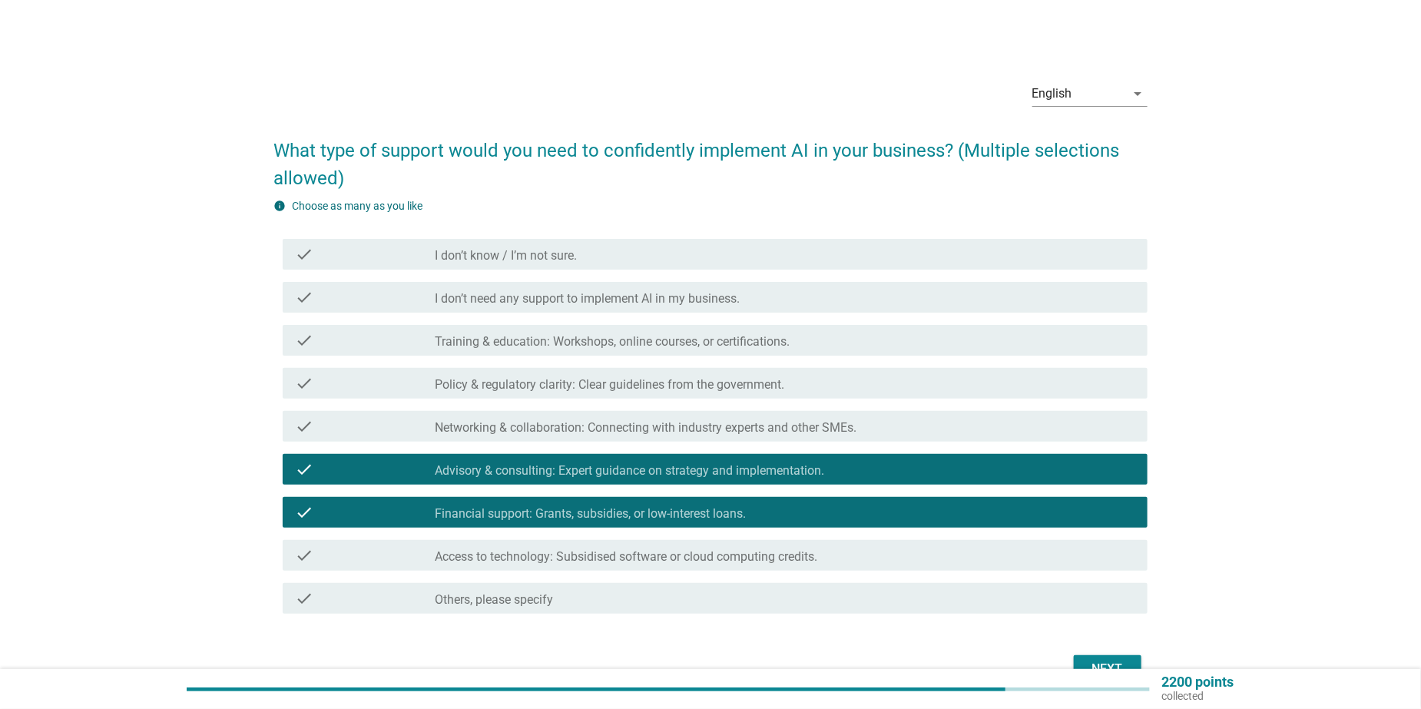
click at [1103, 661] on div "Next" at bounding box center [1107, 669] width 43 height 18
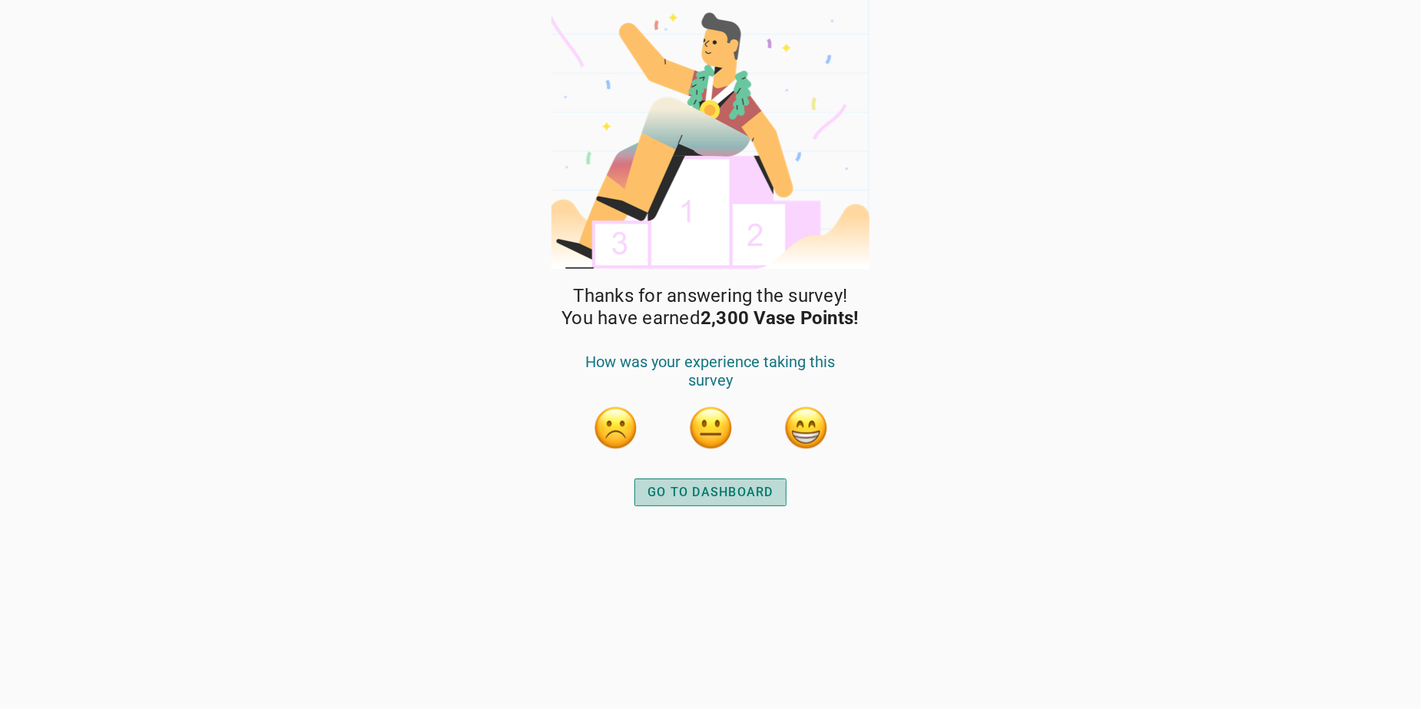
click at [695, 492] on div "GO TO DASHBOARD" at bounding box center [711, 492] width 126 height 18
